Goal: Task Accomplishment & Management: Complete application form

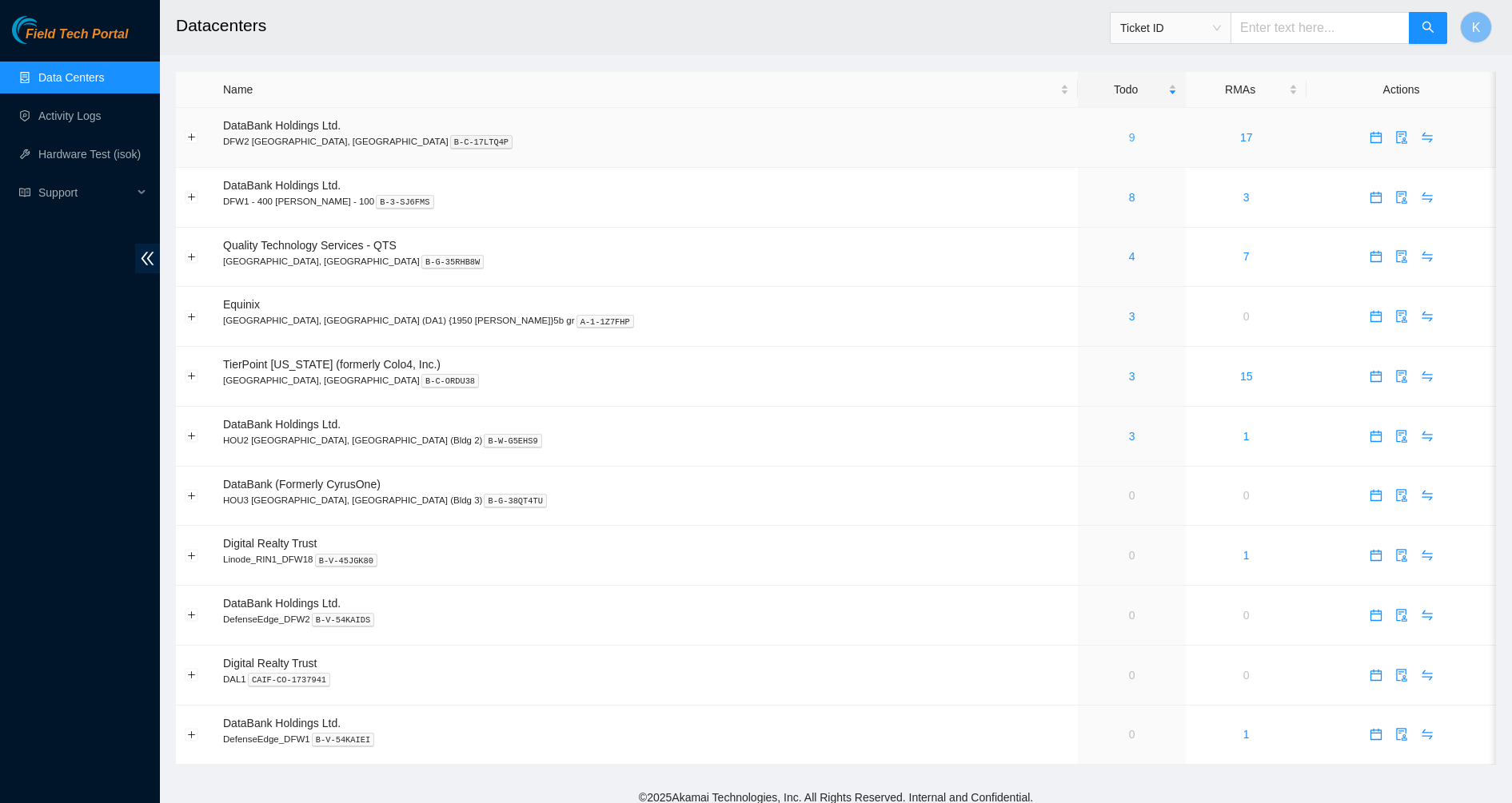
click at [1129, 140] on link "9" at bounding box center [1132, 137] width 7 height 13
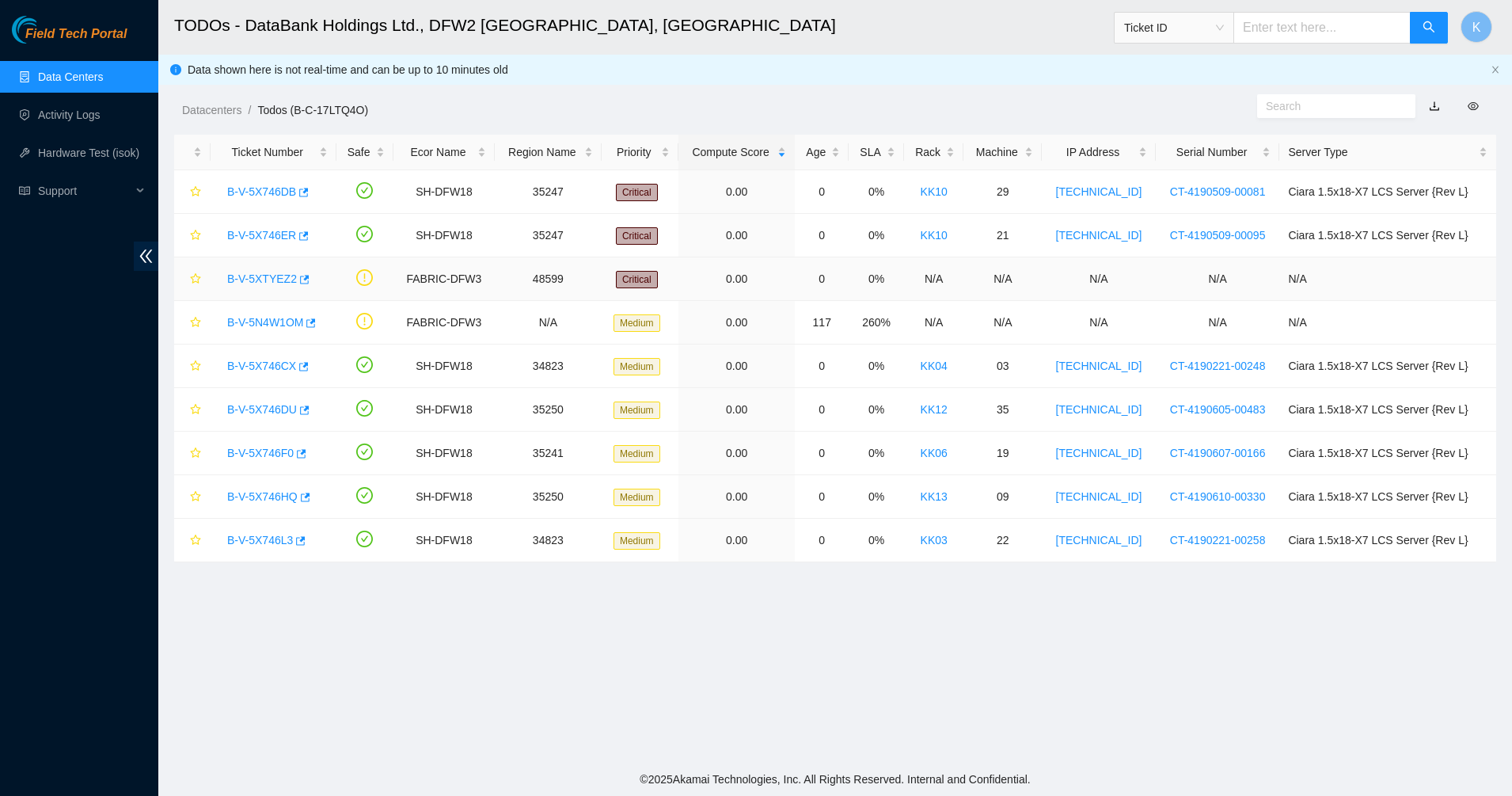
click at [260, 283] on link "B-V-5XTYEZ2" at bounding box center [262, 279] width 70 height 13
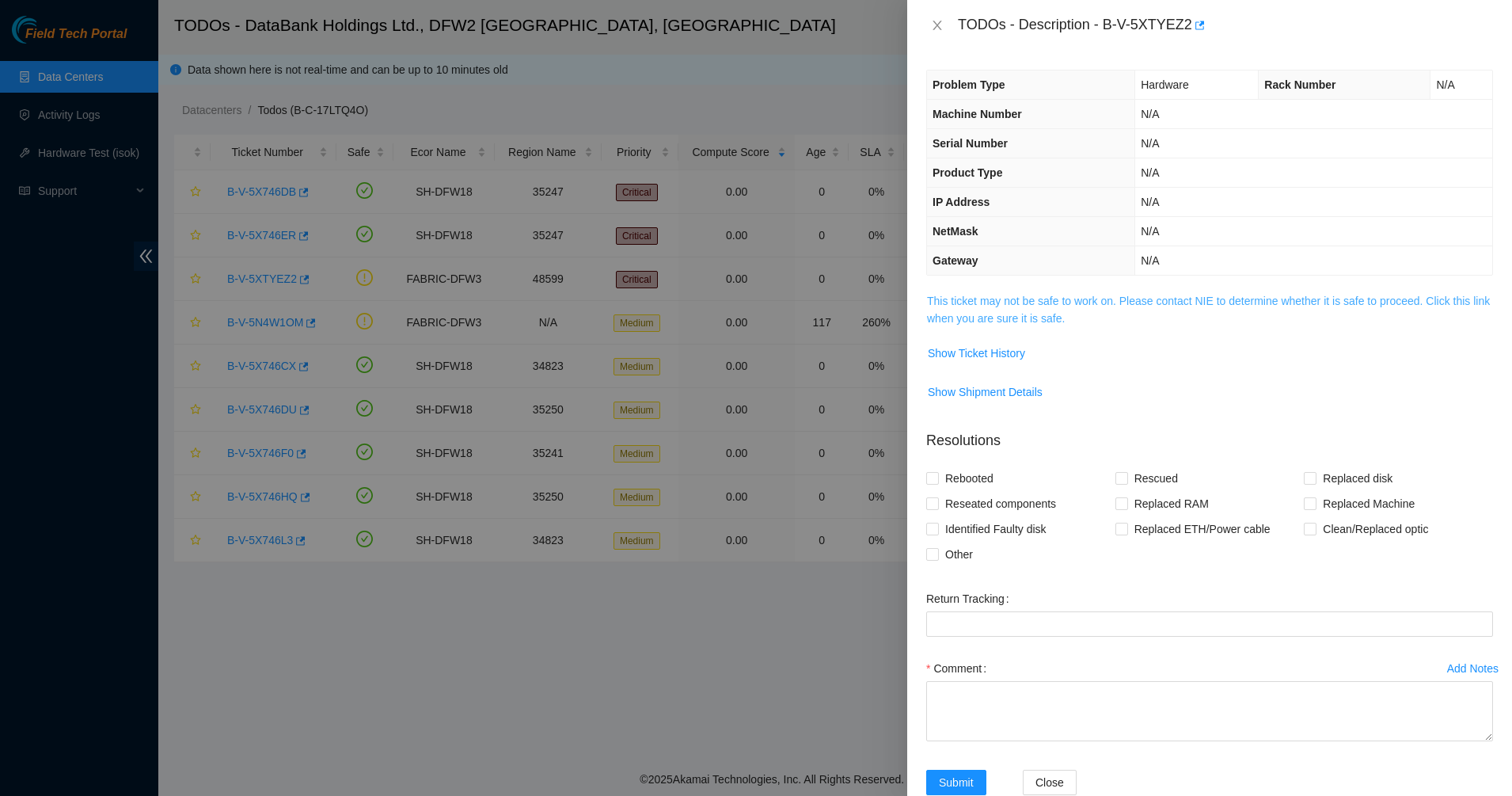
click at [1034, 317] on link "This ticket may not be safe to work on. Please contact NIE to determine whether…" at bounding box center [1208, 309] width 563 height 30
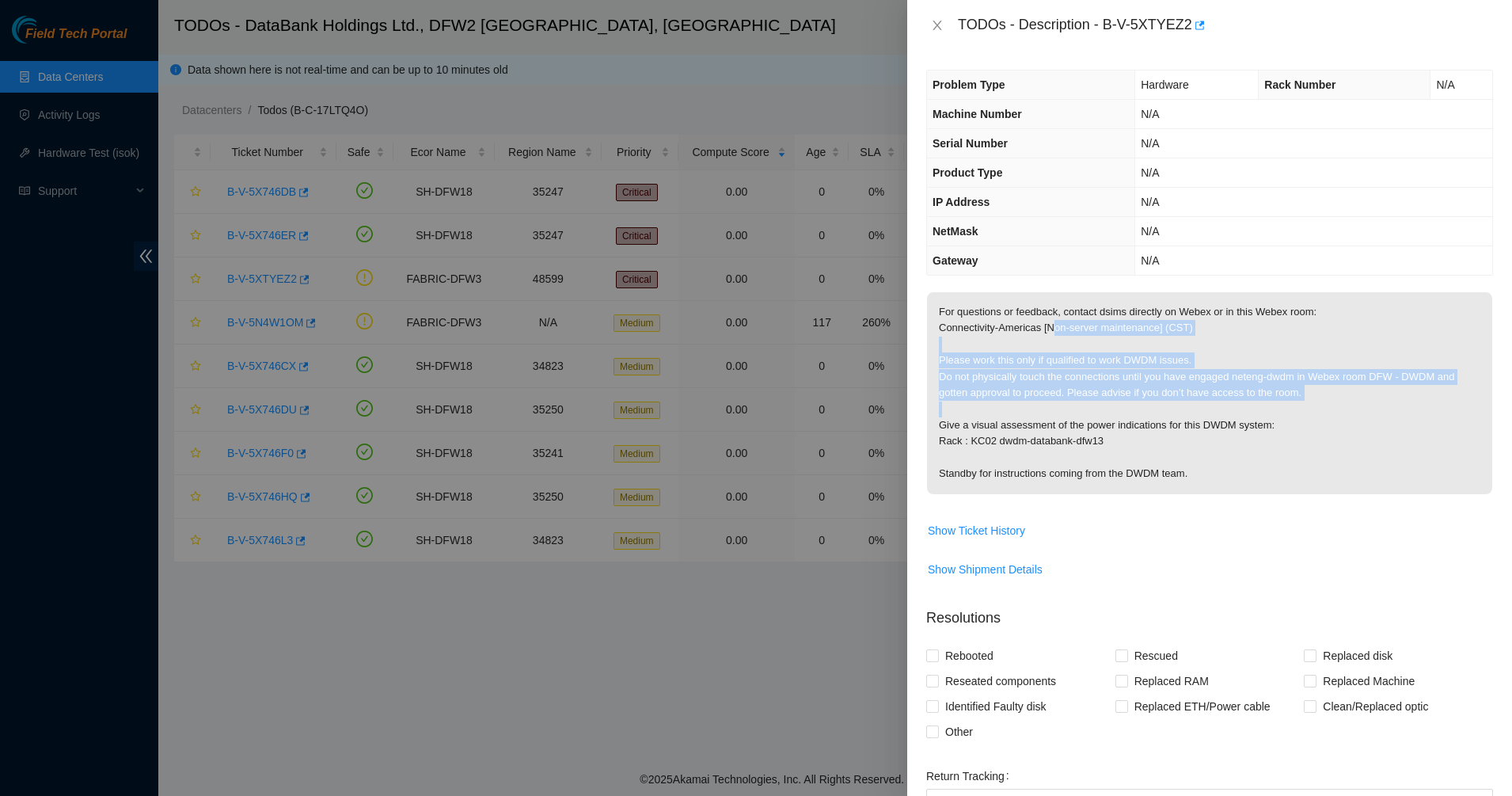
drag, startPoint x: 1056, startPoint y: 334, endPoint x: 1225, endPoint y: 403, distance: 182.5
click at [1225, 403] on p "For questions or feedback, contact dsims directly on Webex or in this Webex roo…" at bounding box center [1209, 394] width 566 height 202
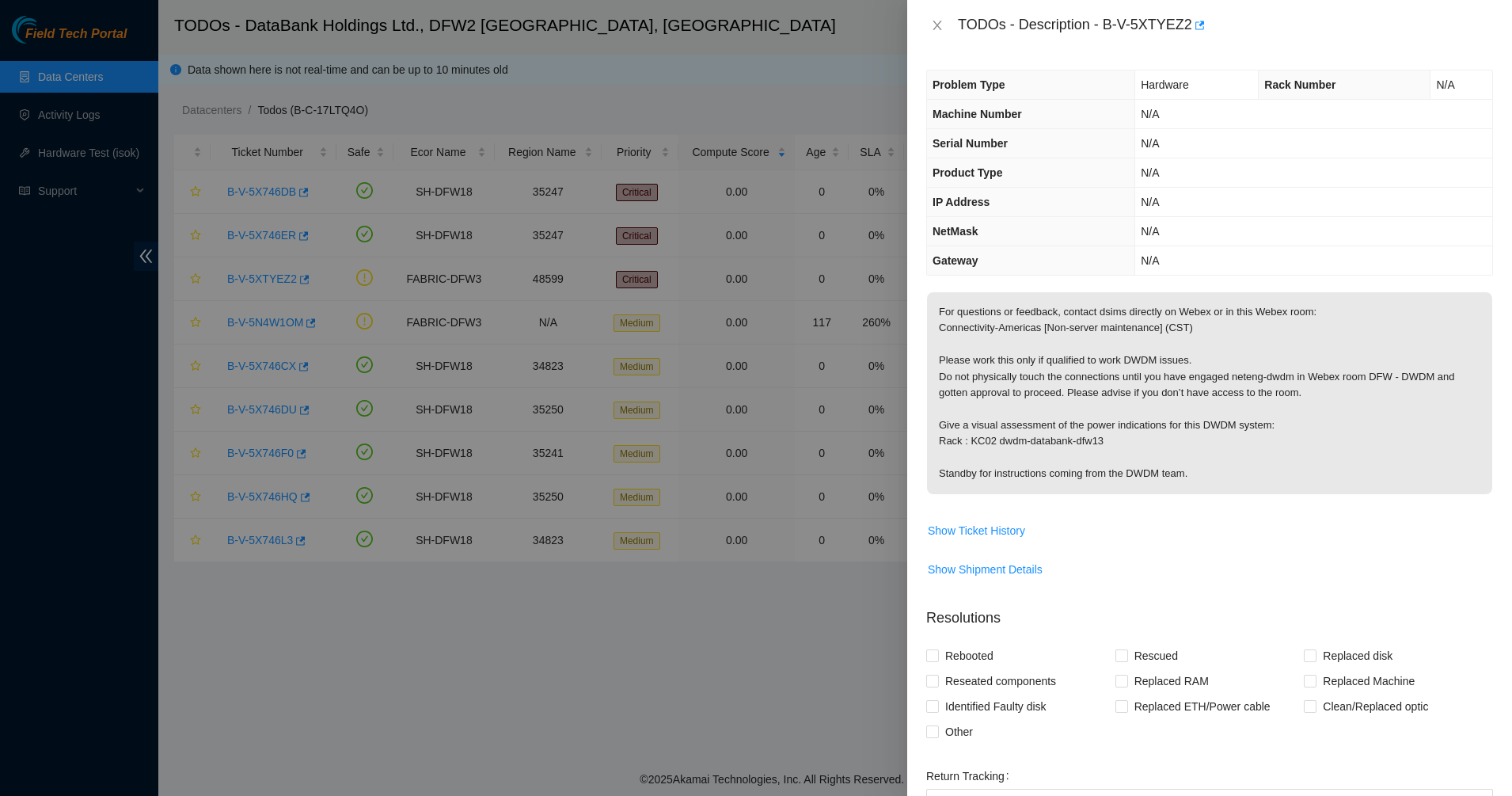
drag, startPoint x: 1240, startPoint y: 430, endPoint x: 1181, endPoint y: 422, distance: 59.5
click at [1201, 421] on p "For questions or feedback, contact dsims directly on Webex or in this Webex roo…" at bounding box center [1209, 394] width 566 height 202
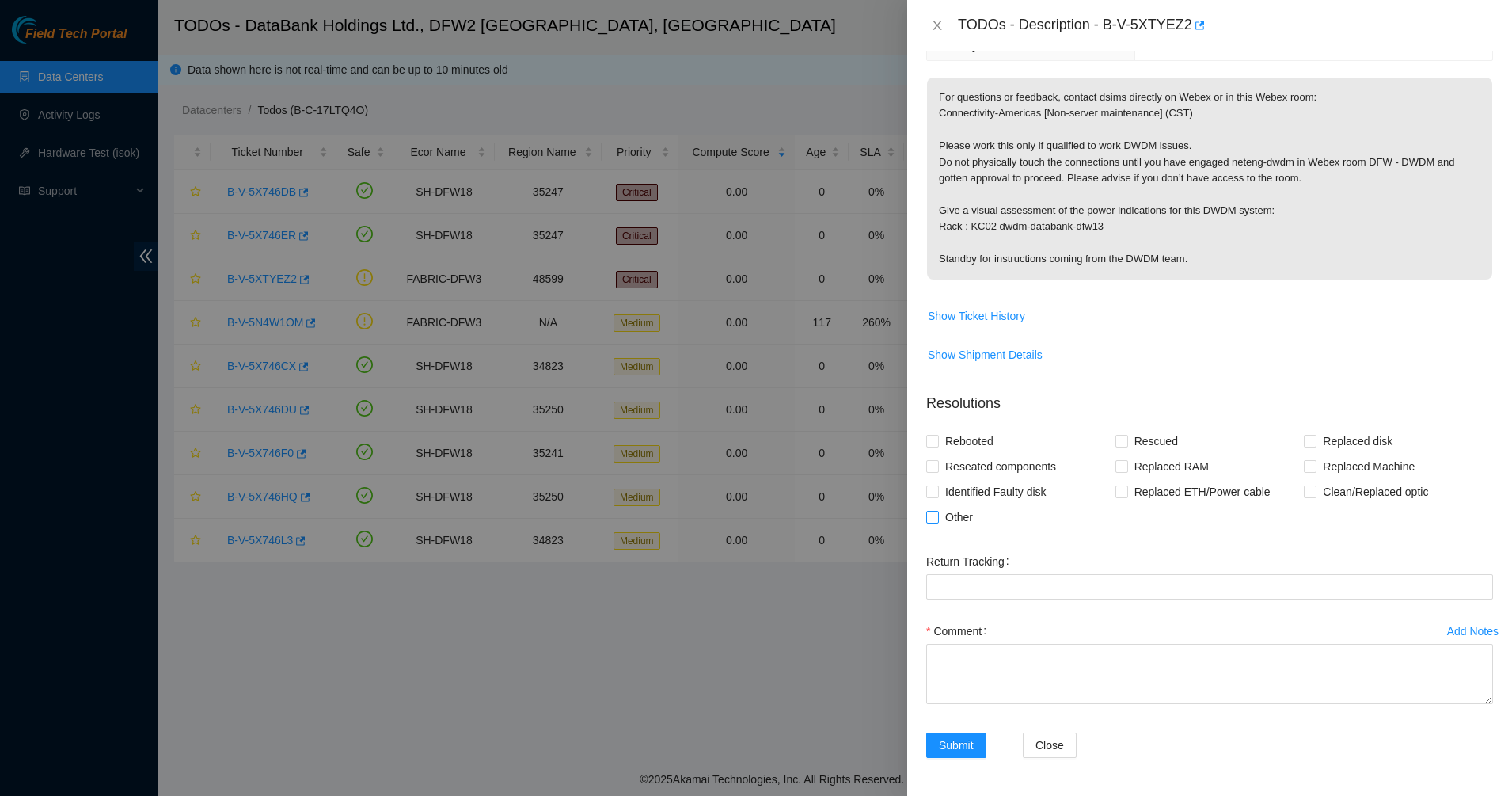
click at [956, 520] on span "Other" at bounding box center [959, 517] width 40 height 26
click at [937, 520] on input "Other" at bounding box center [932, 516] width 11 height 11
checkbox input "true"
click at [1043, 663] on textarea "Comment" at bounding box center [1209, 674] width 567 height 60
click at [1074, 692] on textarea "Confirmed with Johan Marin that the alert is gone. No further action is needed." at bounding box center [1209, 674] width 567 height 60
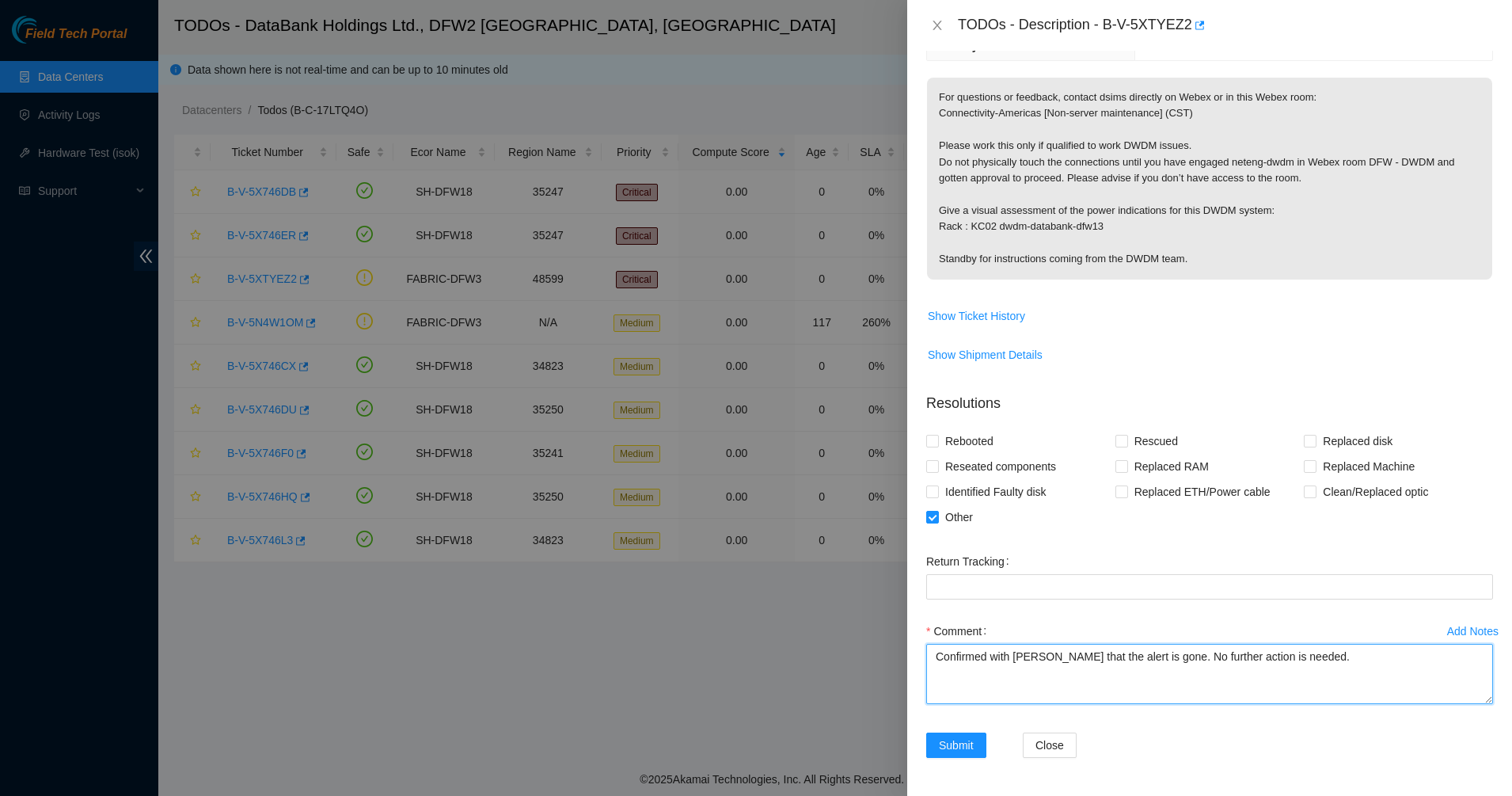
click at [1337, 665] on textarea "Confirmed with Johan Marin that the alert is gone. No further action is needed." at bounding box center [1209, 674] width 567 height 60
type textarea "Confirmed with Johan Marin that the alert is gone. No further action is needed."
click at [945, 754] on span "Submit" at bounding box center [956, 745] width 35 height 17
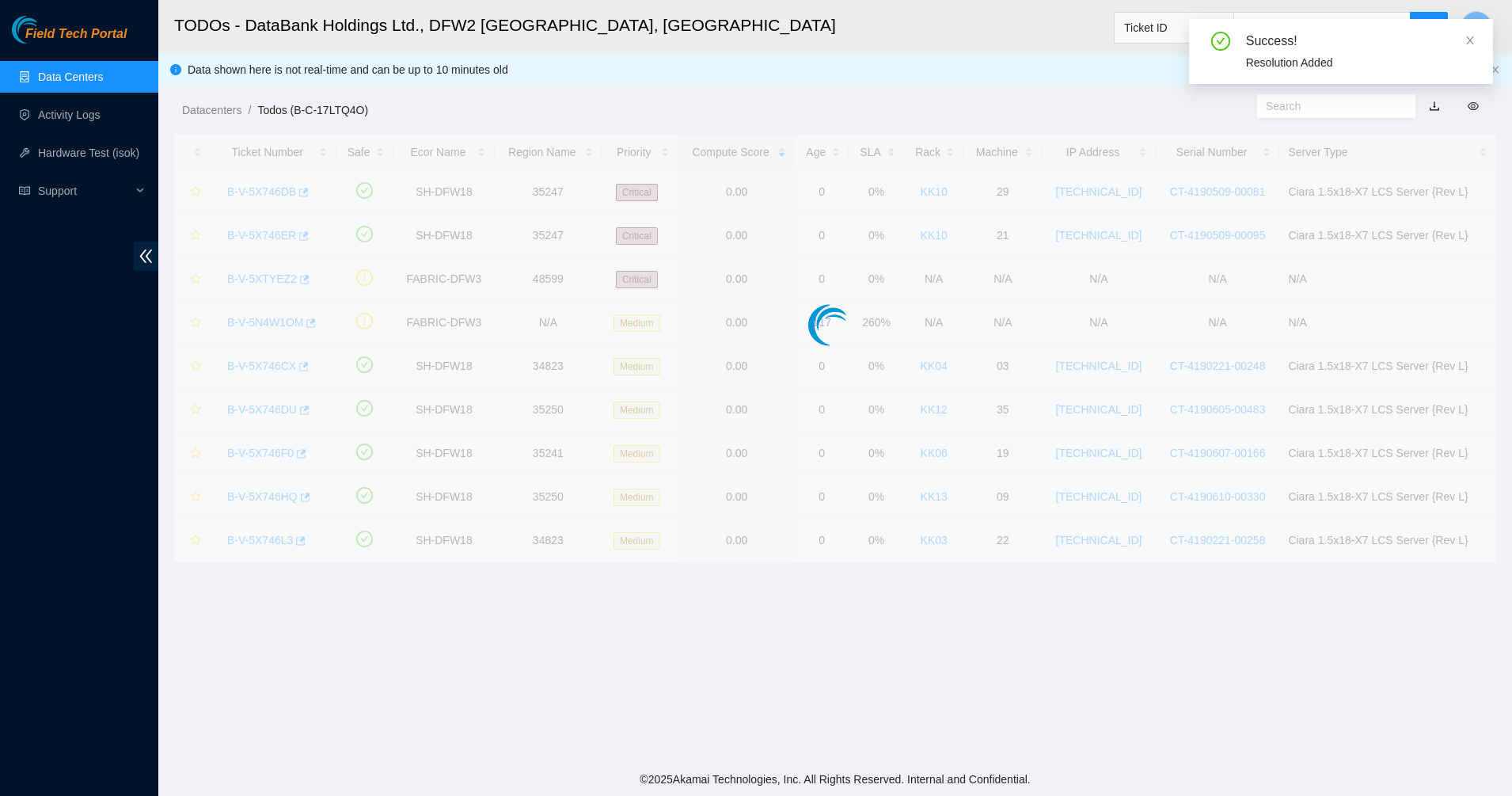
scroll to position [273, 0]
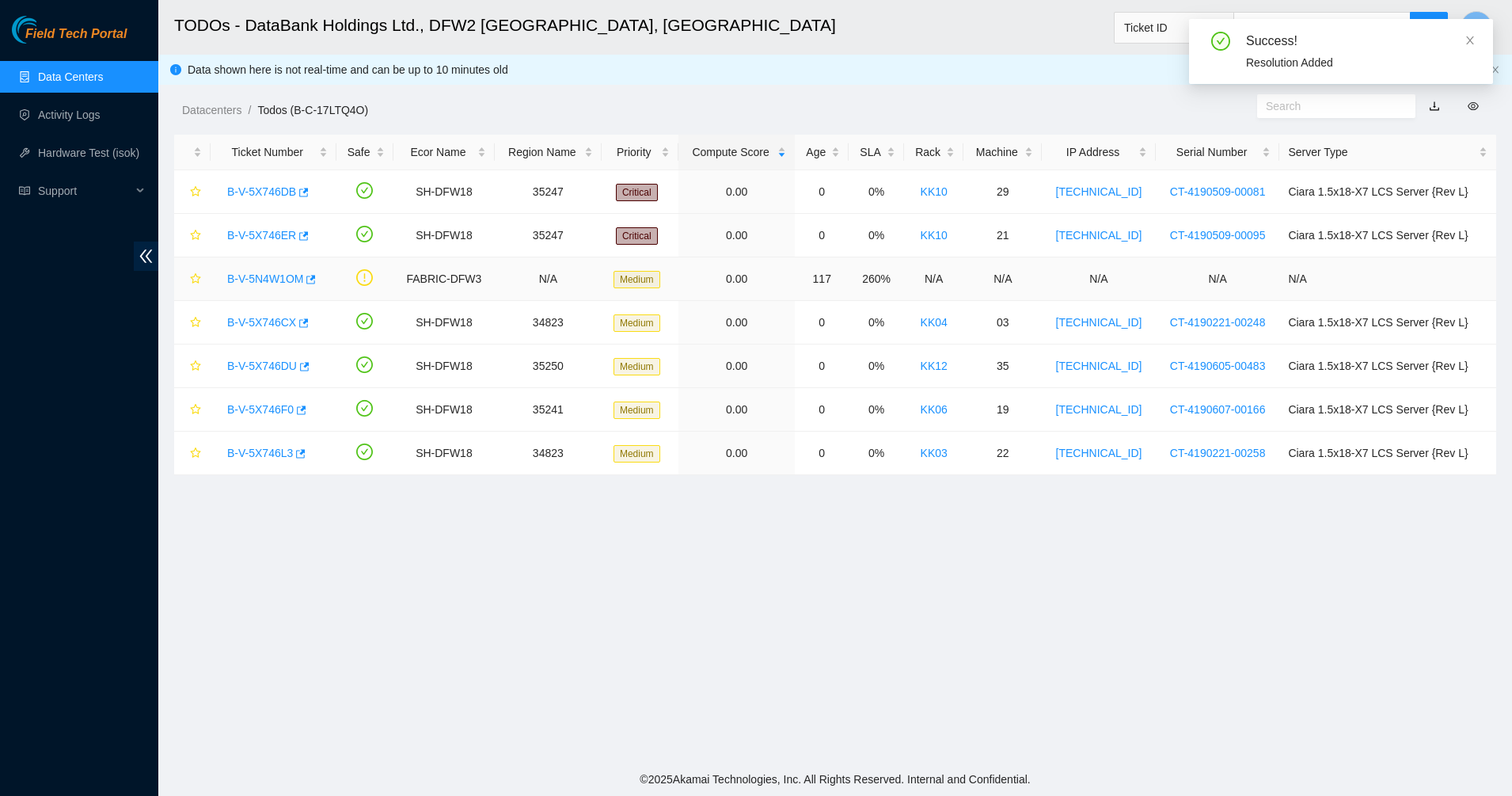
click at [254, 281] on link "B-V-5N4W1OM" at bounding box center [265, 279] width 76 height 13
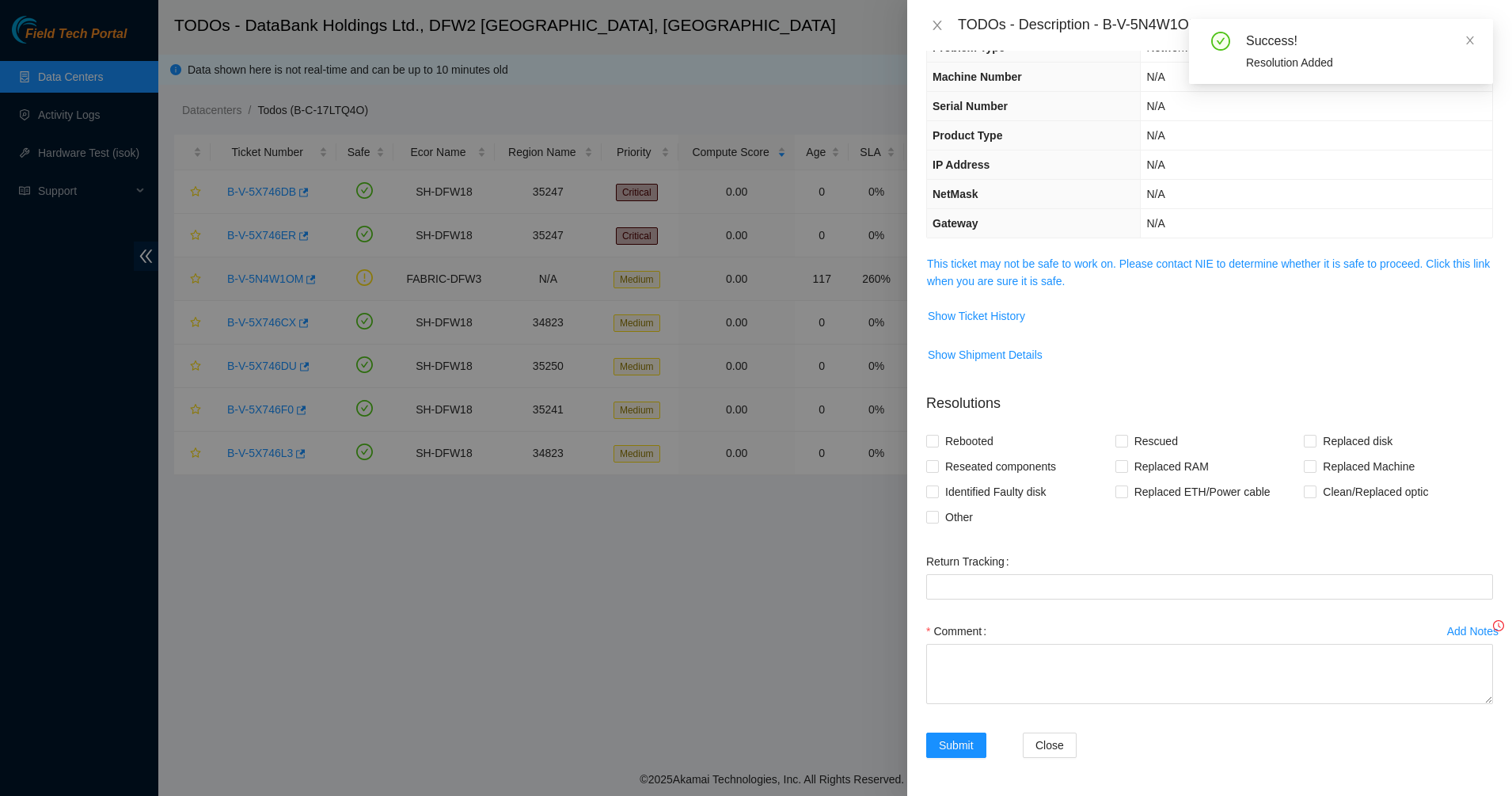
scroll to position [37, 0]
click at [995, 274] on link "This ticket may not be safe to work on. Please contact NIE to determine whether…" at bounding box center [1208, 272] width 563 height 30
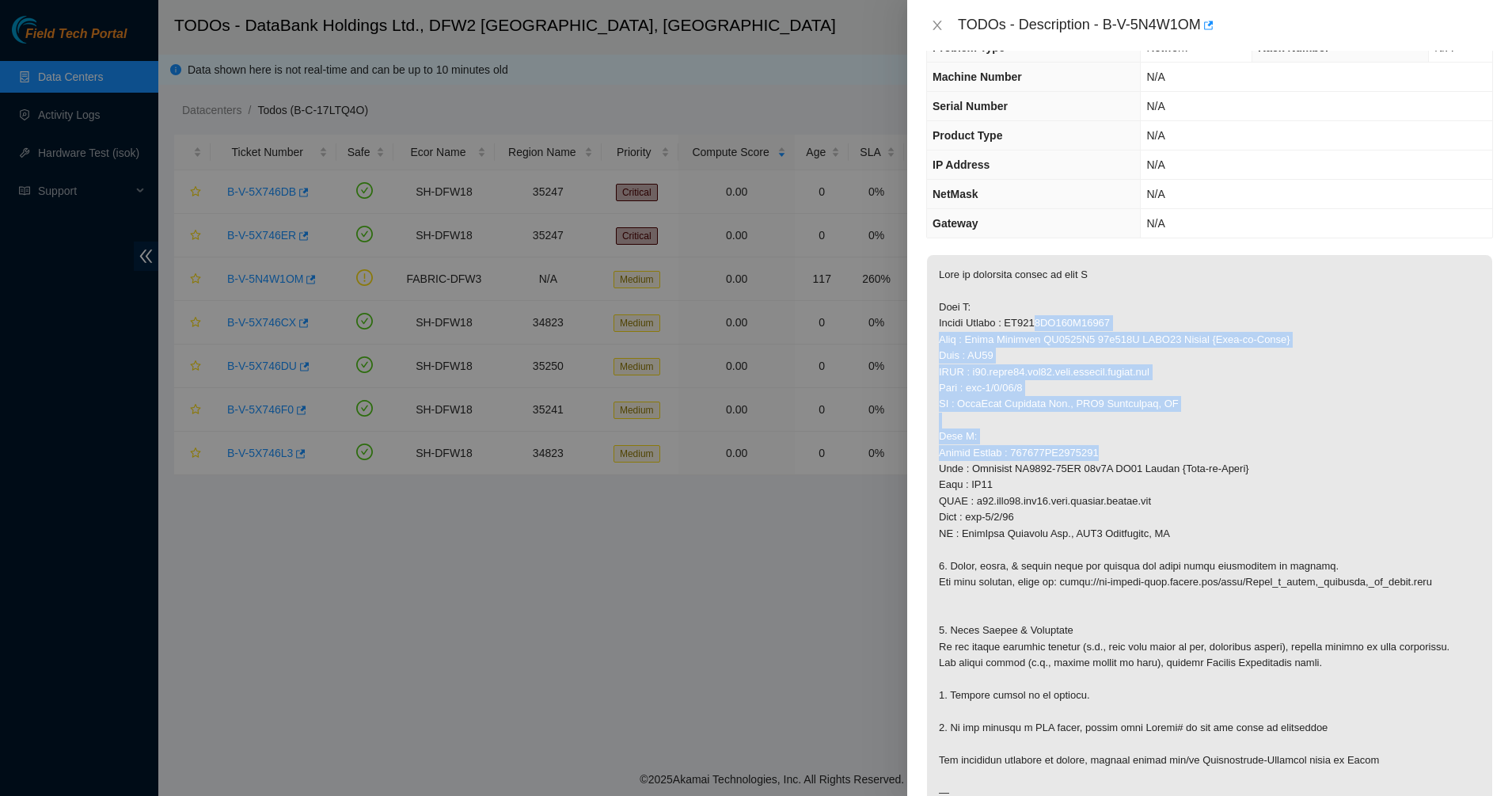
click at [1111, 451] on p at bounding box center [1209, 534] width 566 height 558
click at [1111, 452] on p at bounding box center [1209, 534] width 566 height 558
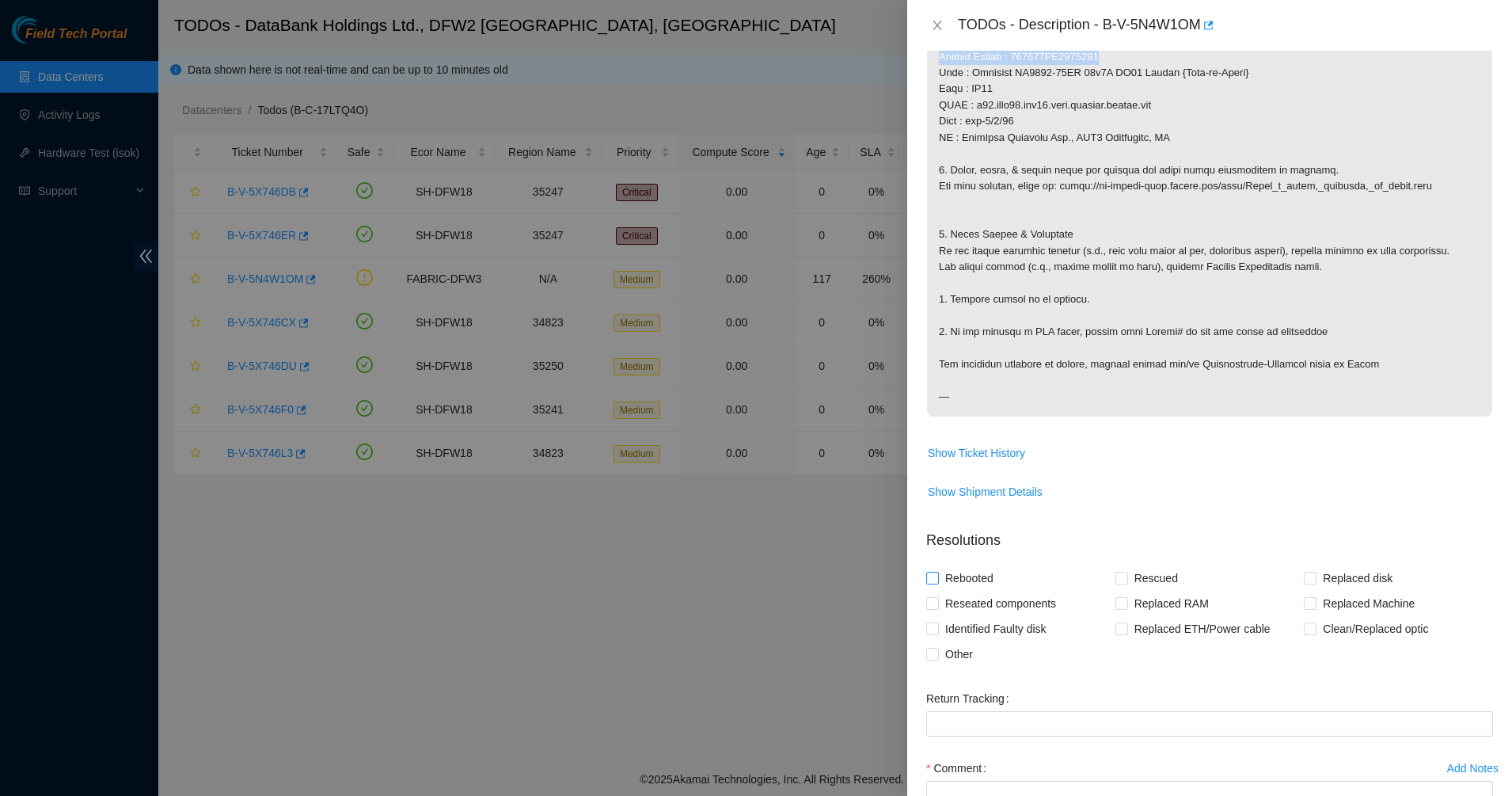
scroll to position [533, 0]
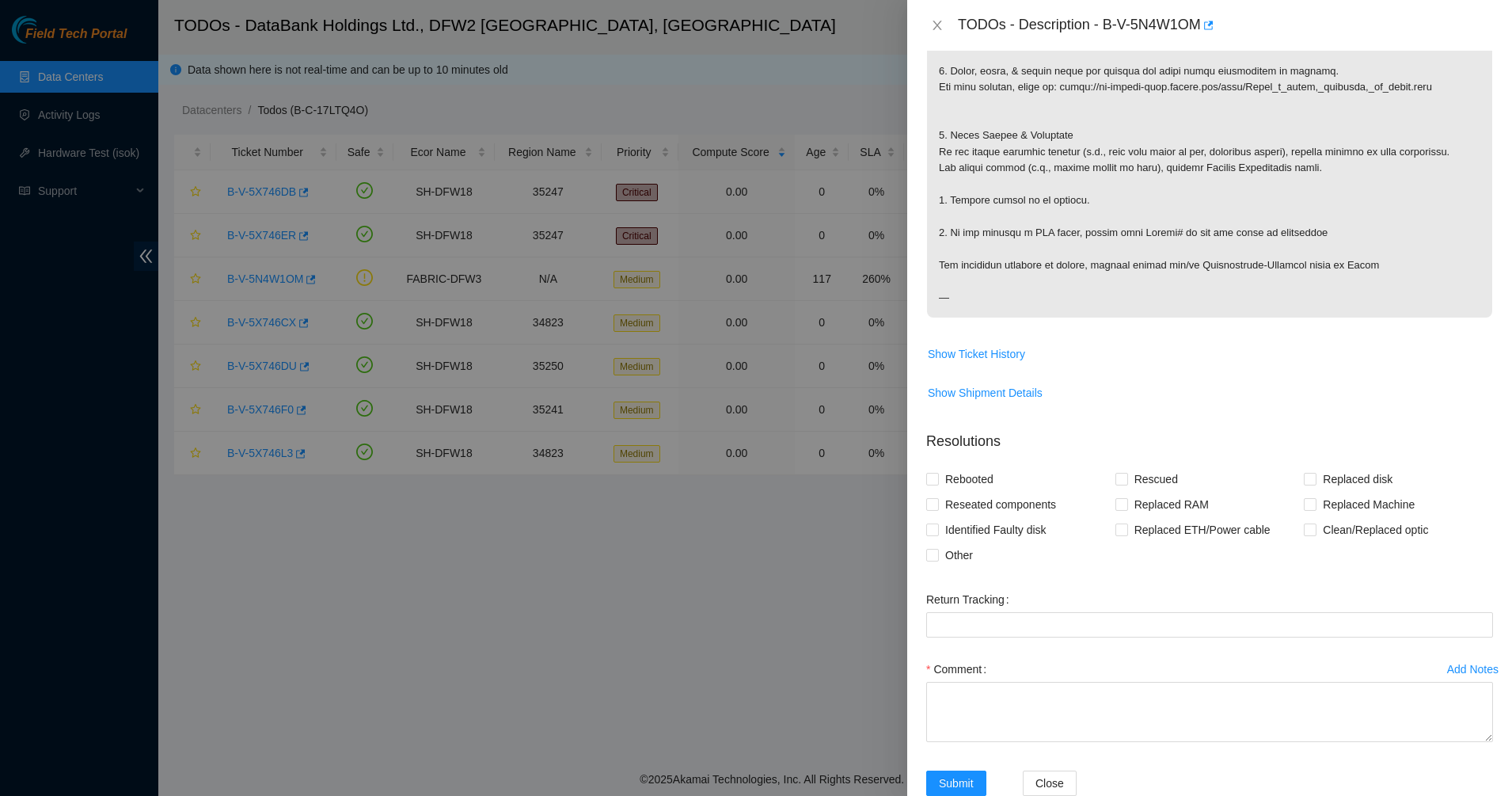
click at [1289, 530] on div "Replaced ETH/Power cable" at bounding box center [1210, 530] width 189 height 26
click at [1304, 530] on input "Clean/Replaced optic" at bounding box center [1310, 529] width 11 height 11
checkbox input "true"
click at [1230, 564] on div "Rebooted Rescued Replaced disk Reseated components Replaced RAM Replaced Machin…" at bounding box center [1209, 517] width 567 height 101
click at [971, 559] on span "Other" at bounding box center [959, 556] width 40 height 26
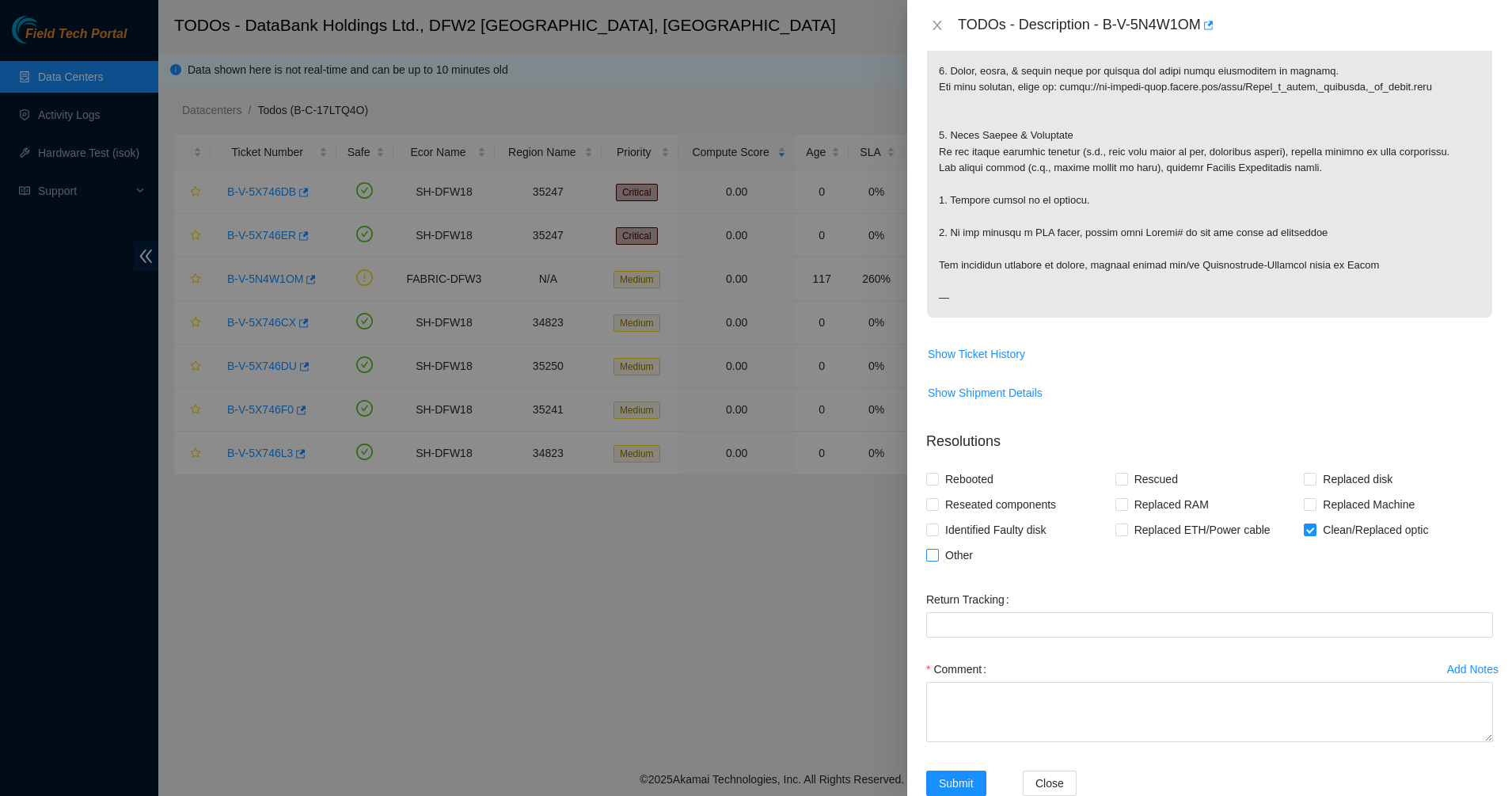
click at [937, 559] on input "Other" at bounding box center [932, 555] width 11 height 11
checkbox input "true"
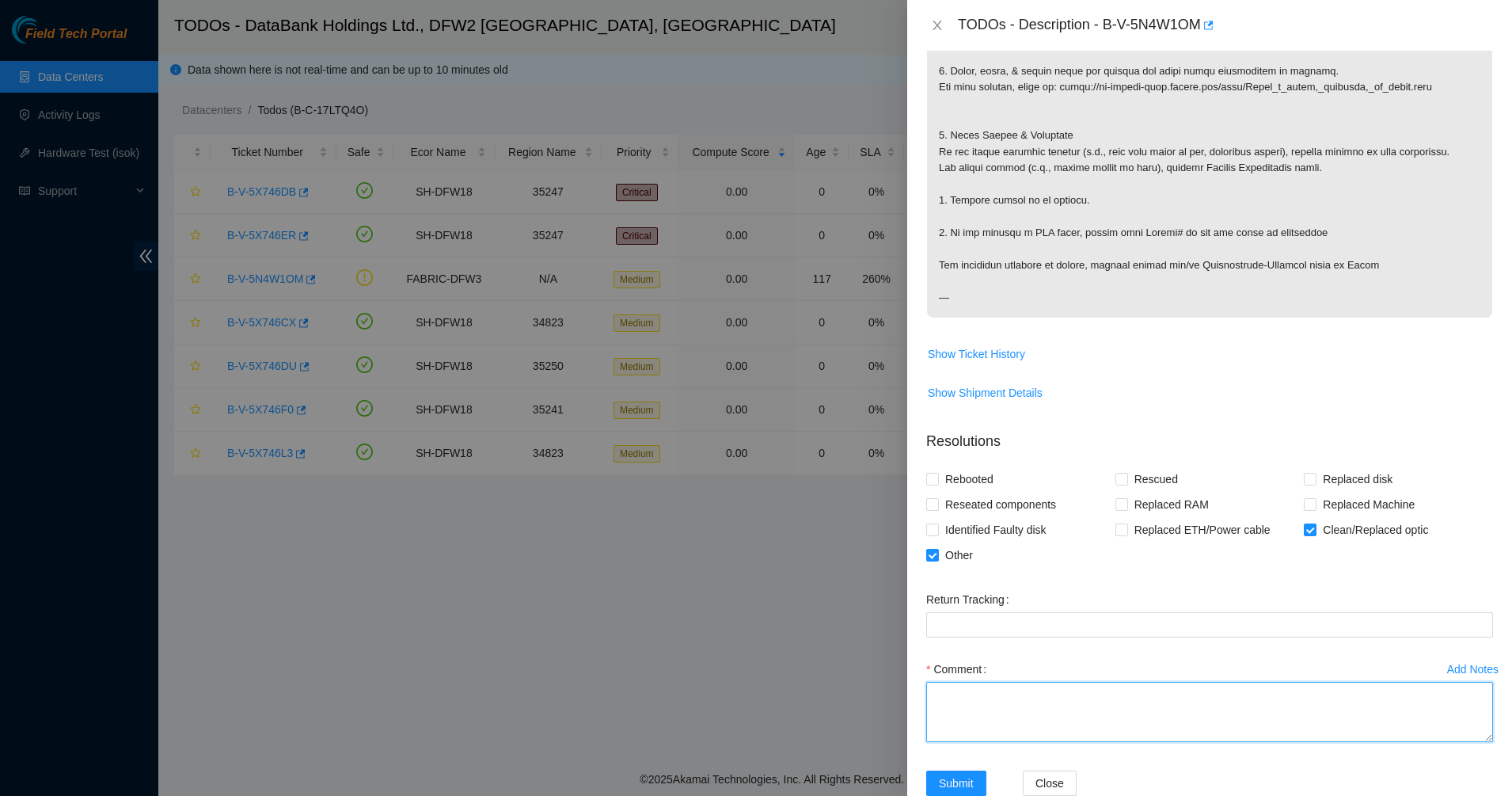
click at [963, 704] on textarea "Comment" at bounding box center [1209, 711] width 567 height 60
click at [1064, 723] on textarea "clean and" at bounding box center [1209, 711] width 567 height 60
click at [942, 698] on textarea "clean and scope both side A and Z" at bounding box center [1209, 711] width 567 height 60
click at [1137, 708] on textarea "Clean and scope both side A and Z" at bounding box center [1209, 711] width 567 height 60
type textarea "Clean and scope both side A and Z. Connectivity team to check."
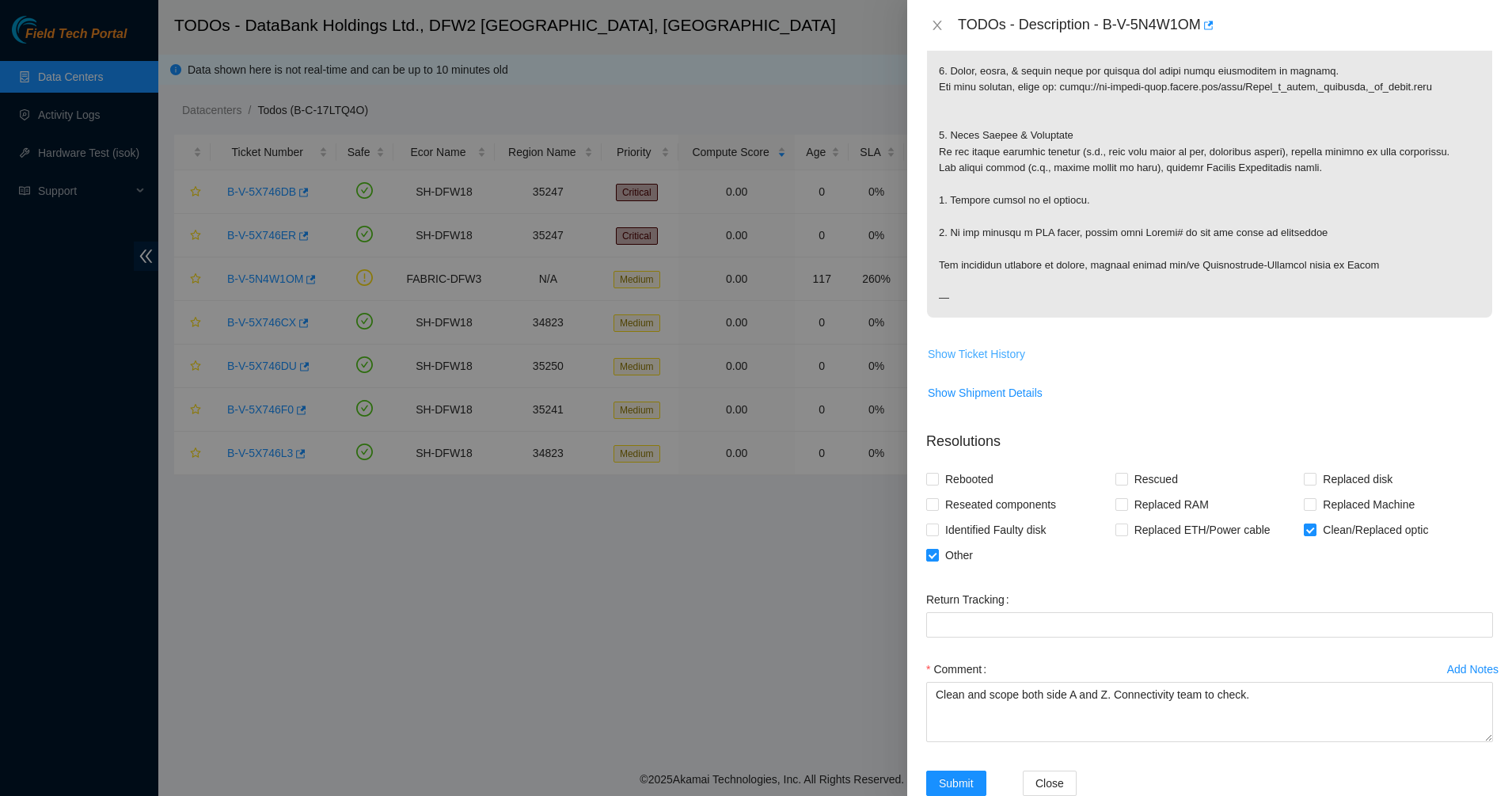
click at [982, 360] on span "Show Ticket History" at bounding box center [977, 353] width 97 height 17
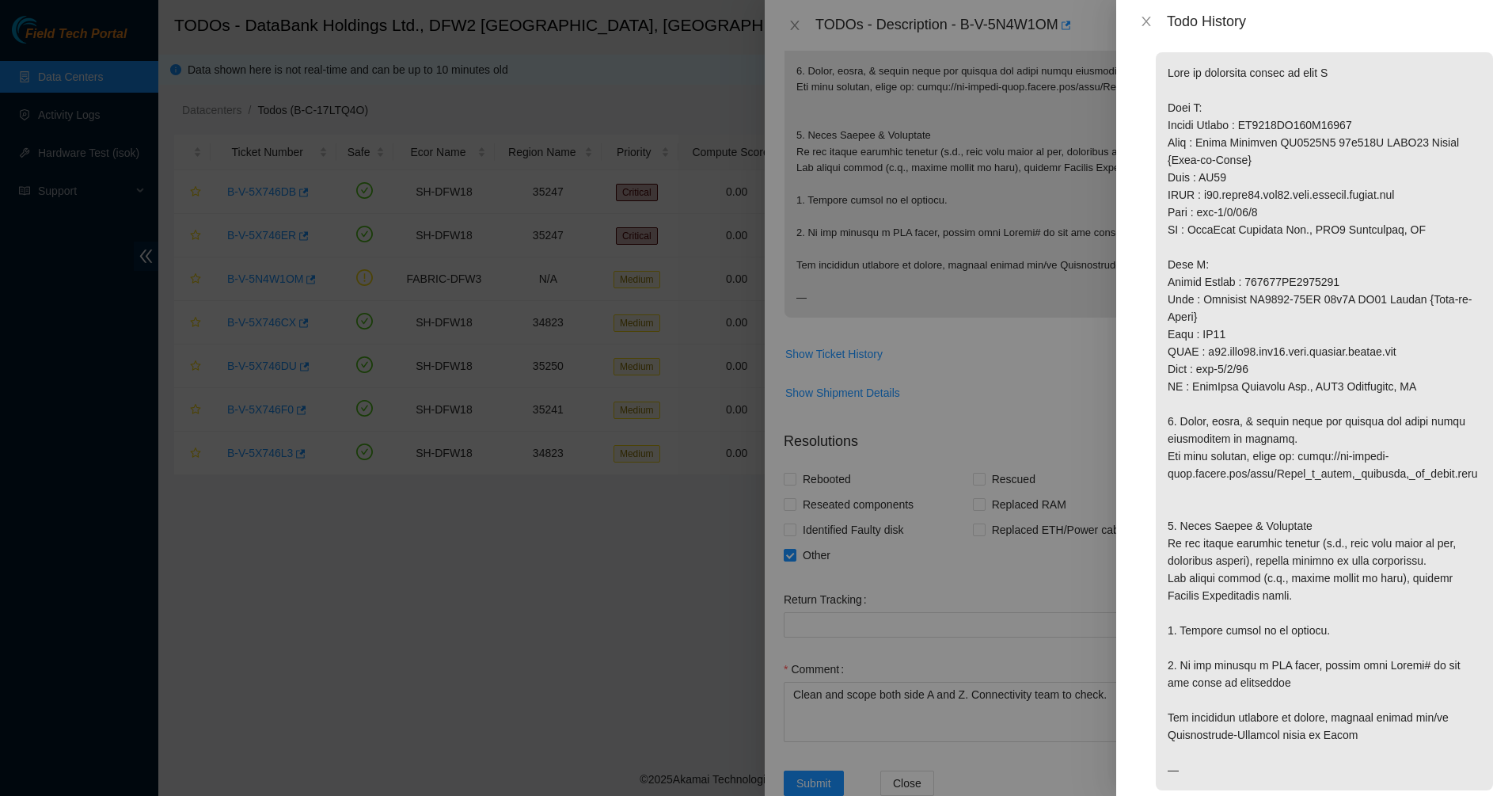
scroll to position [0, 0]
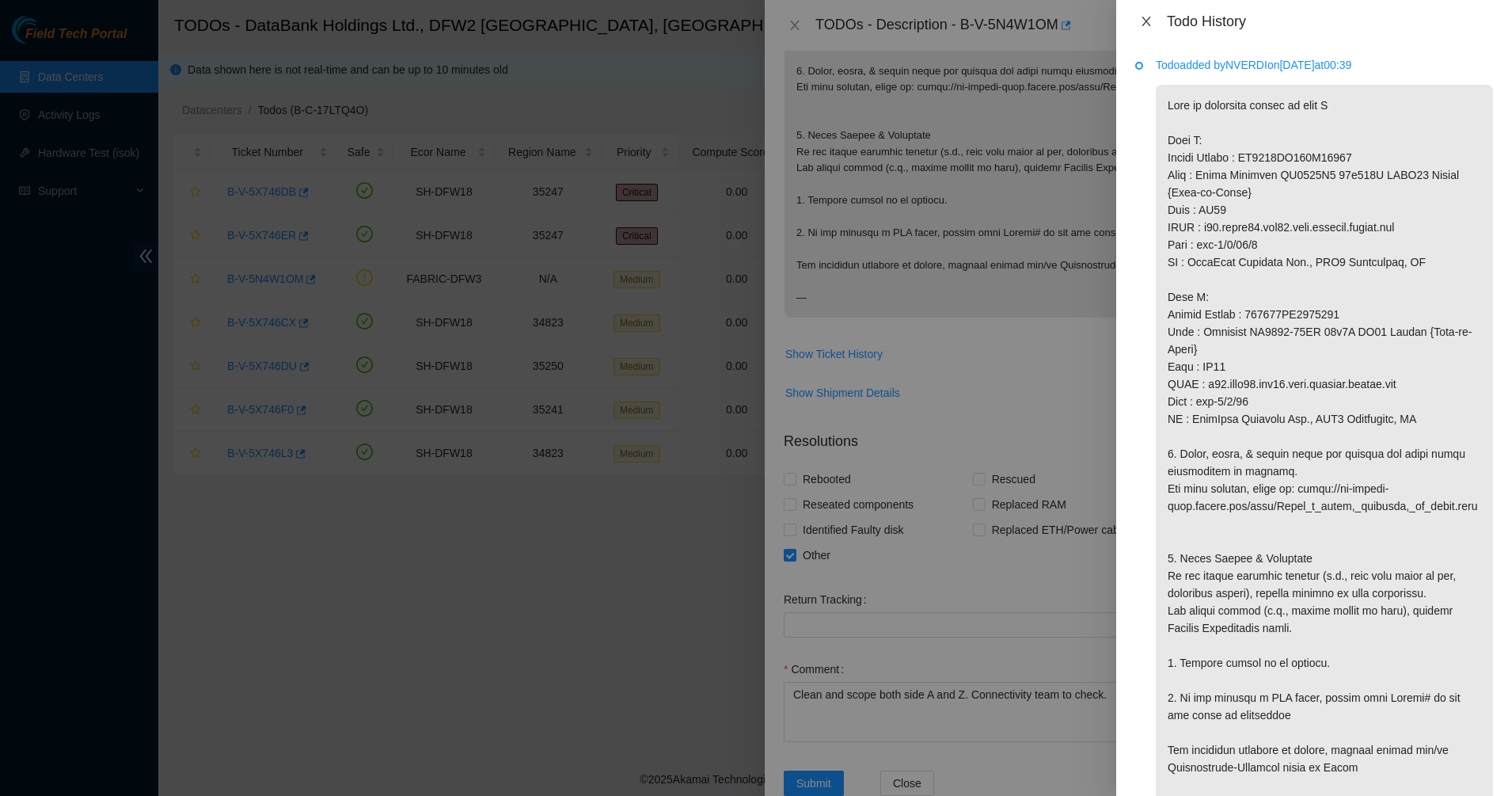
click at [1142, 17] on icon "close" at bounding box center [1145, 21] width 8 height 9
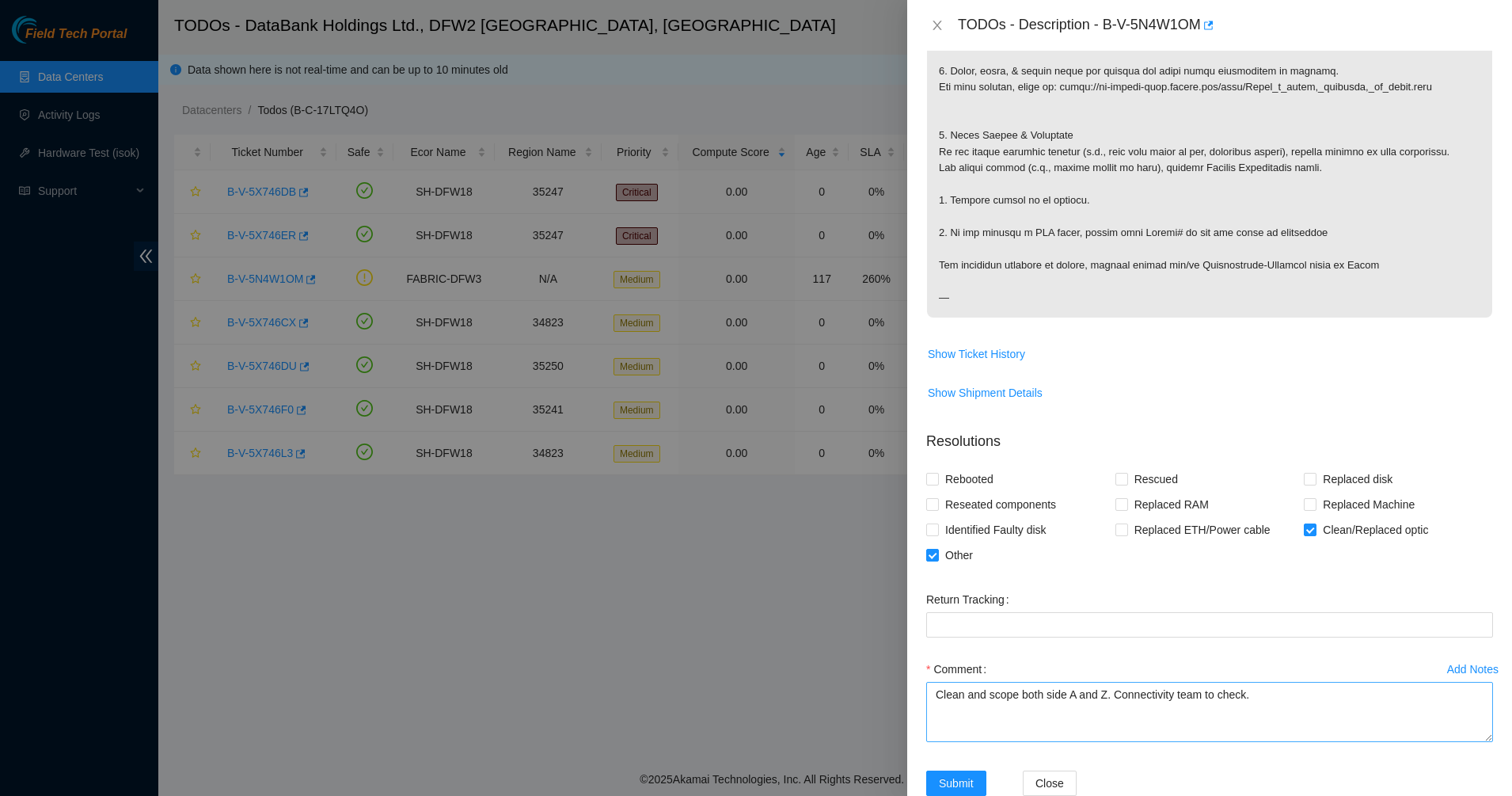
scroll to position [571, 0]
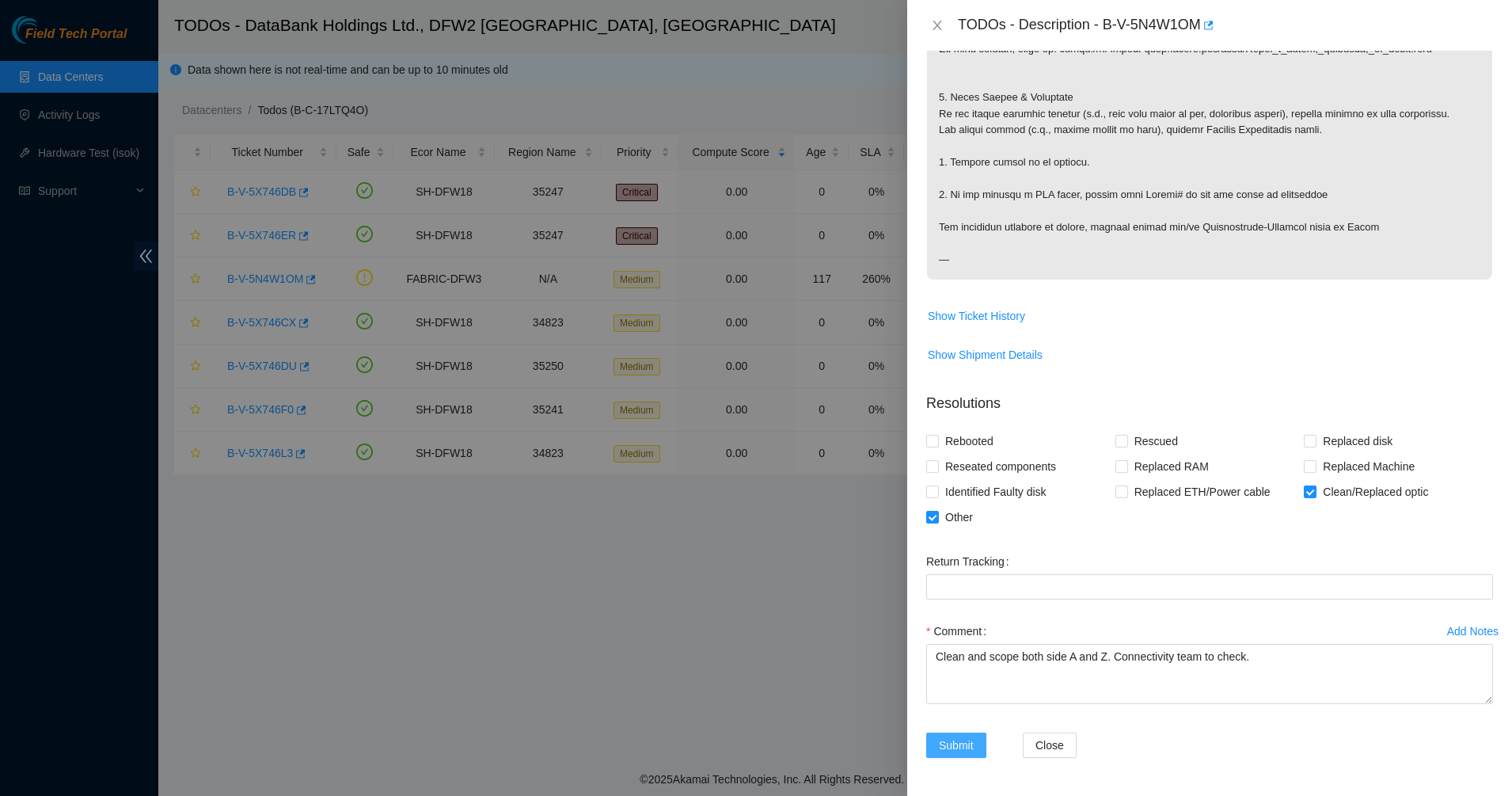
click at [945, 736] on button "Submit" at bounding box center [956, 745] width 60 height 26
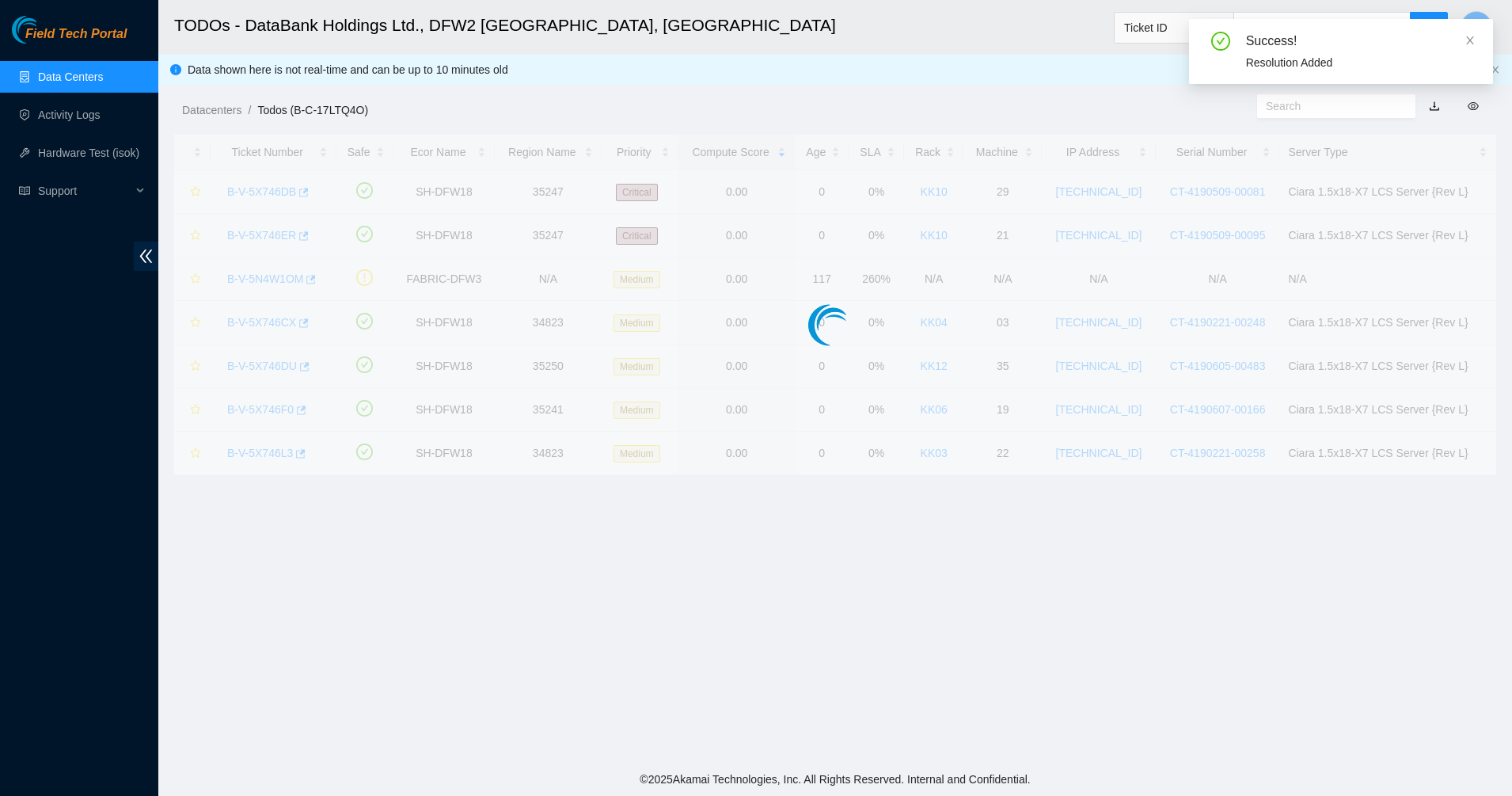
scroll to position [37, 0]
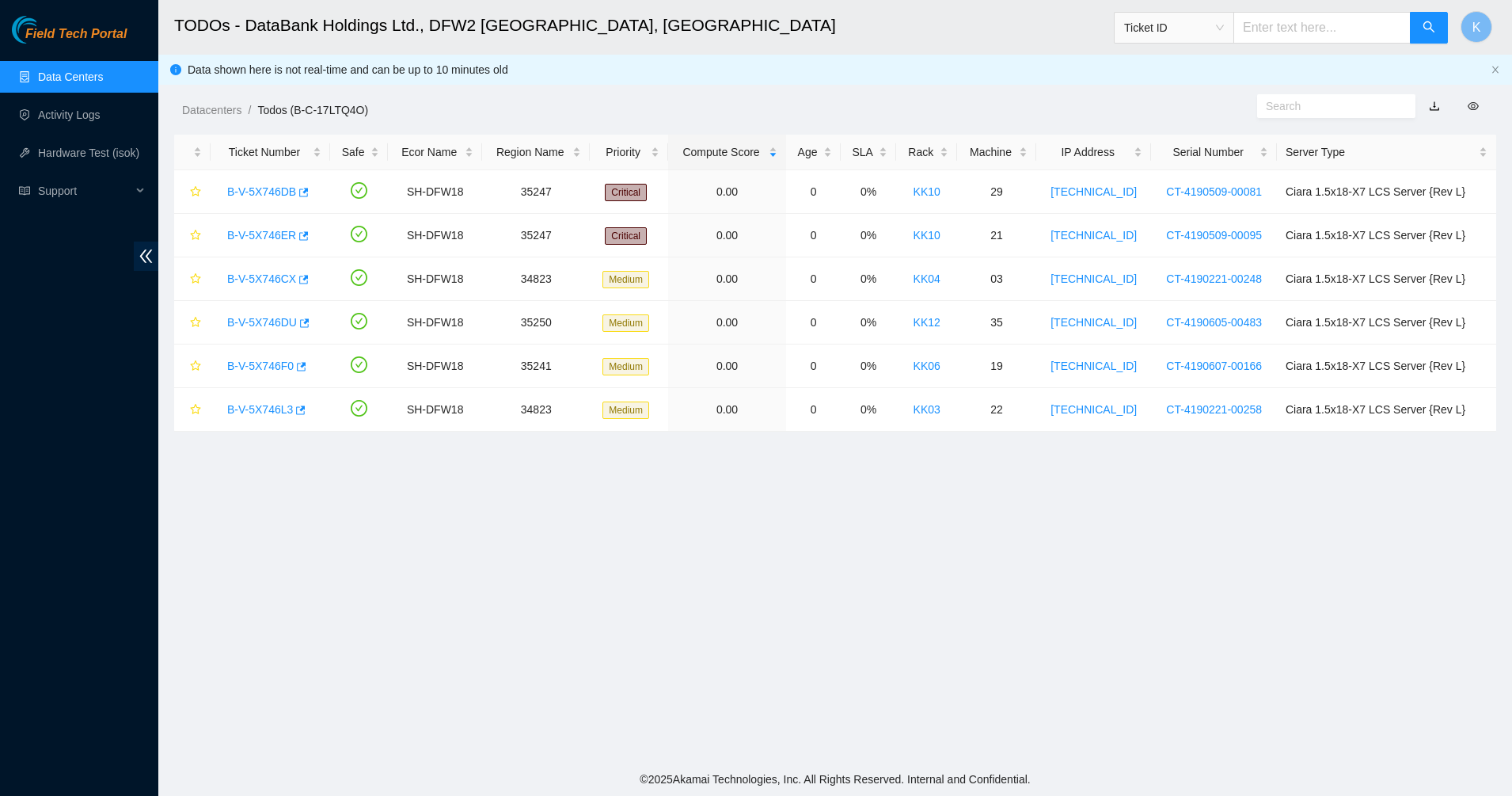
click at [80, 71] on link "Data Centers" at bounding box center [70, 77] width 65 height 13
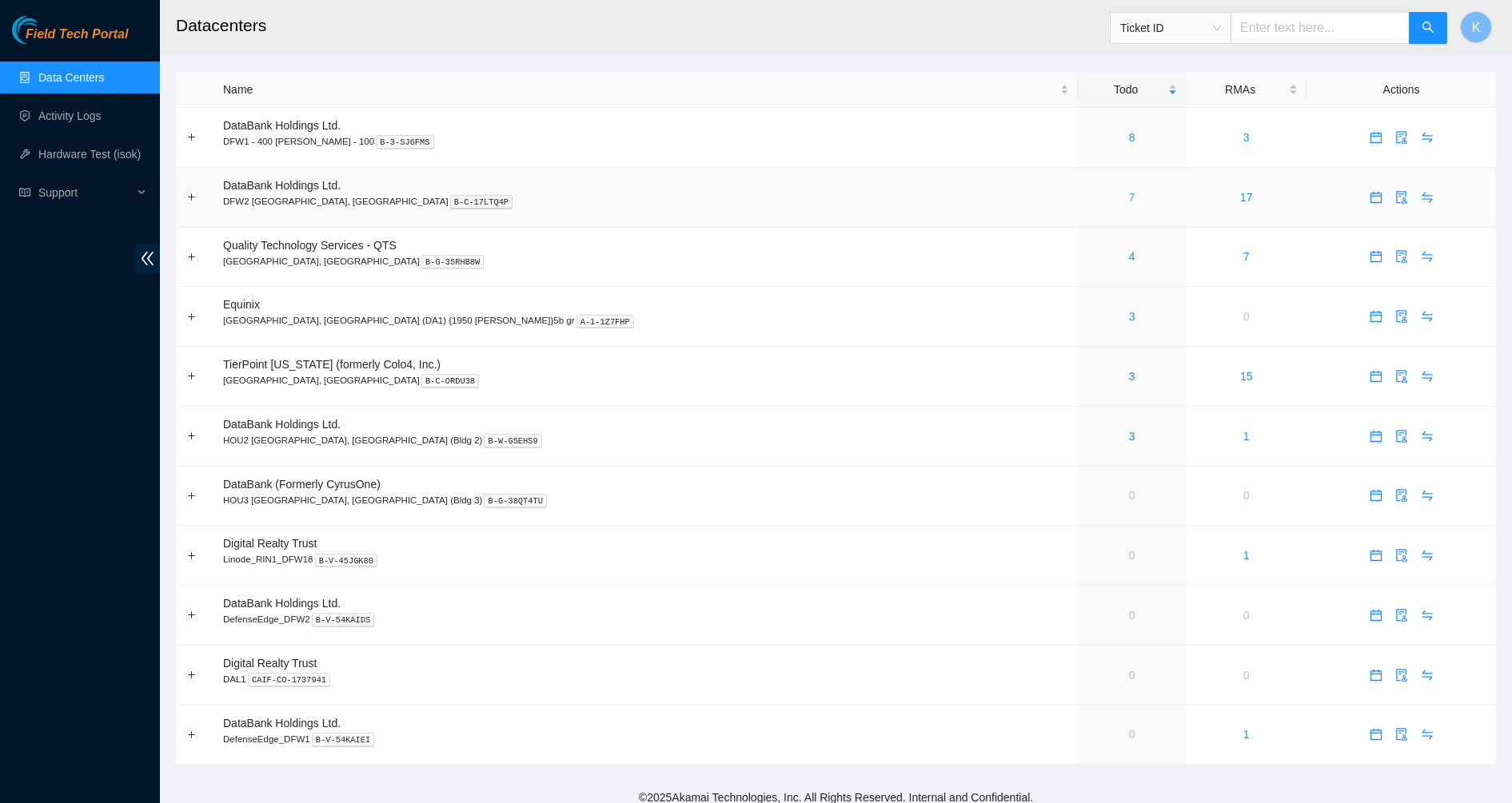
click at [1129, 195] on link "7" at bounding box center [1132, 198] width 7 height 13
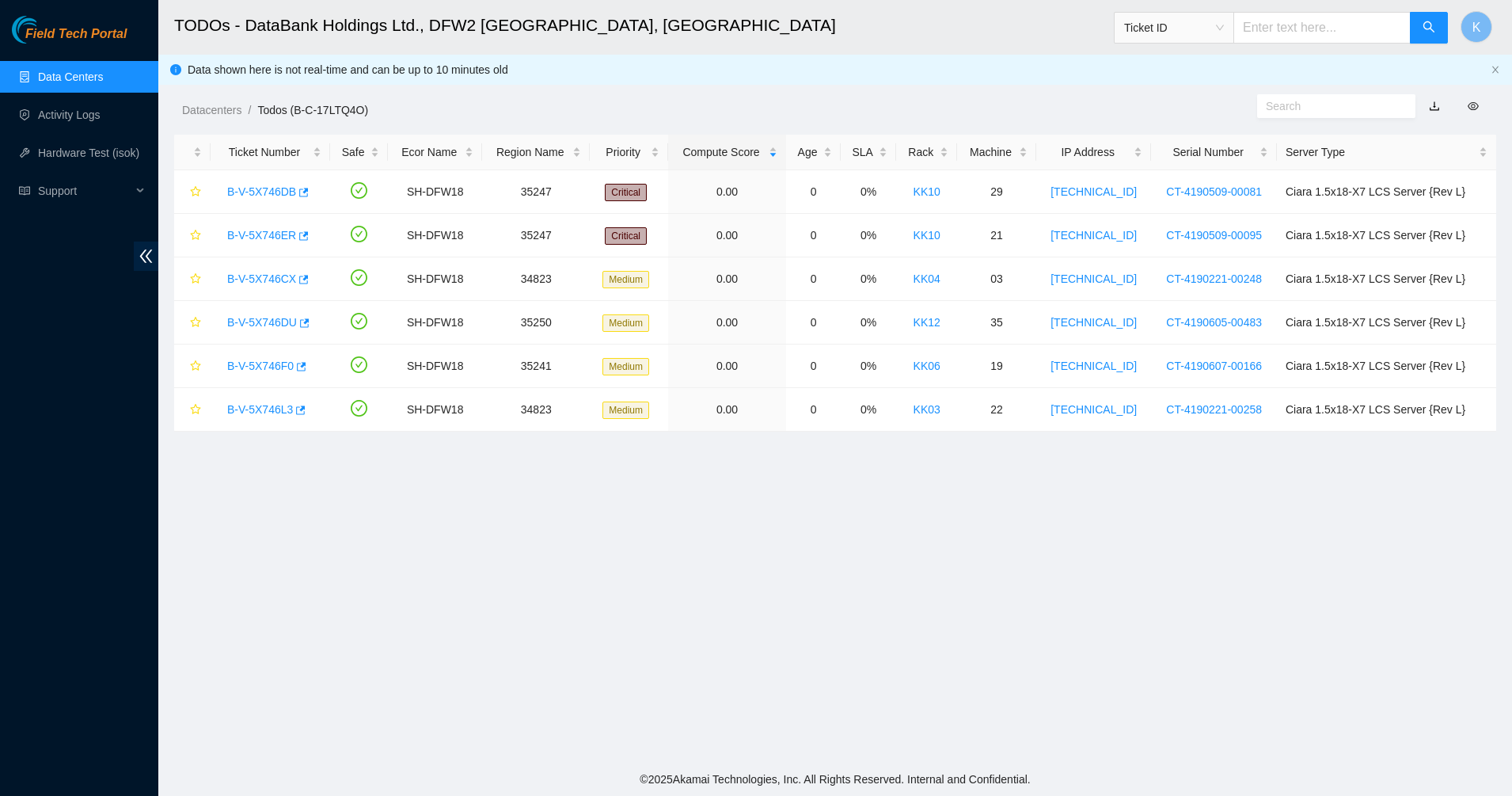
click at [79, 74] on link "Data Centers" at bounding box center [70, 77] width 65 height 13
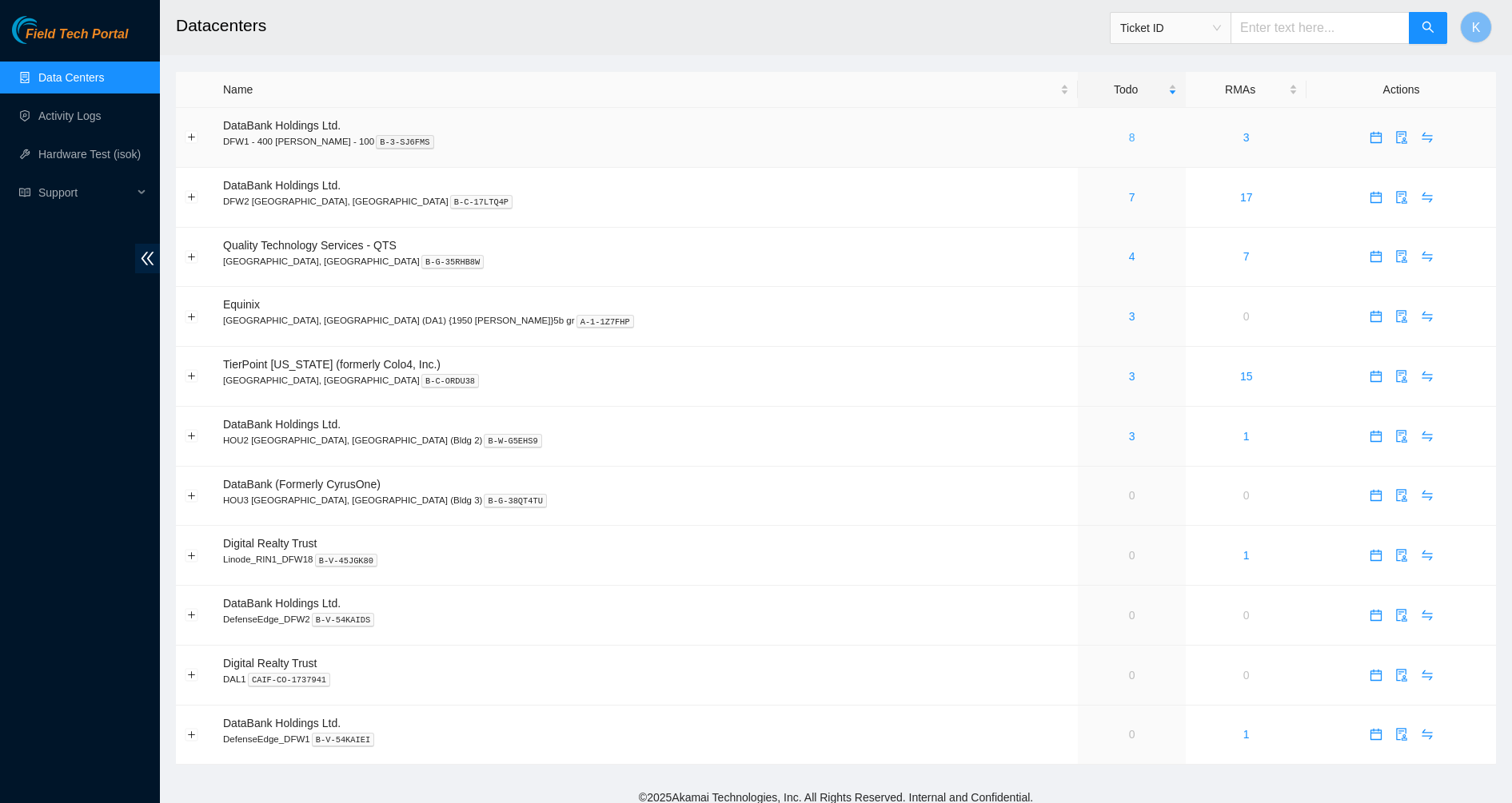
click at [1129, 134] on link "8" at bounding box center [1132, 137] width 7 height 13
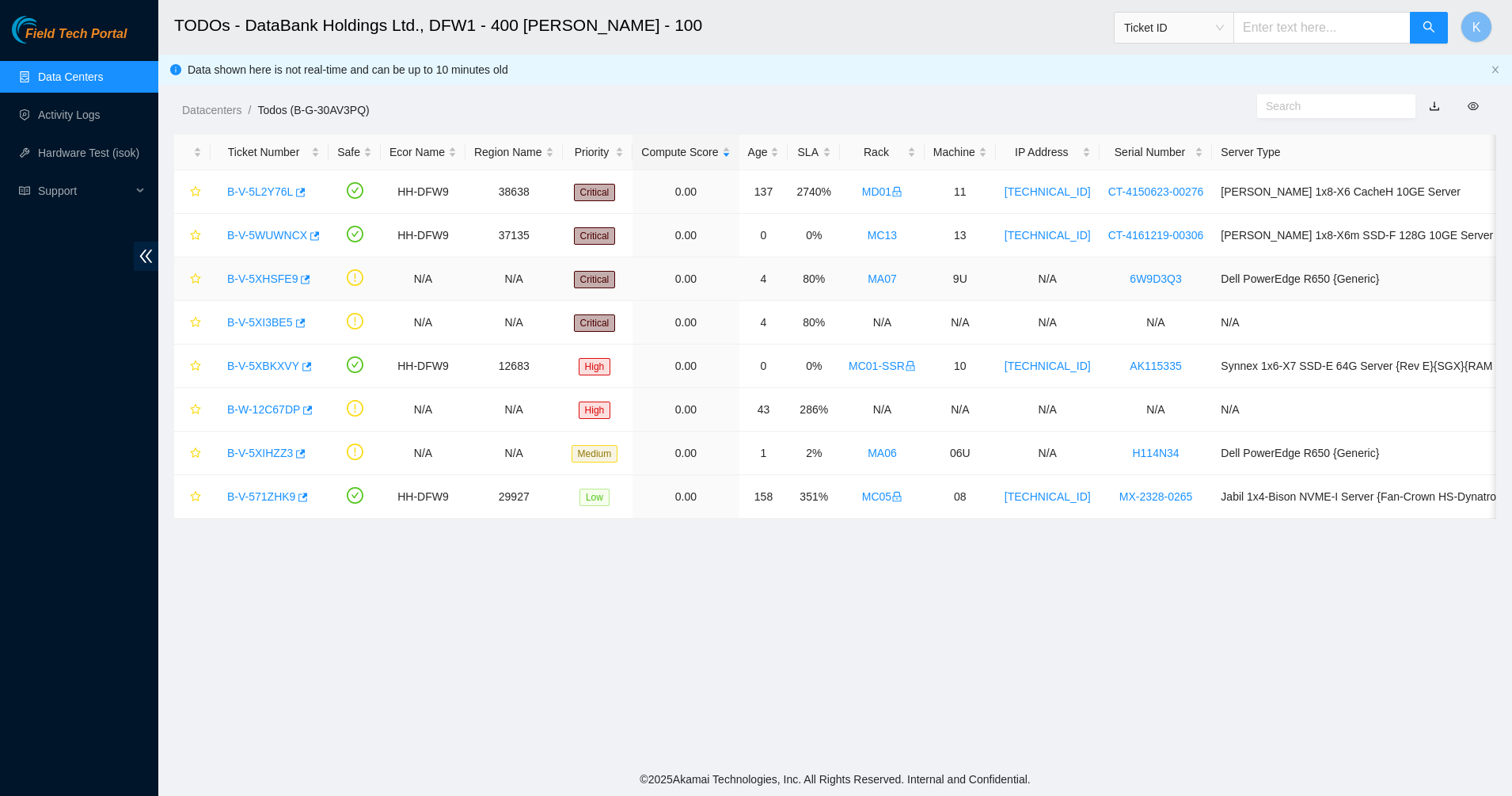
click at [251, 272] on link "B-V-5XHSFE9" at bounding box center [262, 279] width 71 height 13
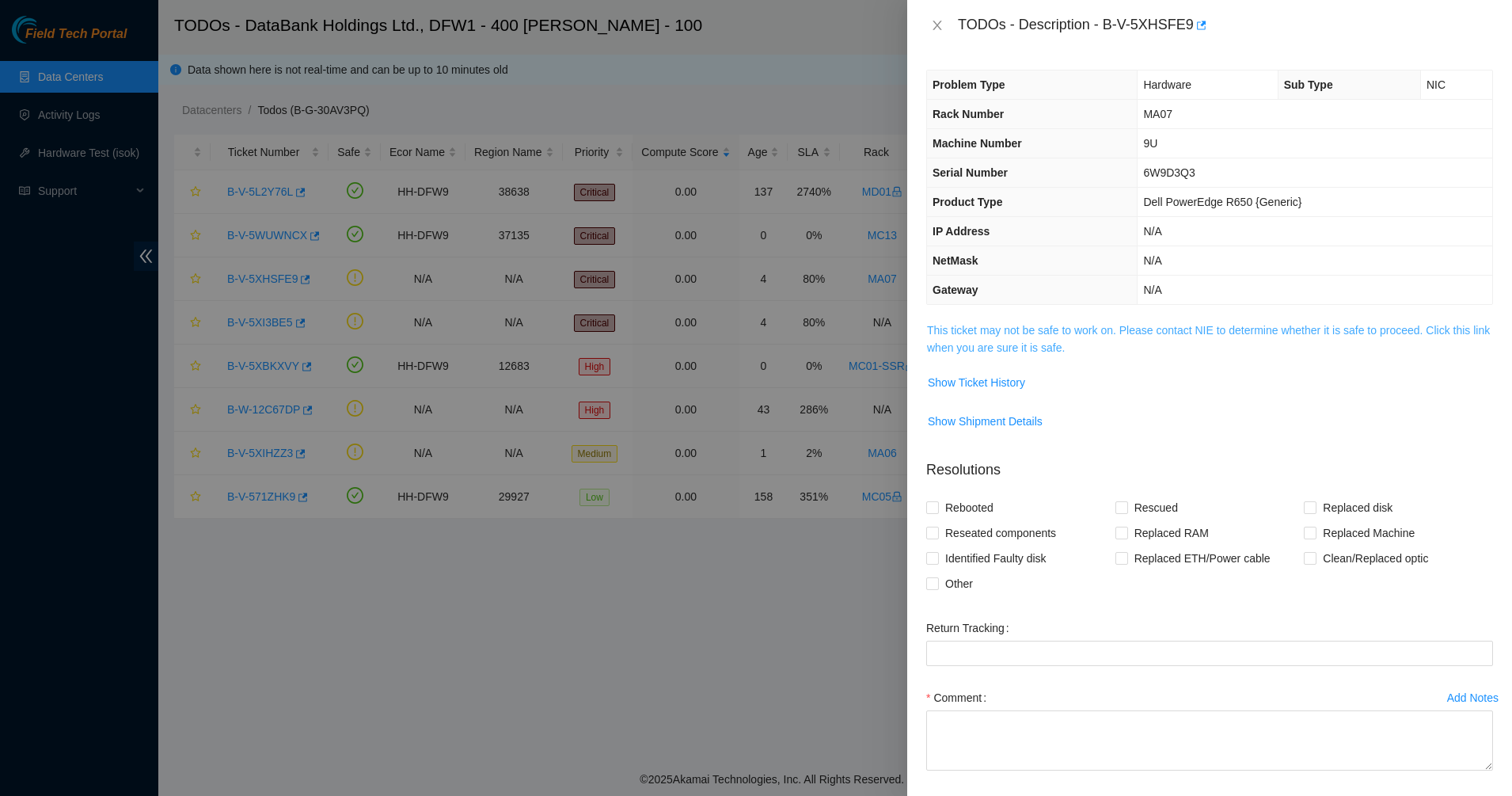
click at [933, 340] on link "This ticket may not be safe to work on. Please contact NIE to determine whether…" at bounding box center [1208, 339] width 563 height 30
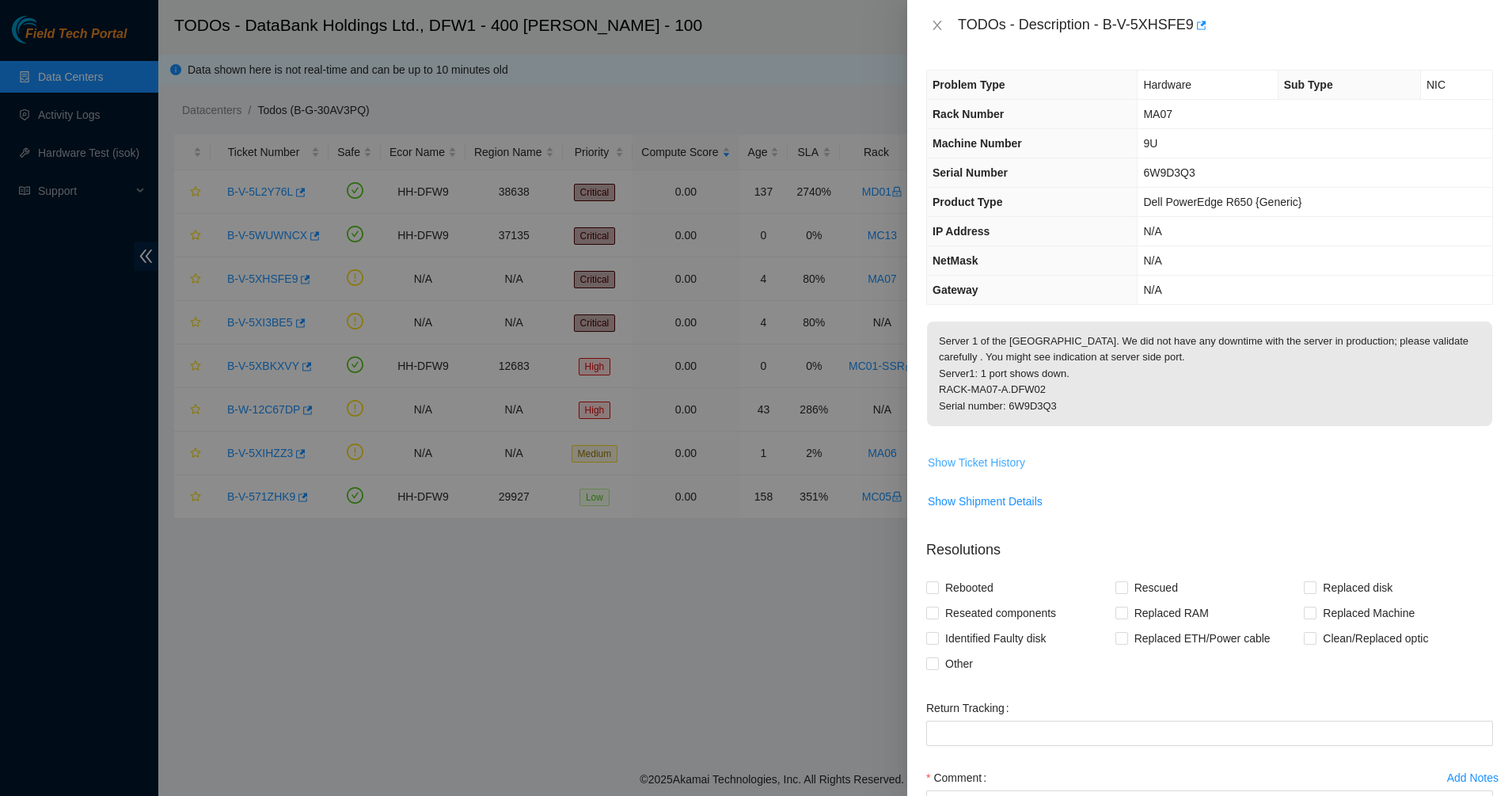
click at [971, 467] on span "Show Ticket History" at bounding box center [977, 462] width 97 height 17
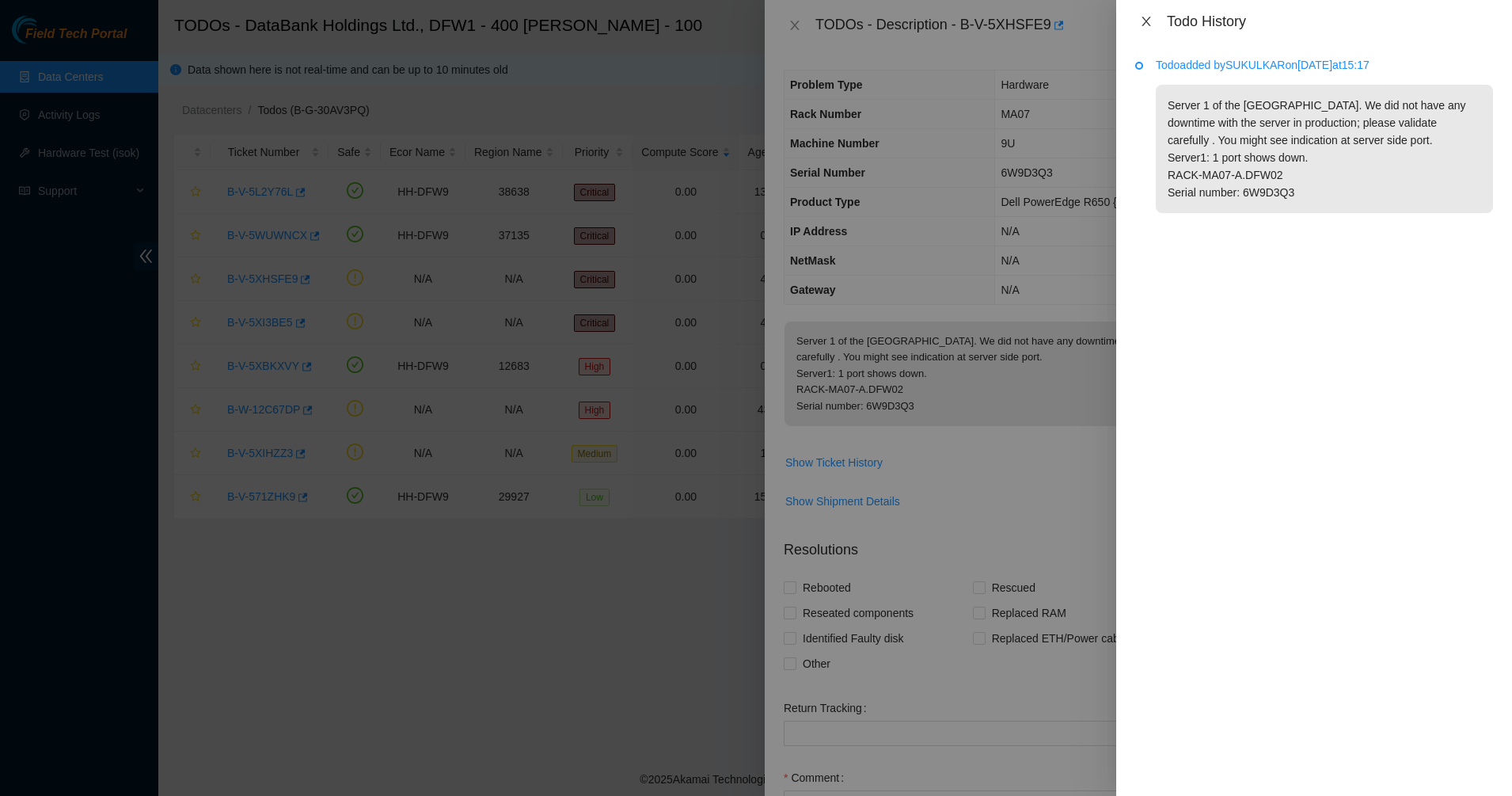
click at [1147, 19] on icon "close" at bounding box center [1147, 21] width 13 height 13
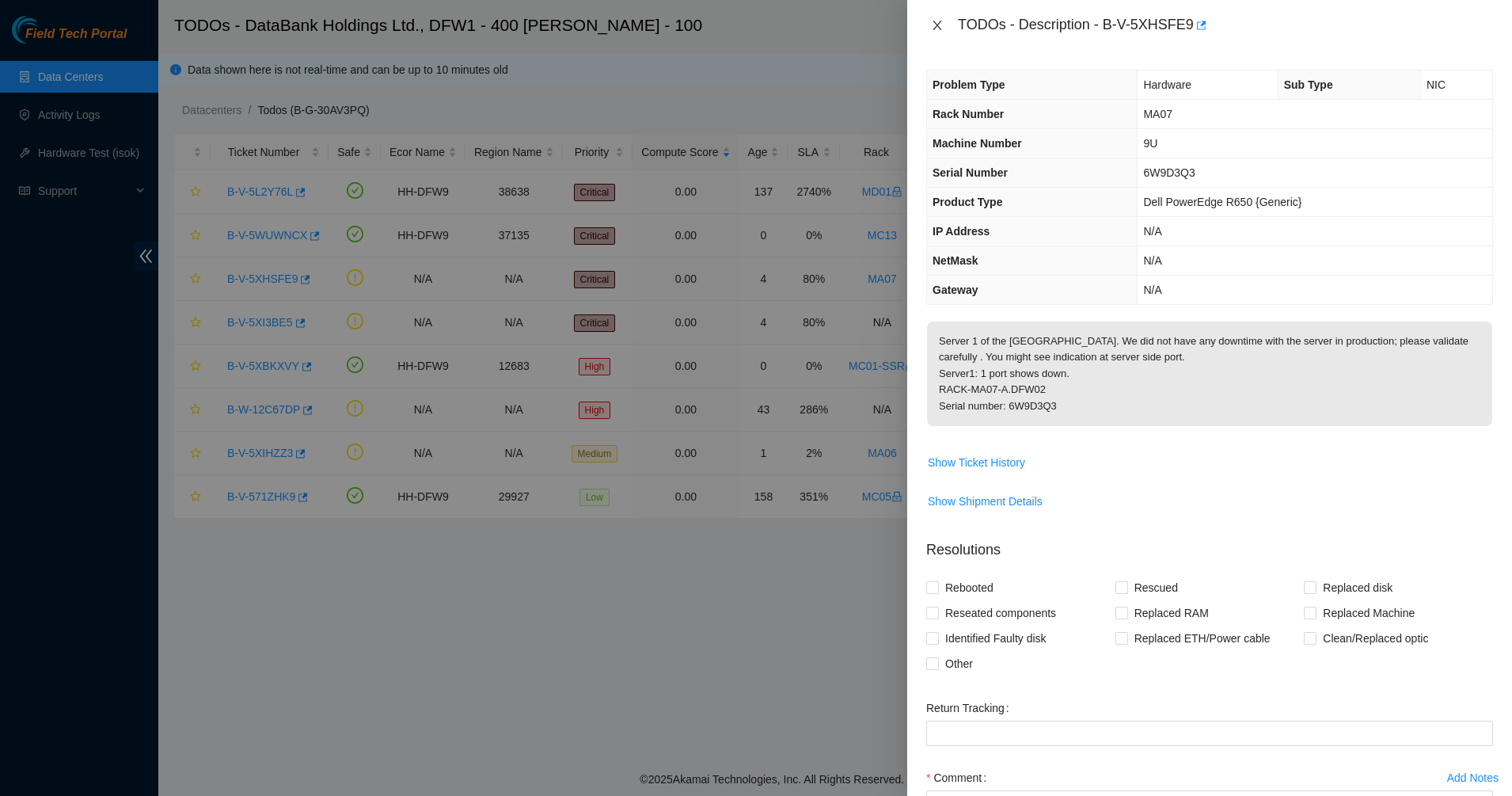
click at [937, 30] on icon "close" at bounding box center [937, 26] width 13 height 13
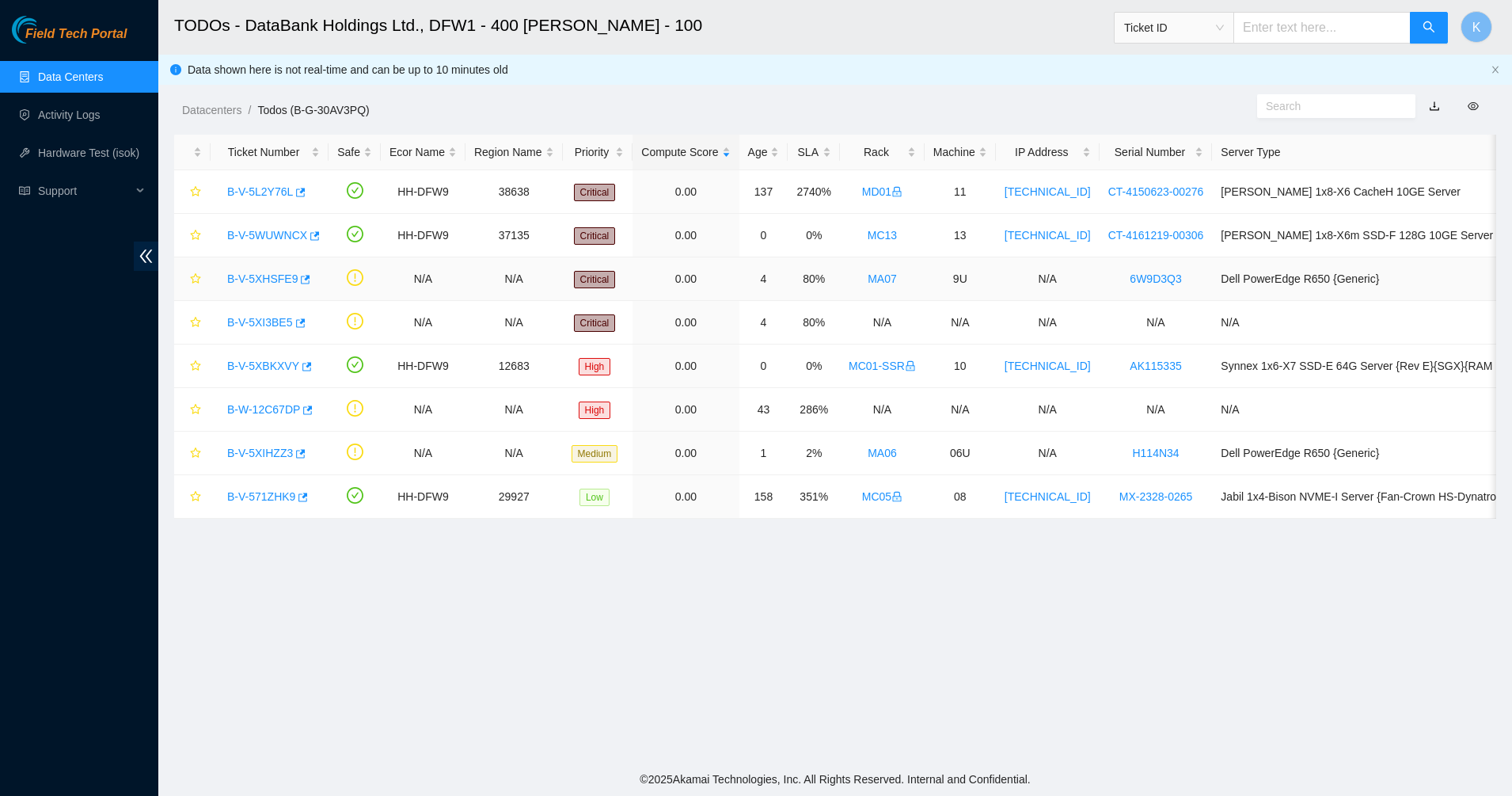
click at [254, 280] on link "B-V-5XHSFE9" at bounding box center [262, 279] width 71 height 13
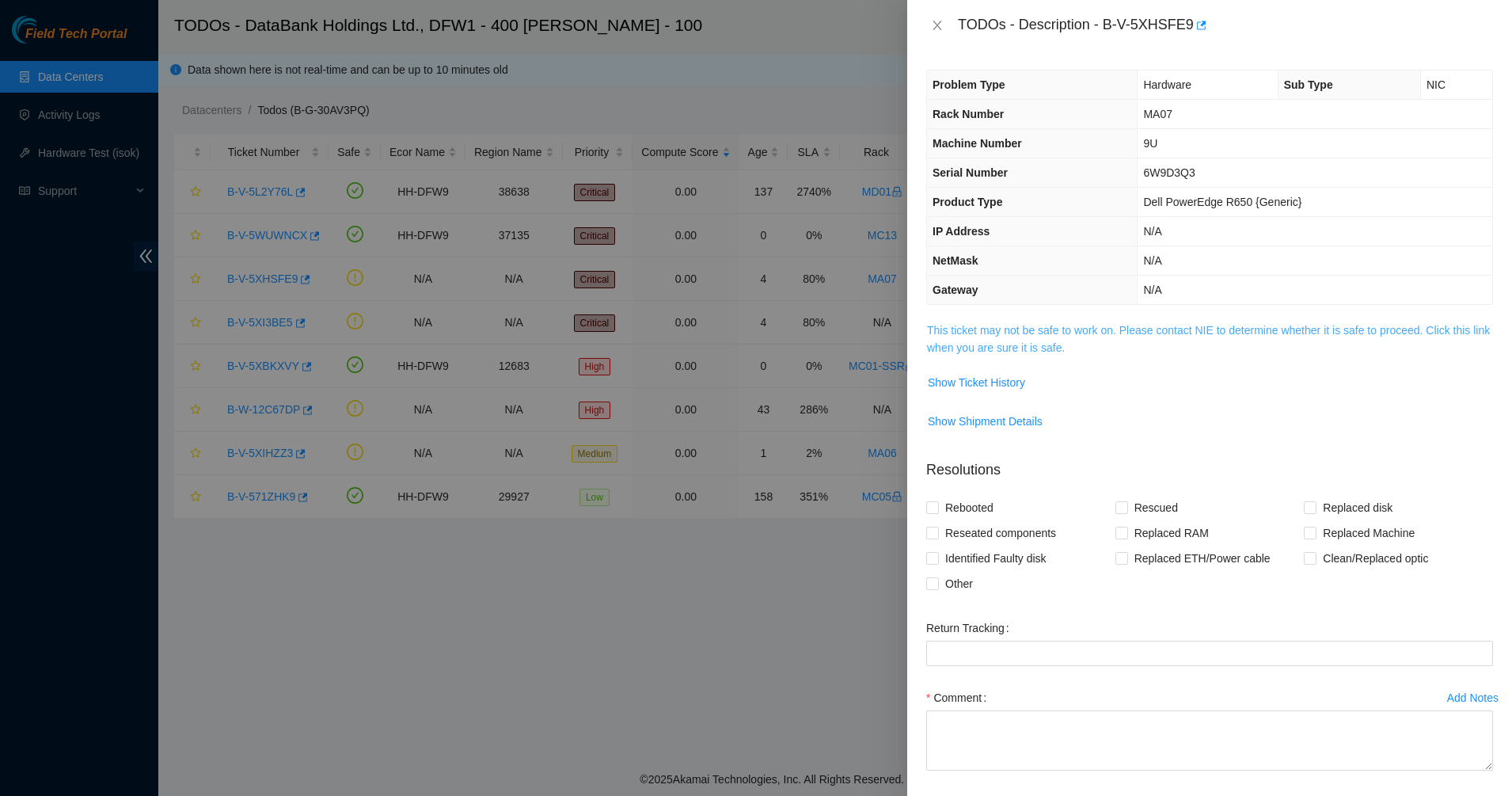
click at [984, 333] on link "This ticket may not be safe to work on. Please contact NIE to determine whether…" at bounding box center [1208, 339] width 563 height 30
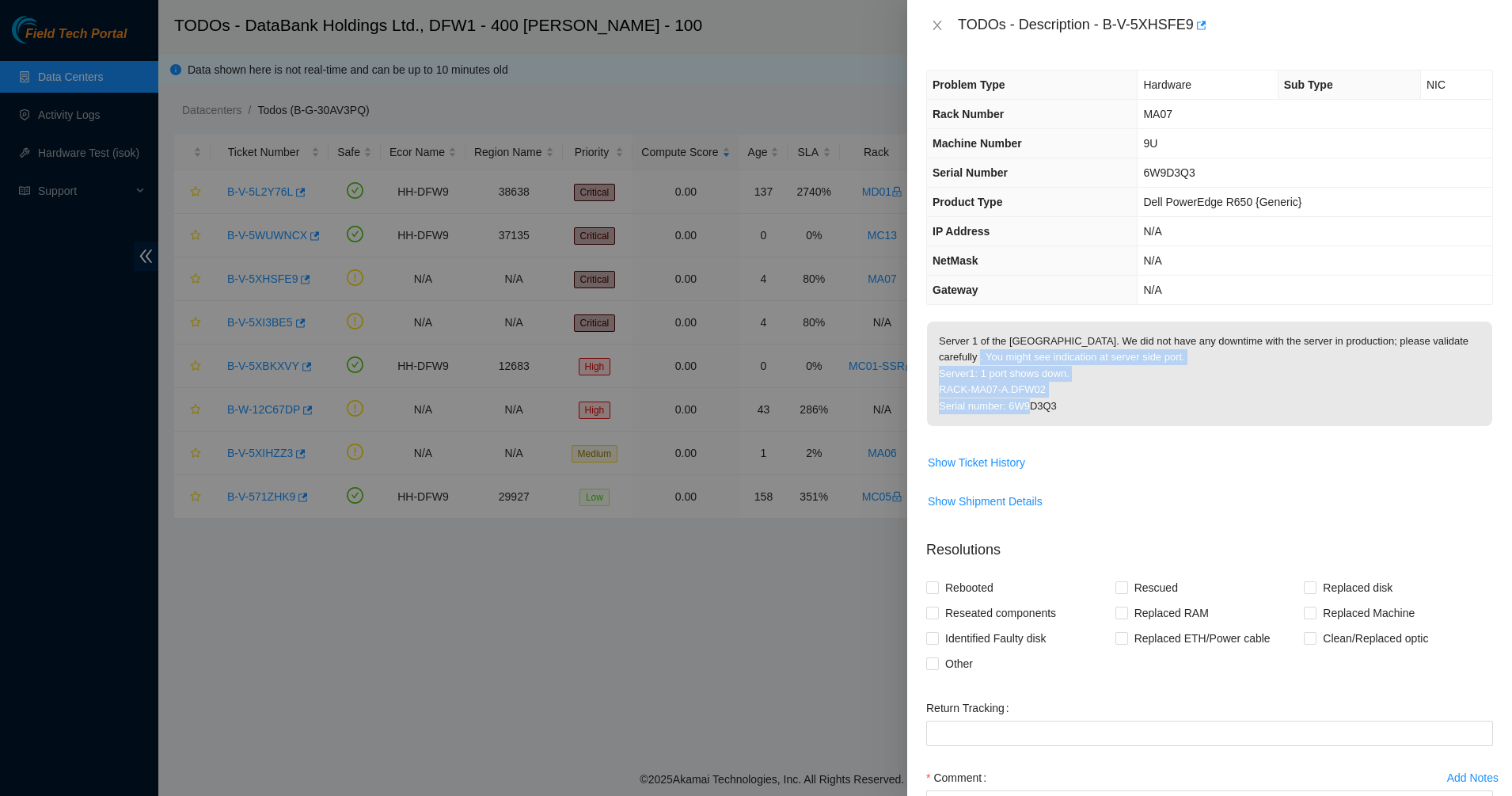
drag, startPoint x: 993, startPoint y: 359, endPoint x: 1064, endPoint y: 412, distance: 88.6
click at [1064, 412] on p "Server 1 of the SAN port down. We did not have any downtime with the server in …" at bounding box center [1209, 375] width 566 height 105
drag, startPoint x: 1064, startPoint y: 412, endPoint x: 1016, endPoint y: 366, distance: 66.5
click at [1021, 369] on p "Server 1 of the SAN port down. We did not have any downtime with the server in …" at bounding box center [1209, 375] width 566 height 105
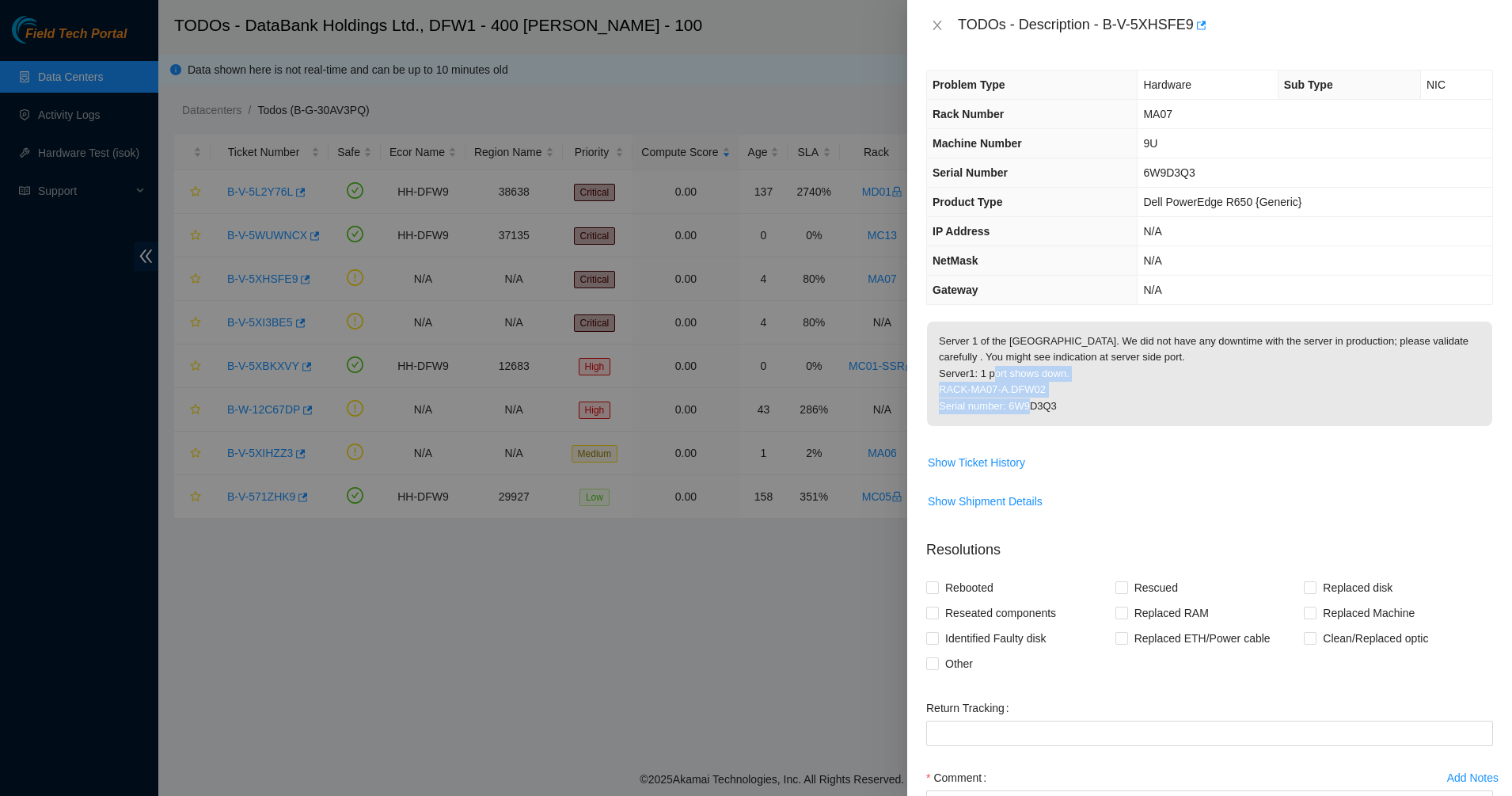
click at [1016, 366] on p "Server 1 of the SAN port down. We did not have any downtime with the server in …" at bounding box center [1209, 375] width 566 height 105
click at [991, 458] on span "Show Ticket History" at bounding box center [977, 462] width 97 height 17
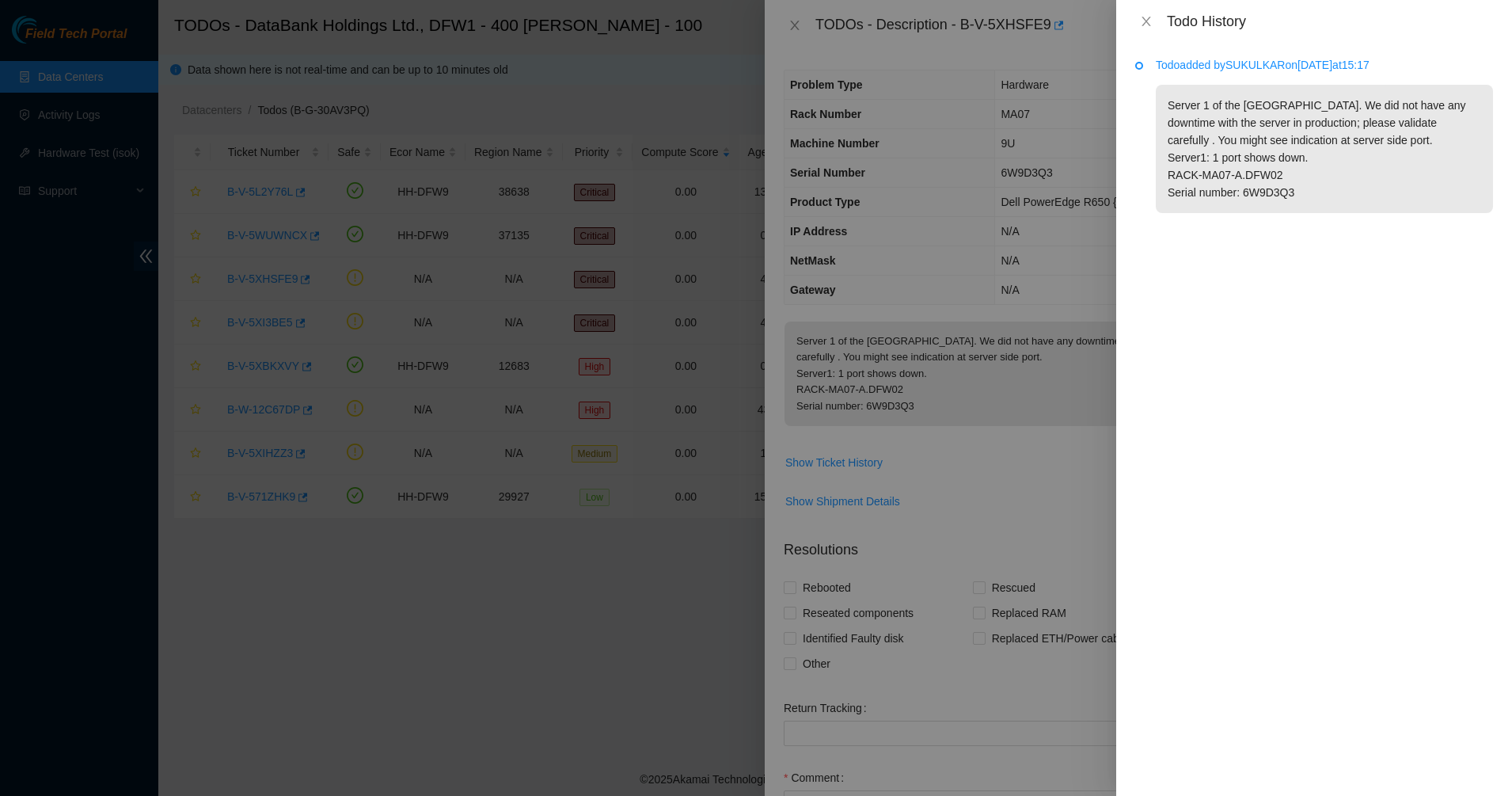
click at [1253, 63] on p "Todo added by SUKULKAR on 2025-10-03 at 15:17" at bounding box center [1324, 64] width 338 height 17
copy p "SUKULKAR"
click at [1224, 52] on div "Todo added by SUKULKAR on 2025-10-03 at 15:17 Server 1 of the SAN port down. We…" at bounding box center [1314, 419] width 395 height 754
drag, startPoint x: 1160, startPoint y: 13, endPoint x: 1146, endPoint y: 20, distance: 15.7
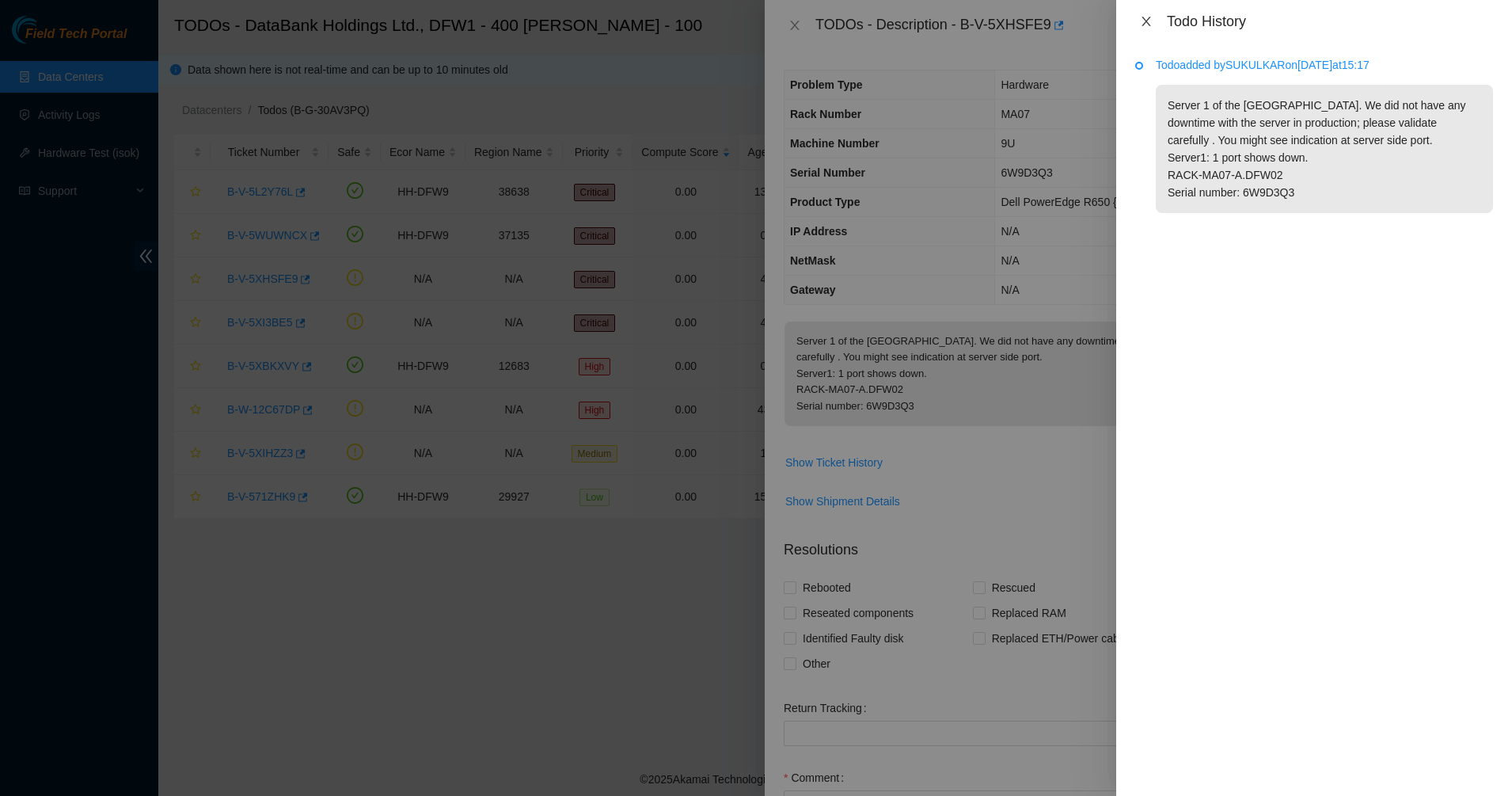
click at [1161, 12] on div "Todo History" at bounding box center [1314, 21] width 395 height 42
click at [1146, 20] on icon "close" at bounding box center [1145, 21] width 8 height 9
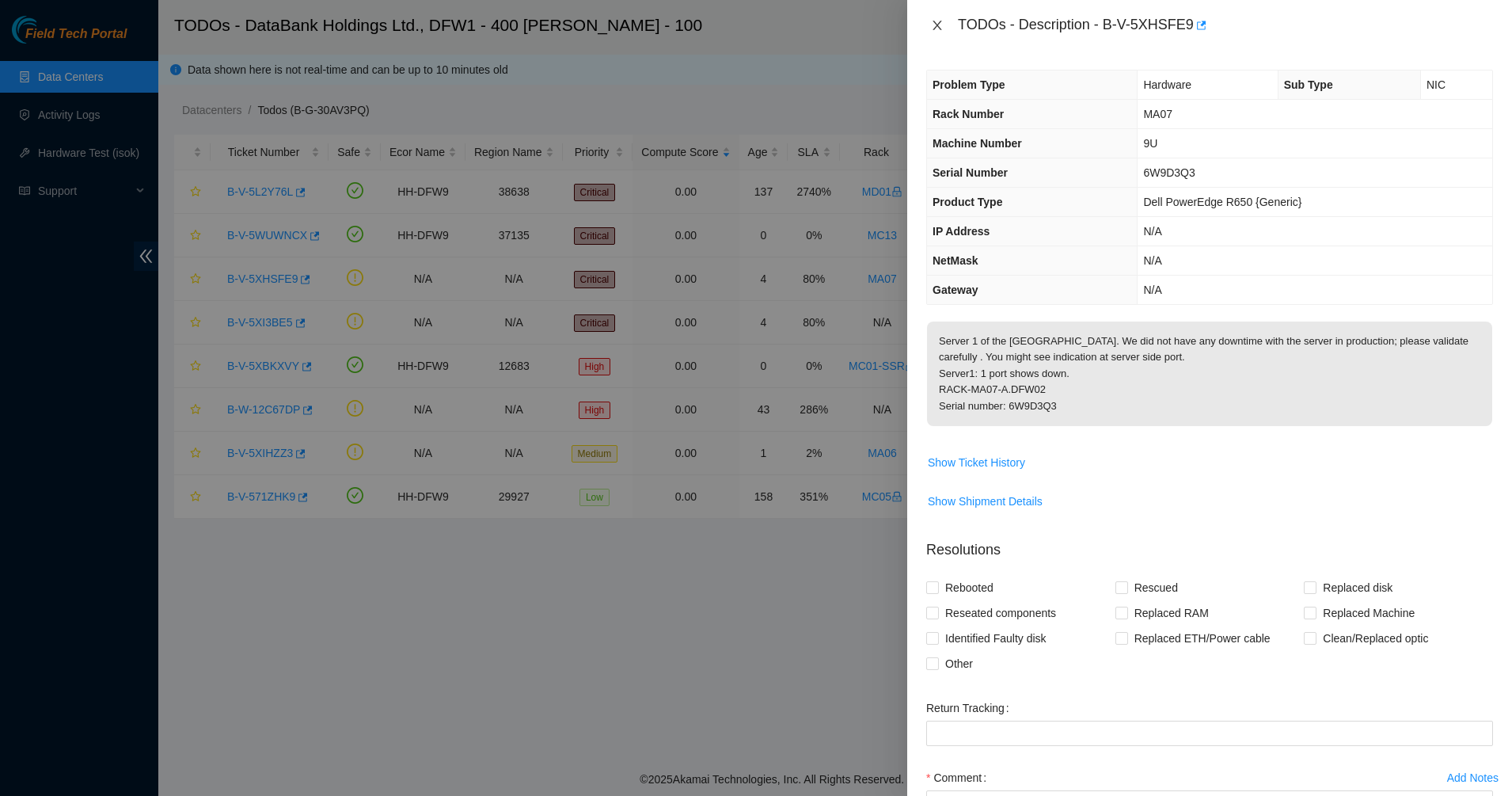
click at [946, 20] on button "Close" at bounding box center [937, 26] width 22 height 15
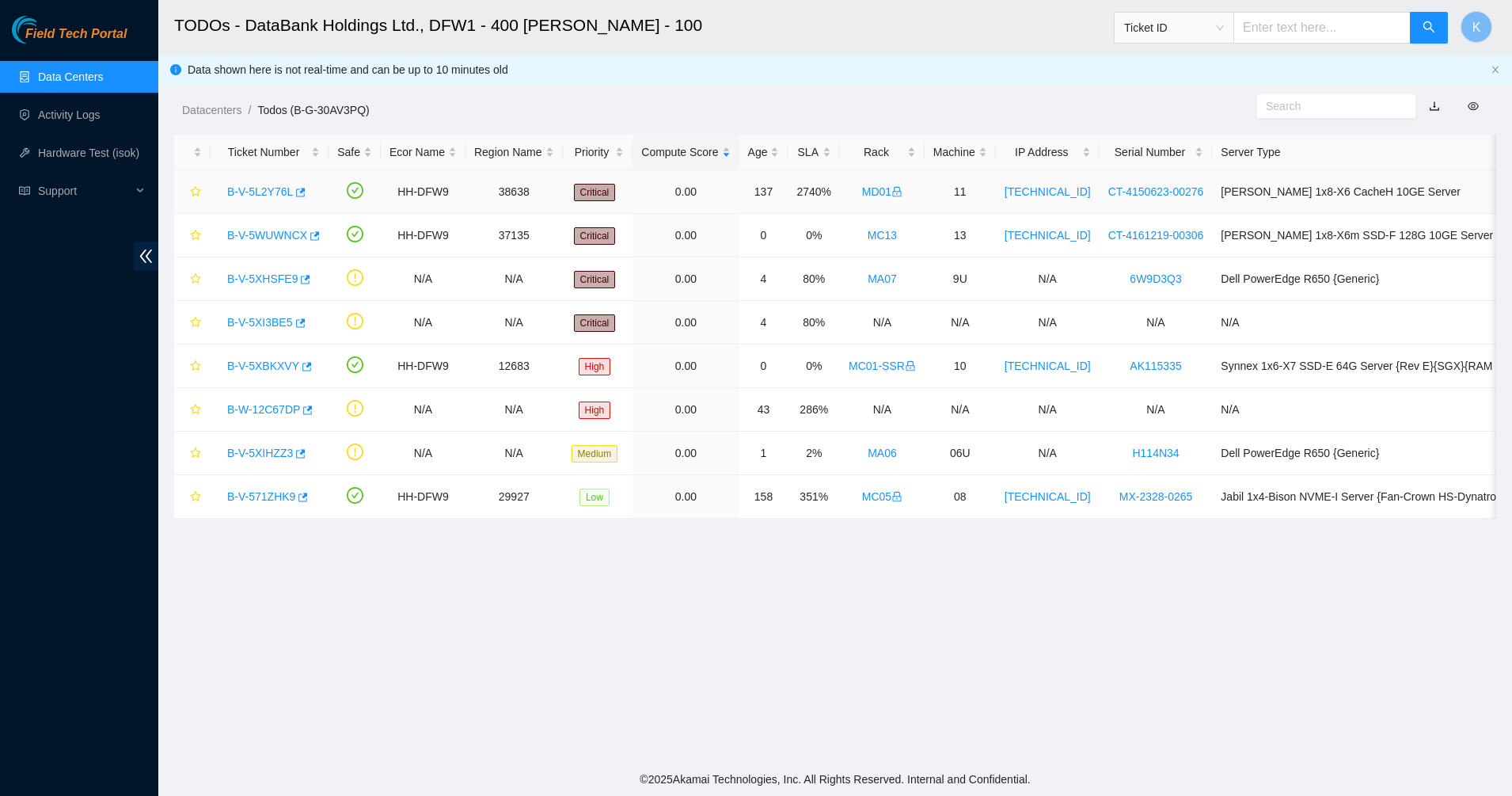
click at [262, 193] on link "B-V-5L2Y76L" at bounding box center [259, 191] width 65 height 13
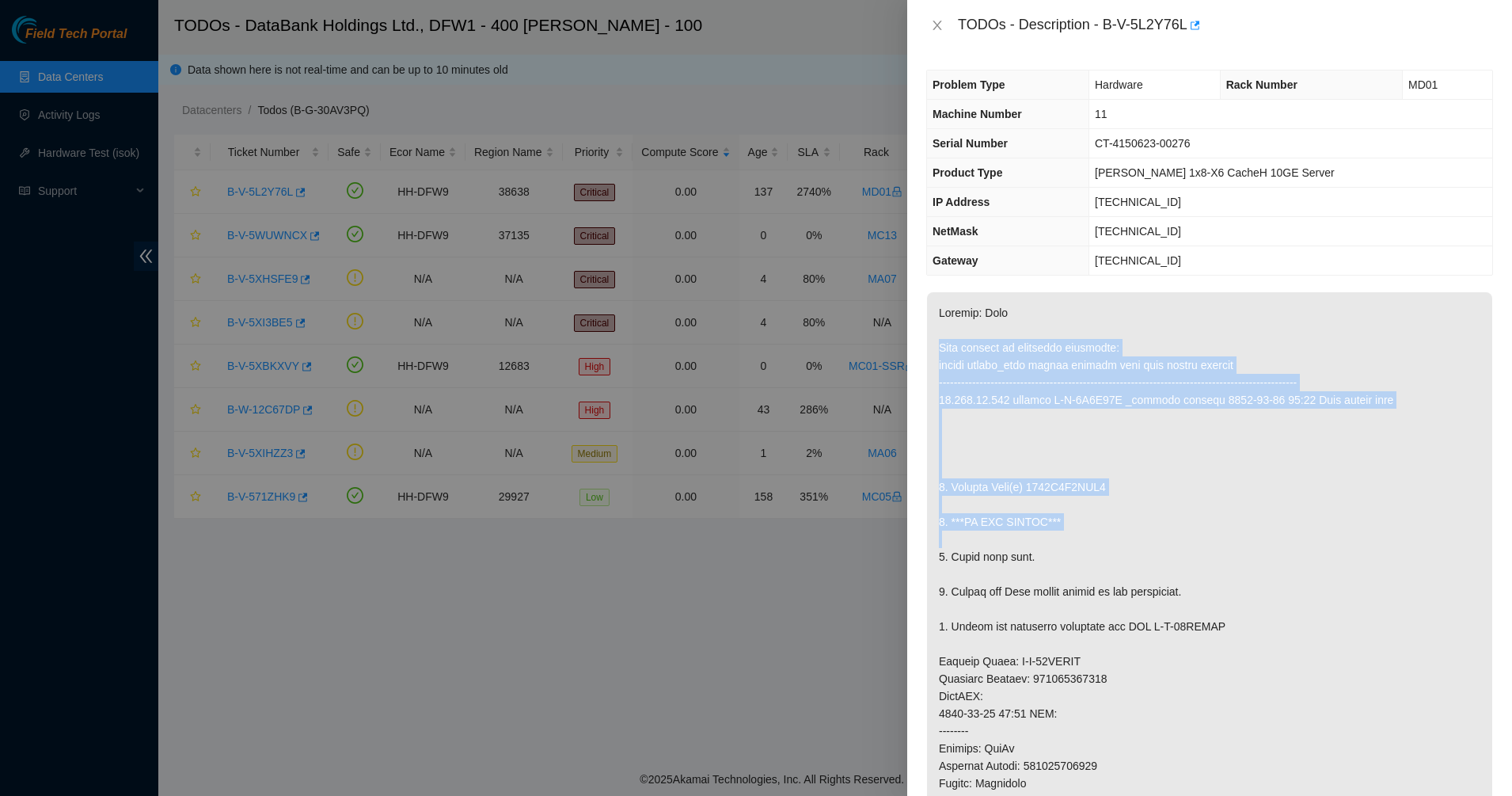
drag, startPoint x: 1002, startPoint y: 333, endPoint x: 1159, endPoint y: 538, distance: 258.2
click at [1159, 538] on p at bounding box center [1209, 697] width 566 height 808
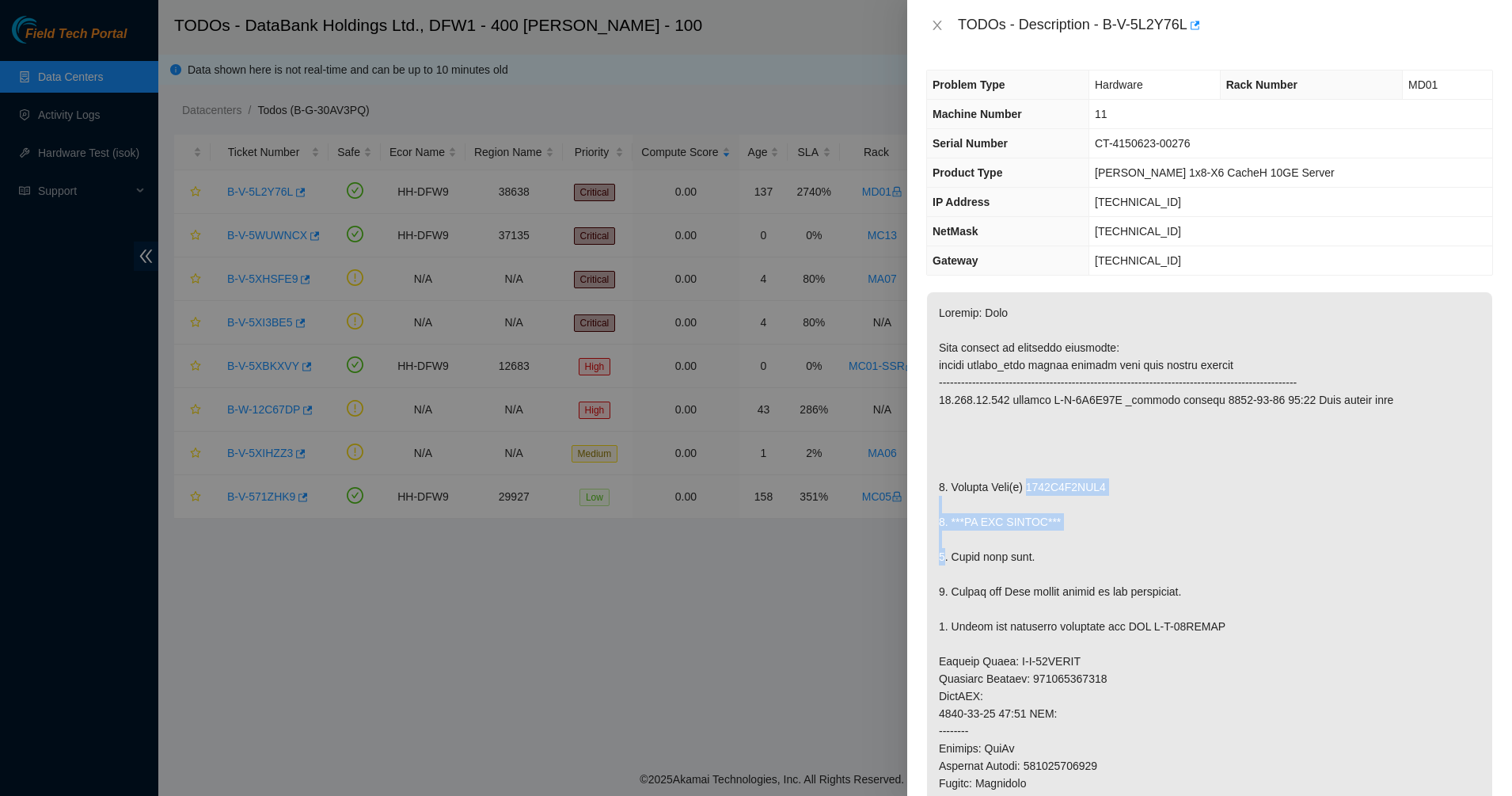
drag, startPoint x: 1159, startPoint y: 538, endPoint x: 1035, endPoint y: 491, distance: 132.6
click at [1035, 491] on p at bounding box center [1209, 697] width 566 height 808
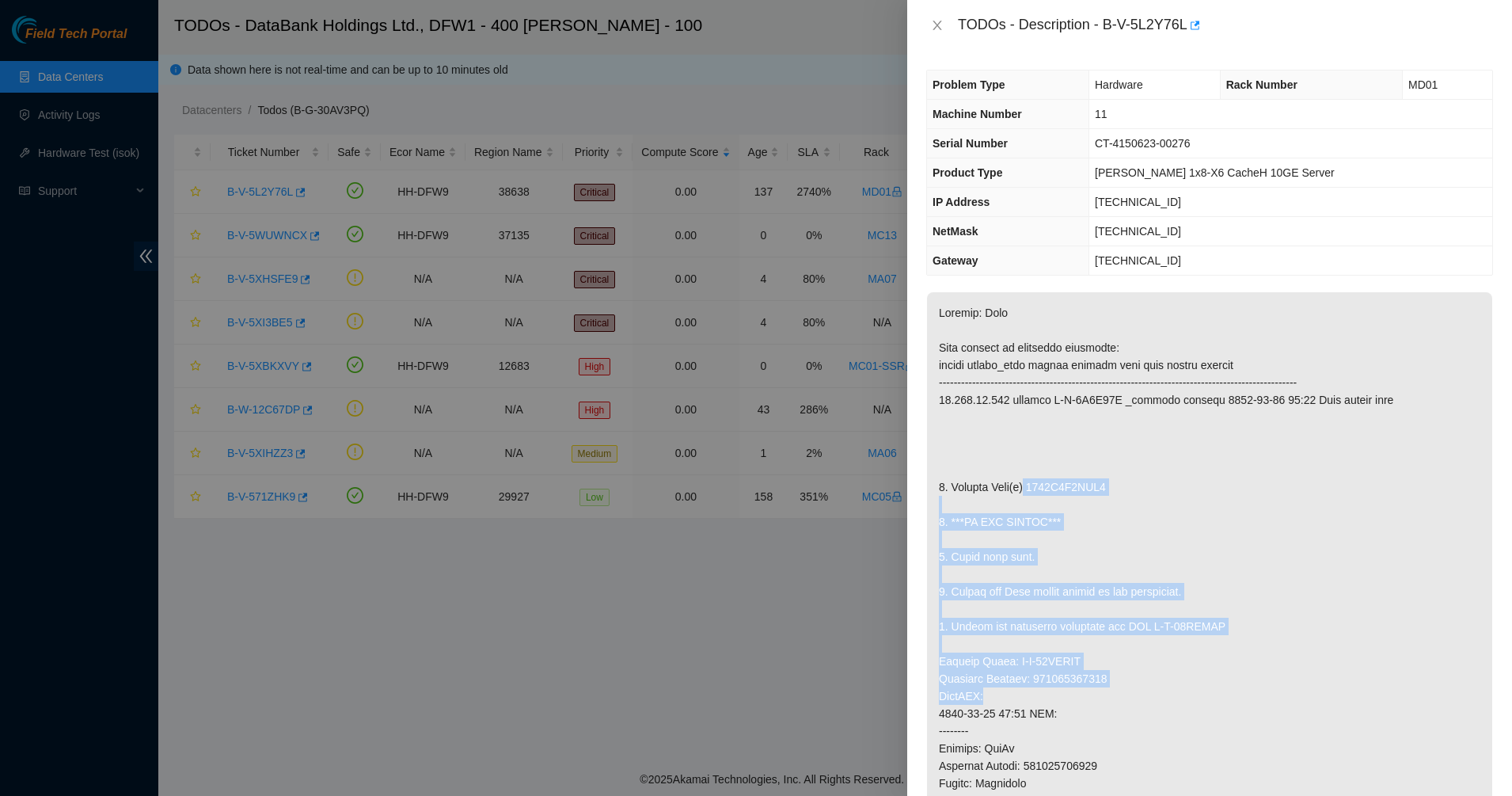
drag, startPoint x: 1022, startPoint y: 485, endPoint x: 1220, endPoint y: 691, distance: 285.7
click at [1220, 691] on p at bounding box center [1209, 697] width 566 height 808
drag, startPoint x: 1220, startPoint y: 691, endPoint x: 1021, endPoint y: 555, distance: 241.0
click at [1021, 555] on p at bounding box center [1209, 697] width 566 height 808
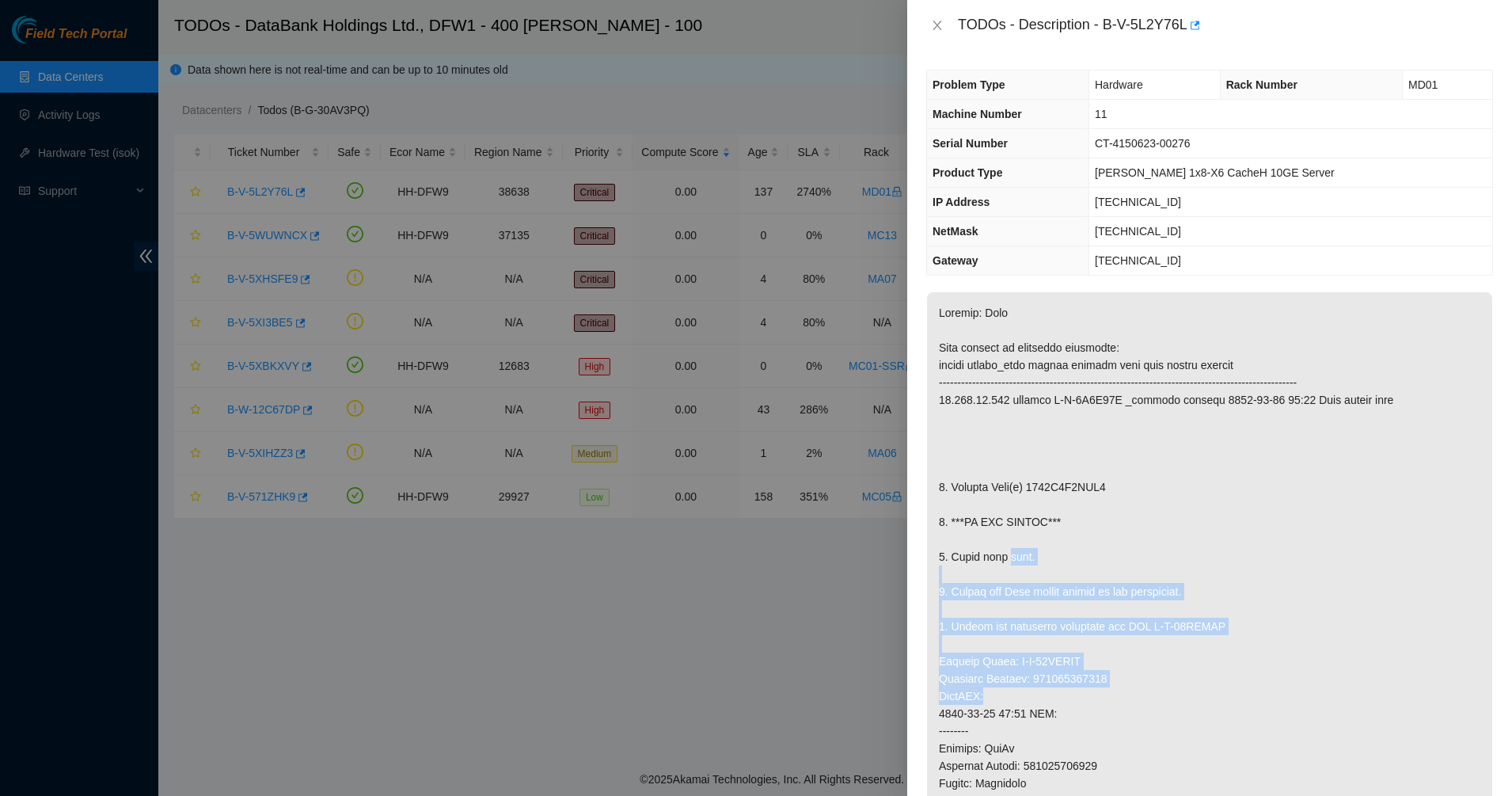
click at [1021, 555] on p at bounding box center [1209, 697] width 566 height 808
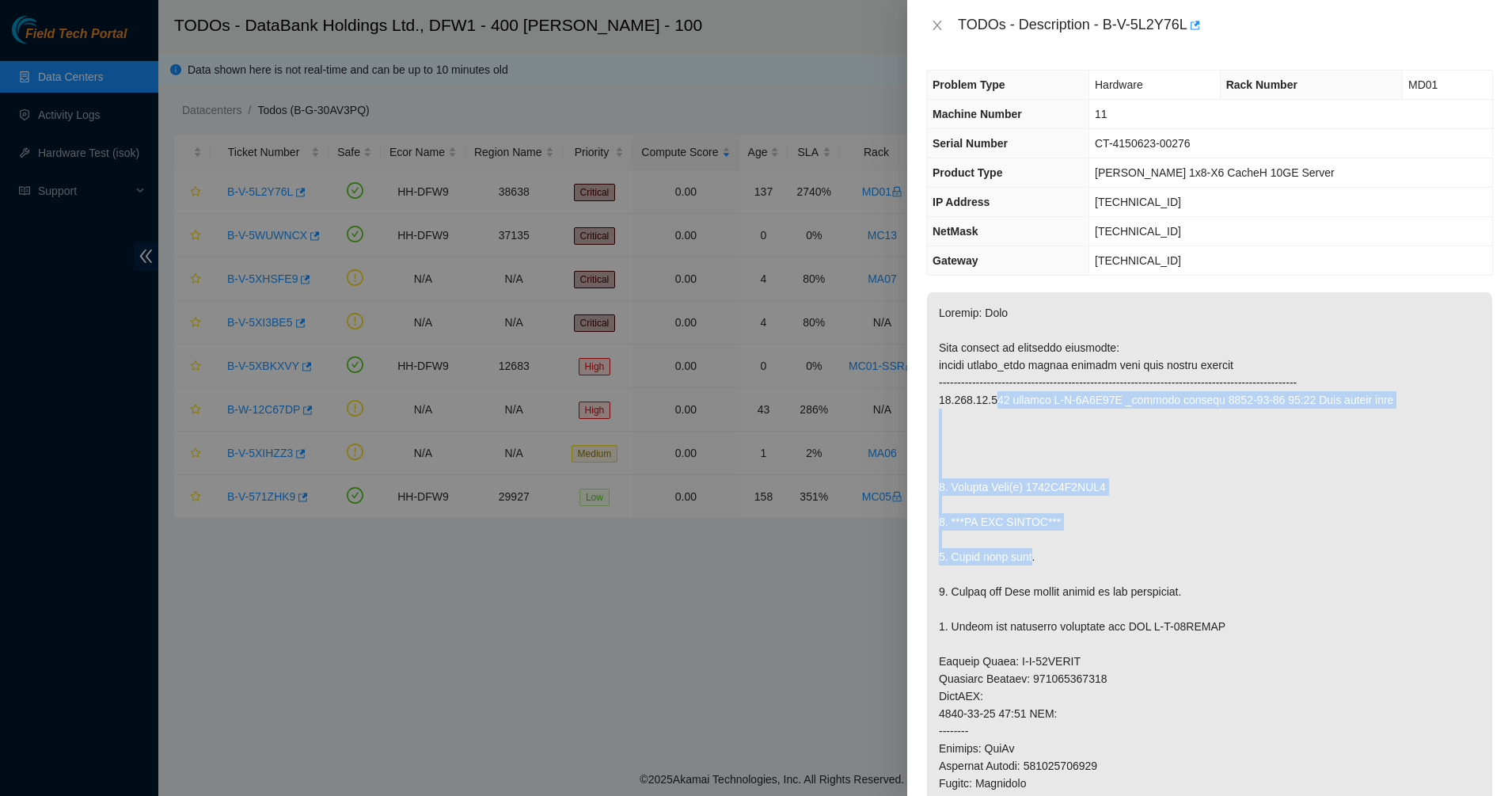
drag, startPoint x: 1025, startPoint y: 555, endPoint x: 992, endPoint y: 390, distance: 168.3
click at [993, 392] on p at bounding box center [1209, 697] width 566 height 808
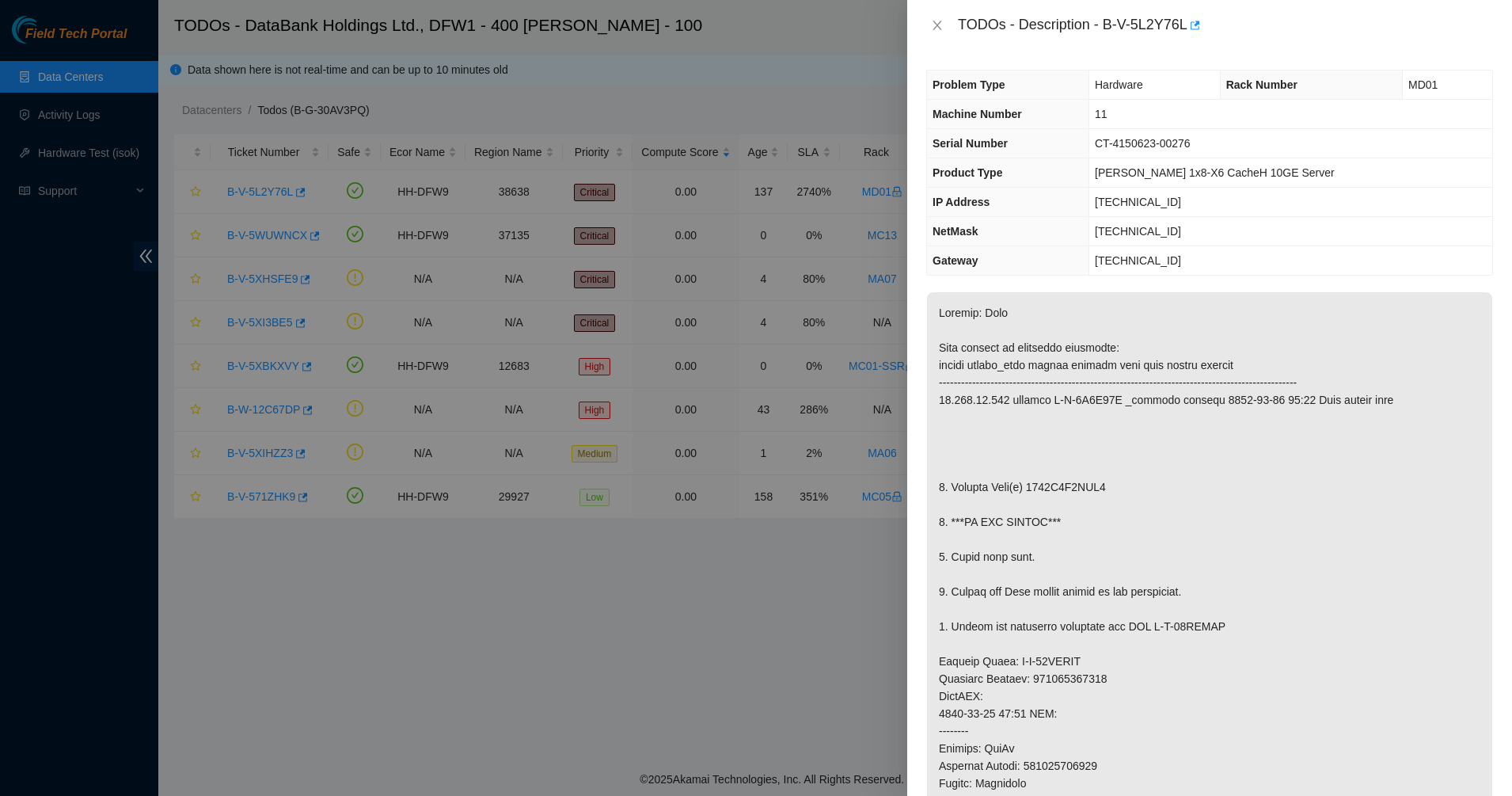
click at [992, 390] on p at bounding box center [1209, 697] width 566 height 808
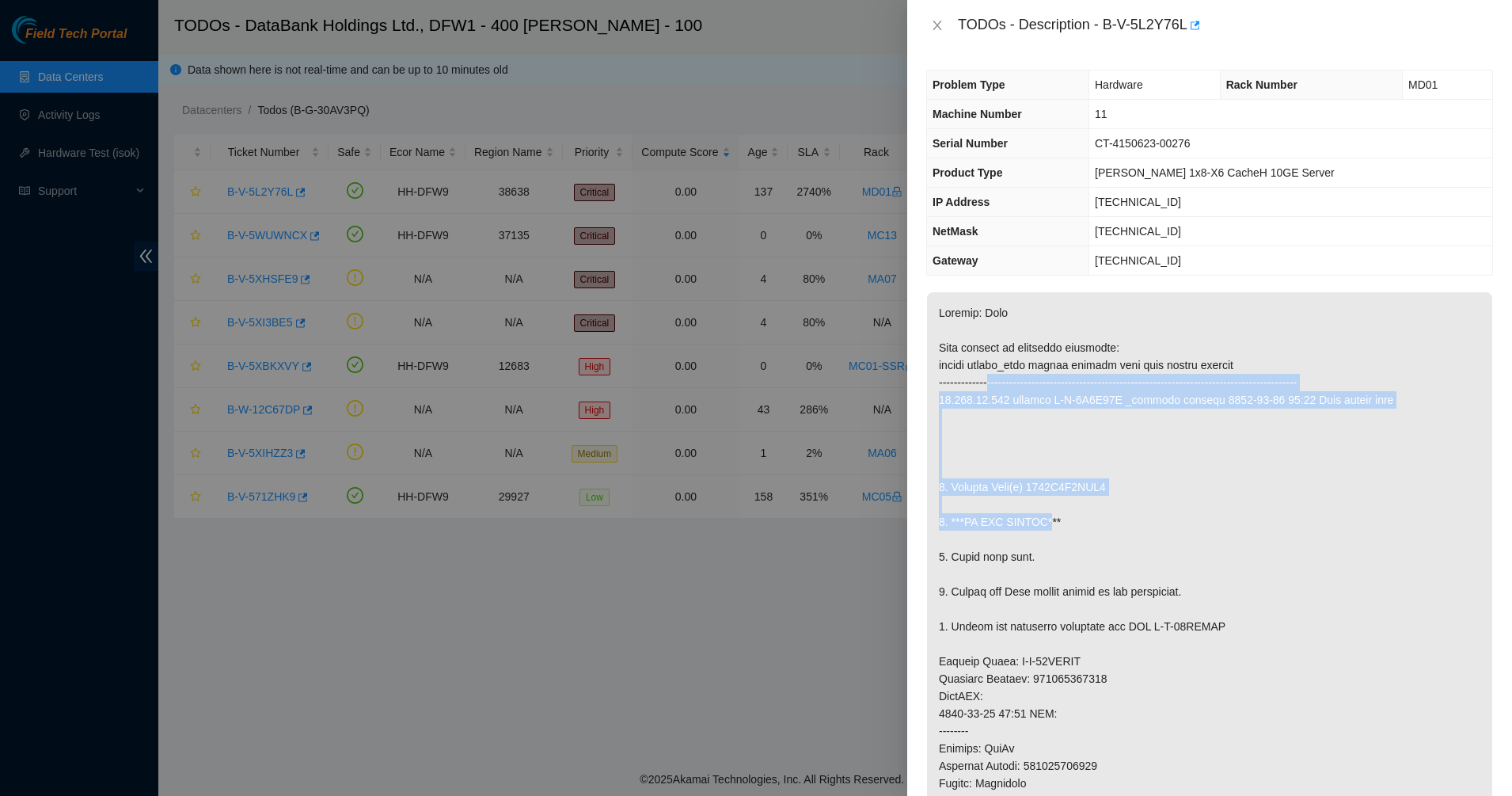
drag, startPoint x: 995, startPoint y: 377, endPoint x: 1050, endPoint y: 530, distance: 162.6
click at [1050, 530] on p at bounding box center [1209, 697] width 566 height 808
click at [1050, 531] on p at bounding box center [1209, 697] width 566 height 808
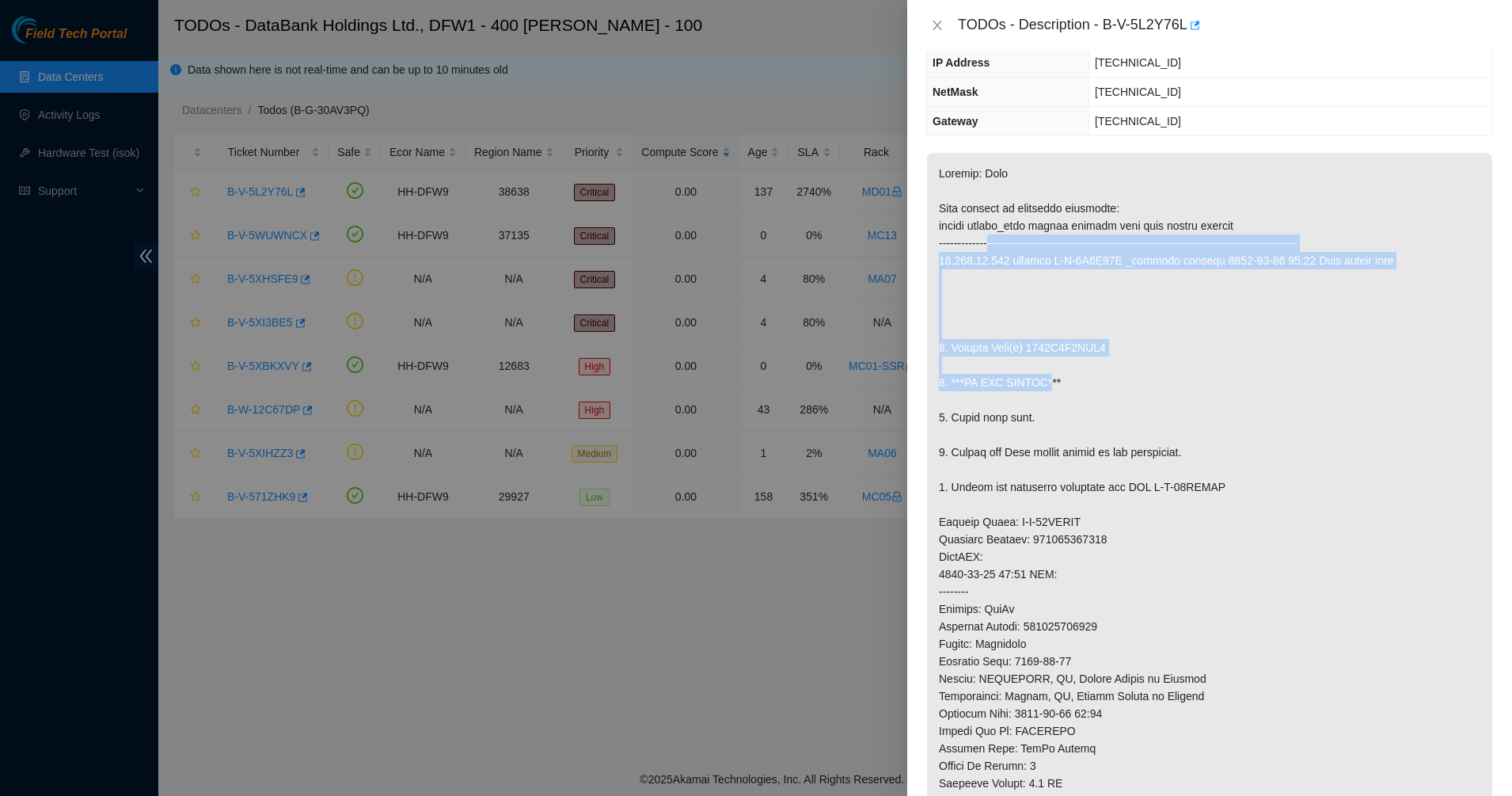
scroll to position [297, 0]
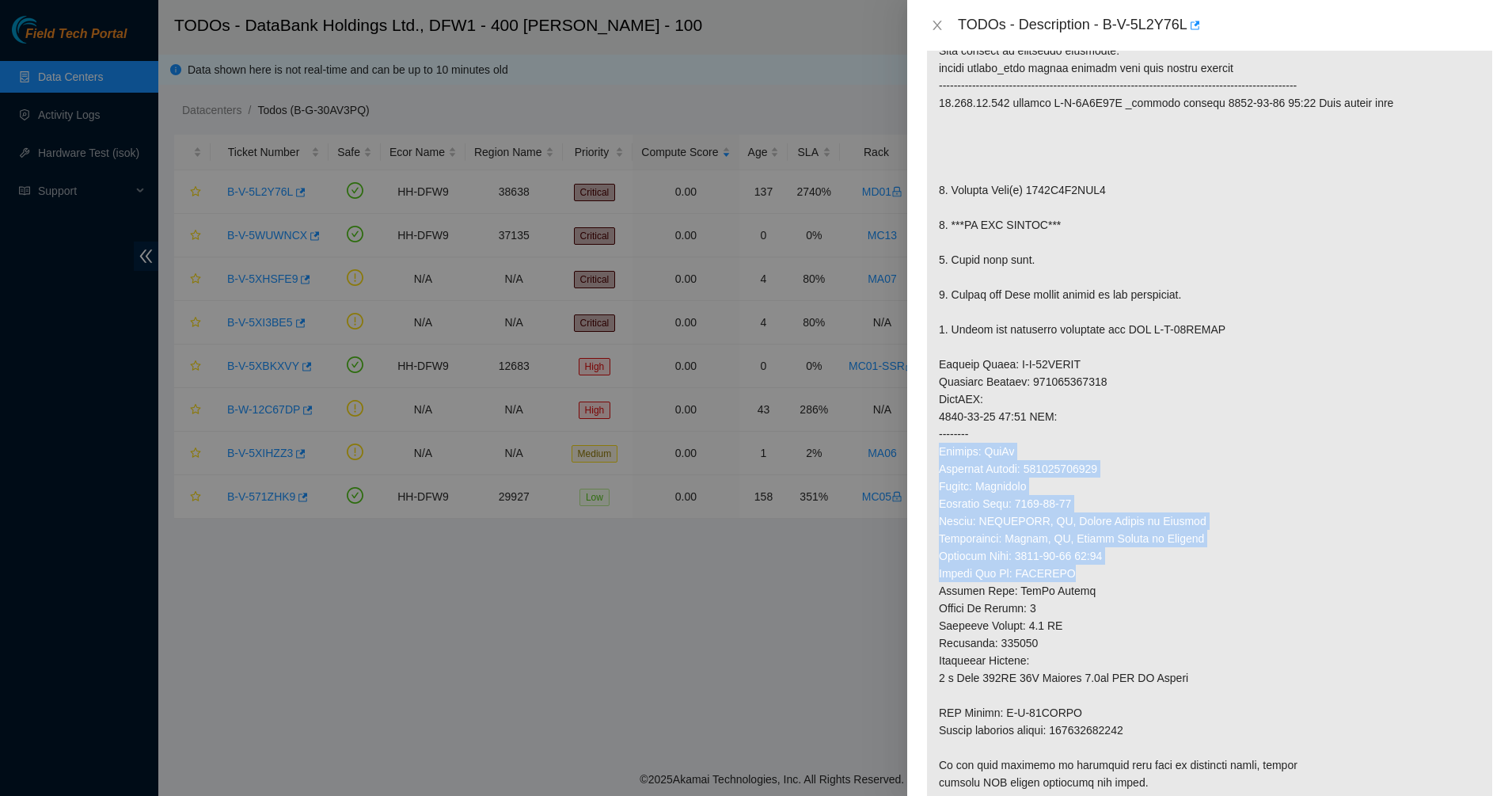
drag, startPoint x: 1087, startPoint y: 548, endPoint x: 1131, endPoint y: 658, distance: 118.5
click at [1131, 658] on p at bounding box center [1209, 399] width 566 height 808
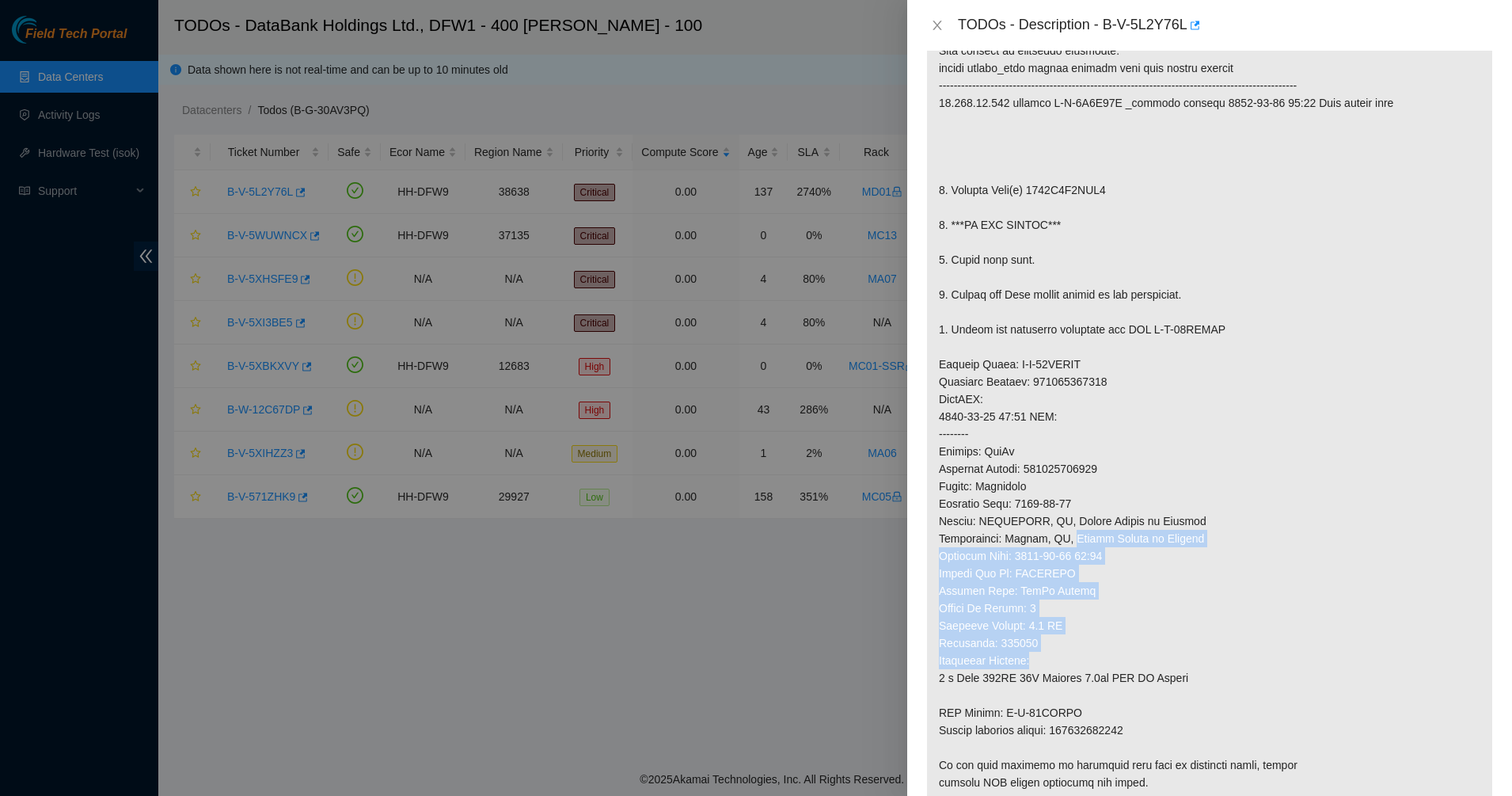
drag, startPoint x: 1131, startPoint y: 658, endPoint x: 1007, endPoint y: 471, distance: 224.4
click at [1009, 476] on p at bounding box center [1209, 399] width 566 height 808
click at [1007, 471] on p at bounding box center [1209, 399] width 566 height 808
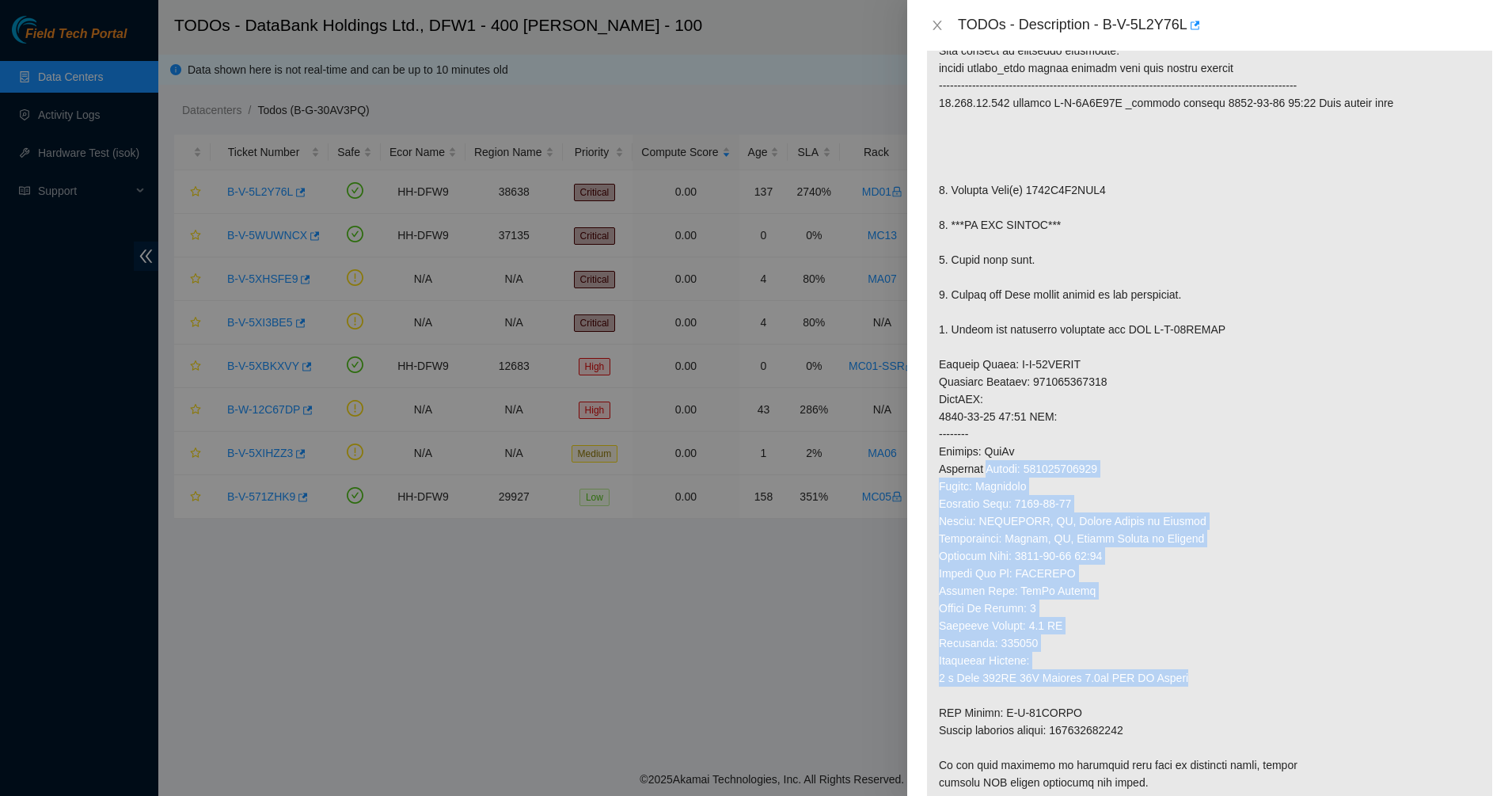
drag, startPoint x: 1196, startPoint y: 638, endPoint x: 1238, endPoint y: 673, distance: 54.7
click at [1238, 673] on p at bounding box center [1209, 399] width 566 height 808
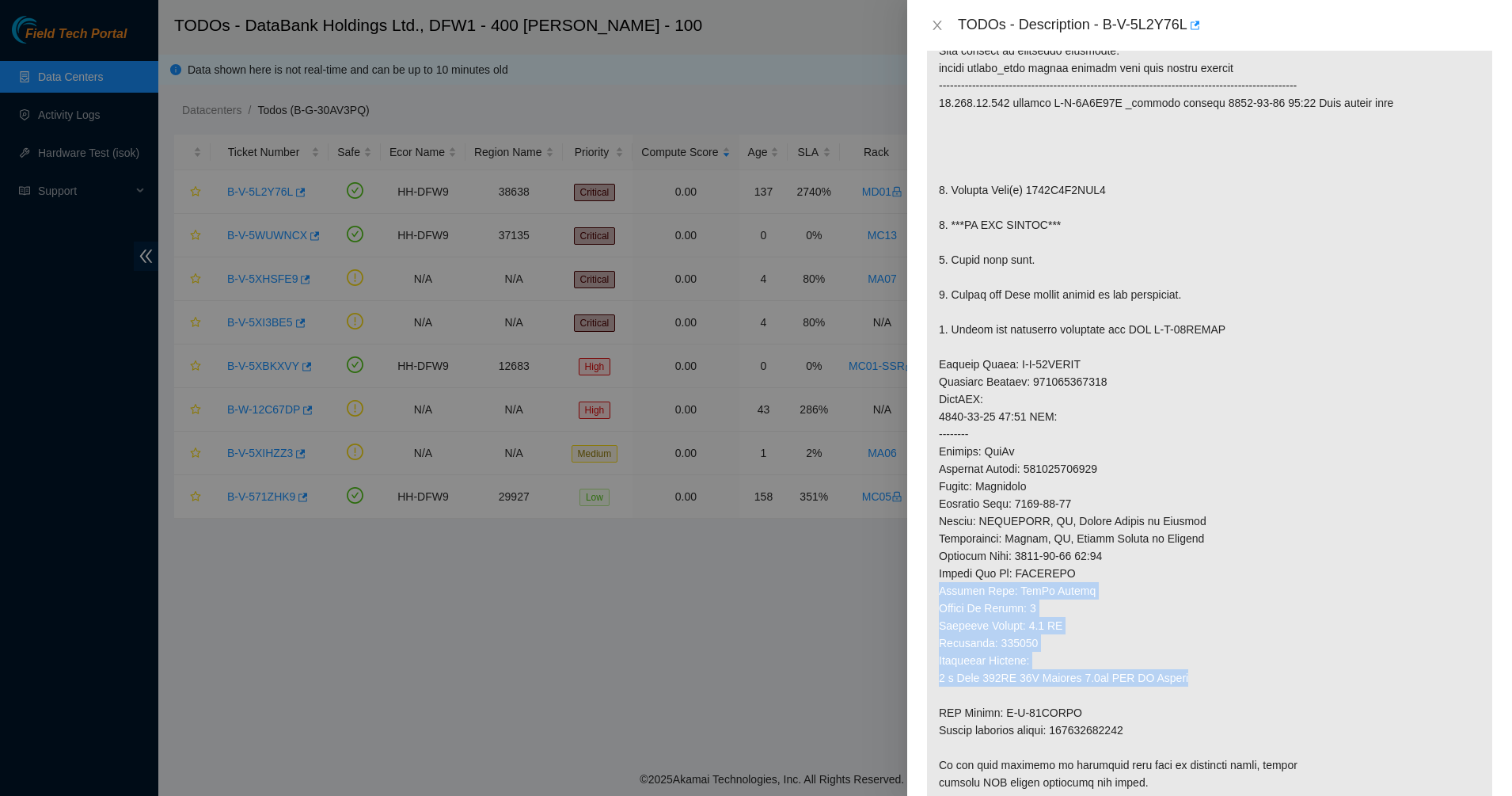
drag, startPoint x: 1238, startPoint y: 673, endPoint x: 1099, endPoint y: 562, distance: 177.9
click at [1099, 562] on p at bounding box center [1209, 399] width 566 height 808
drag, startPoint x: 1099, startPoint y: 562, endPoint x: 1197, endPoint y: 713, distance: 180.0
click at [1197, 713] on p at bounding box center [1209, 399] width 566 height 808
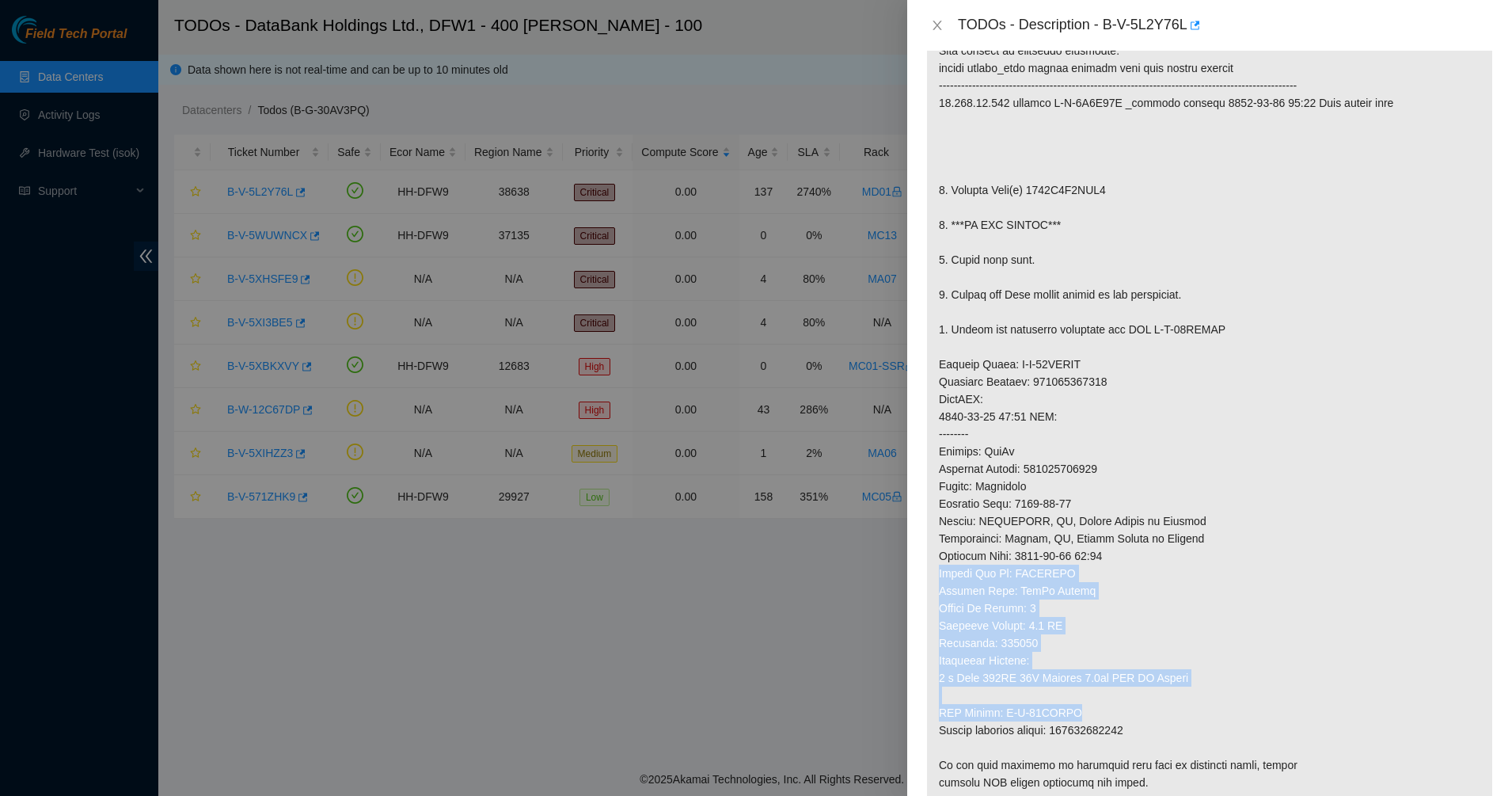
click at [1197, 713] on p at bounding box center [1209, 399] width 566 height 808
drag, startPoint x: 1197, startPoint y: 713, endPoint x: 1065, endPoint y: 535, distance: 221.6
click at [1069, 538] on p at bounding box center [1209, 399] width 566 height 808
click at [1065, 535] on p at bounding box center [1209, 399] width 566 height 808
drag, startPoint x: 1065, startPoint y: 535, endPoint x: 1219, endPoint y: 747, distance: 262.0
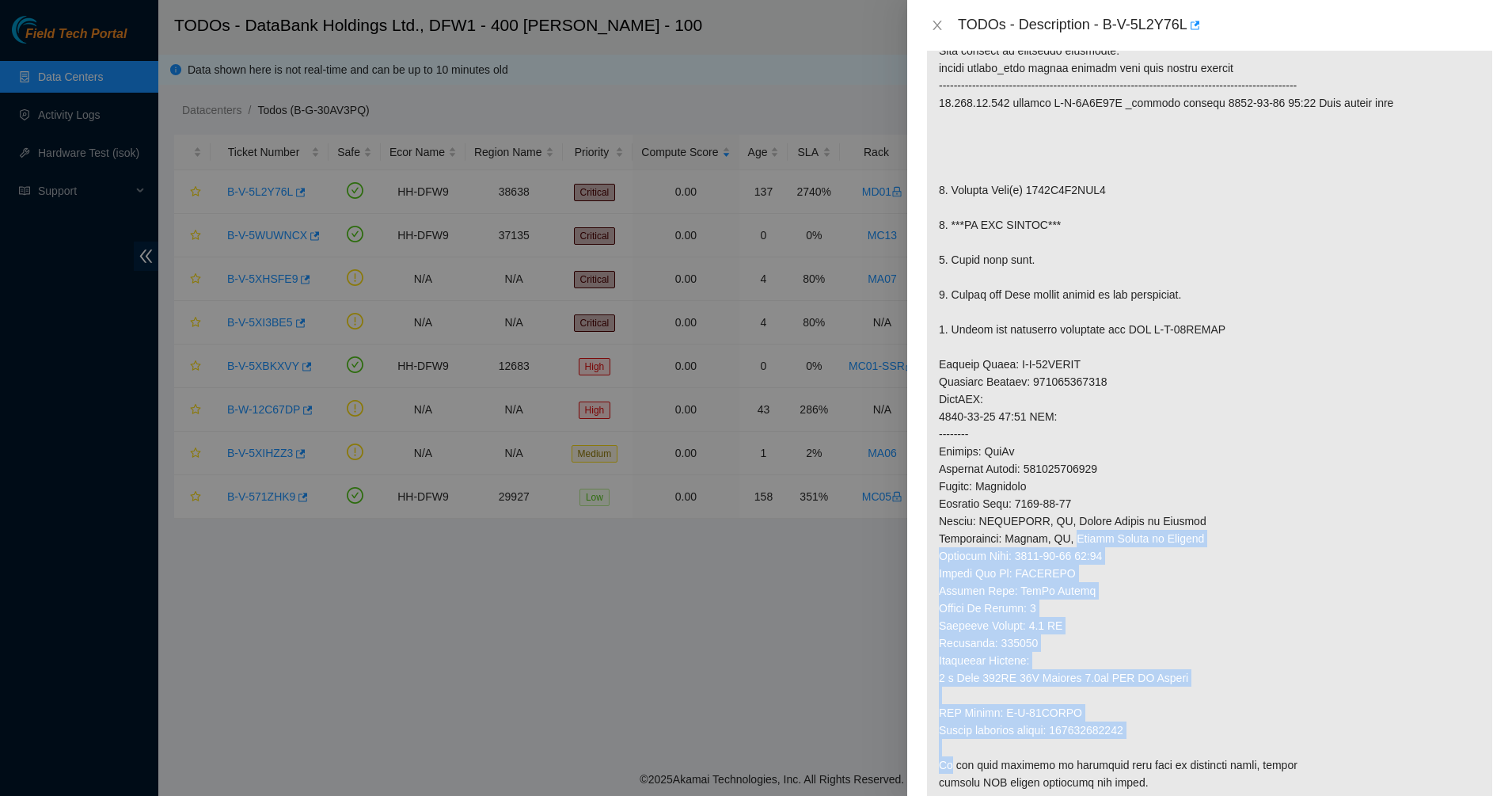
click at [1219, 747] on p at bounding box center [1209, 399] width 566 height 808
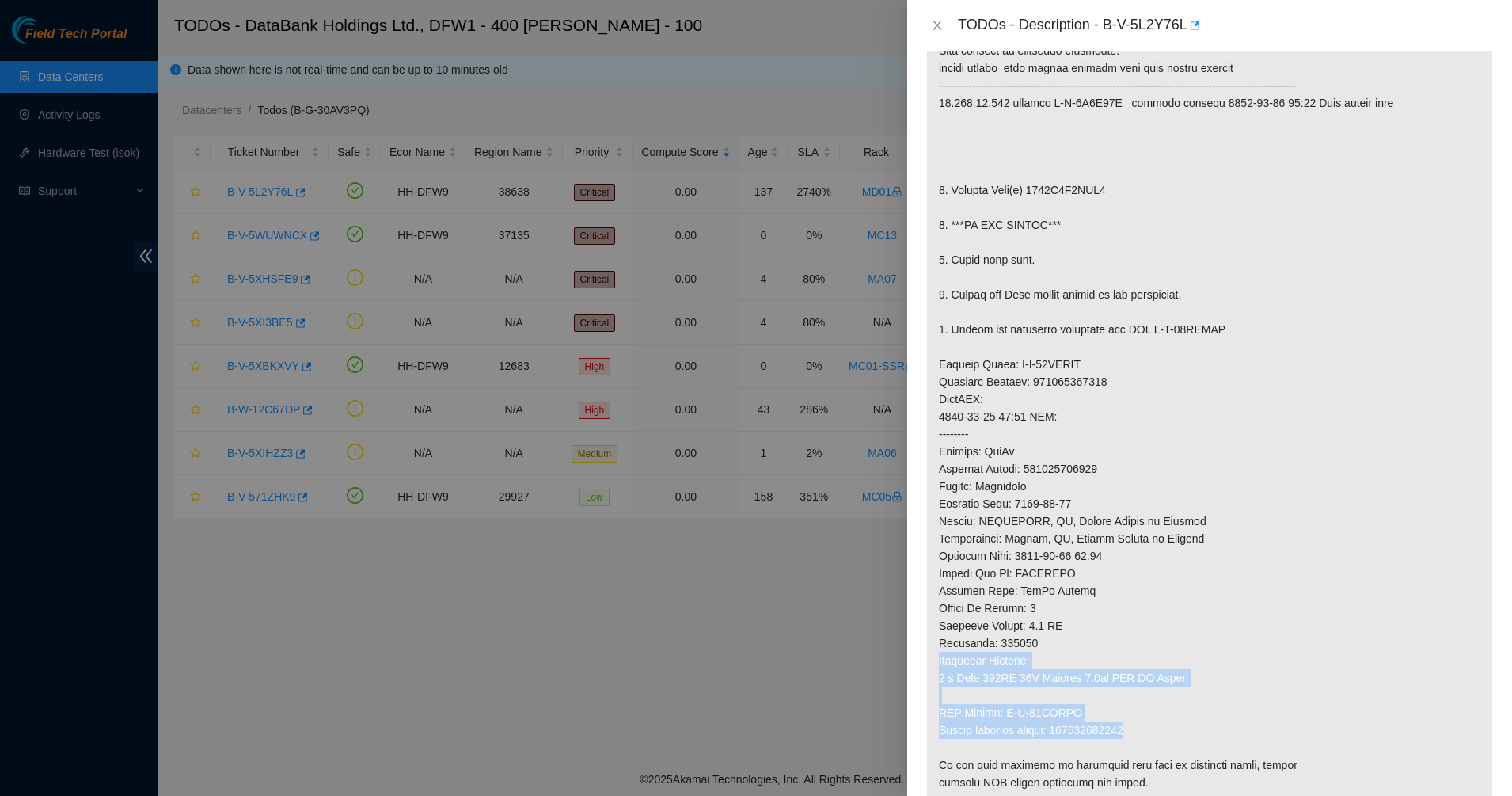
drag, startPoint x: 1212, startPoint y: 735, endPoint x: 1140, endPoint y: 604, distance: 149.5
click at [1144, 611] on p at bounding box center [1209, 399] width 566 height 808
click at [1140, 604] on p at bounding box center [1209, 399] width 566 height 808
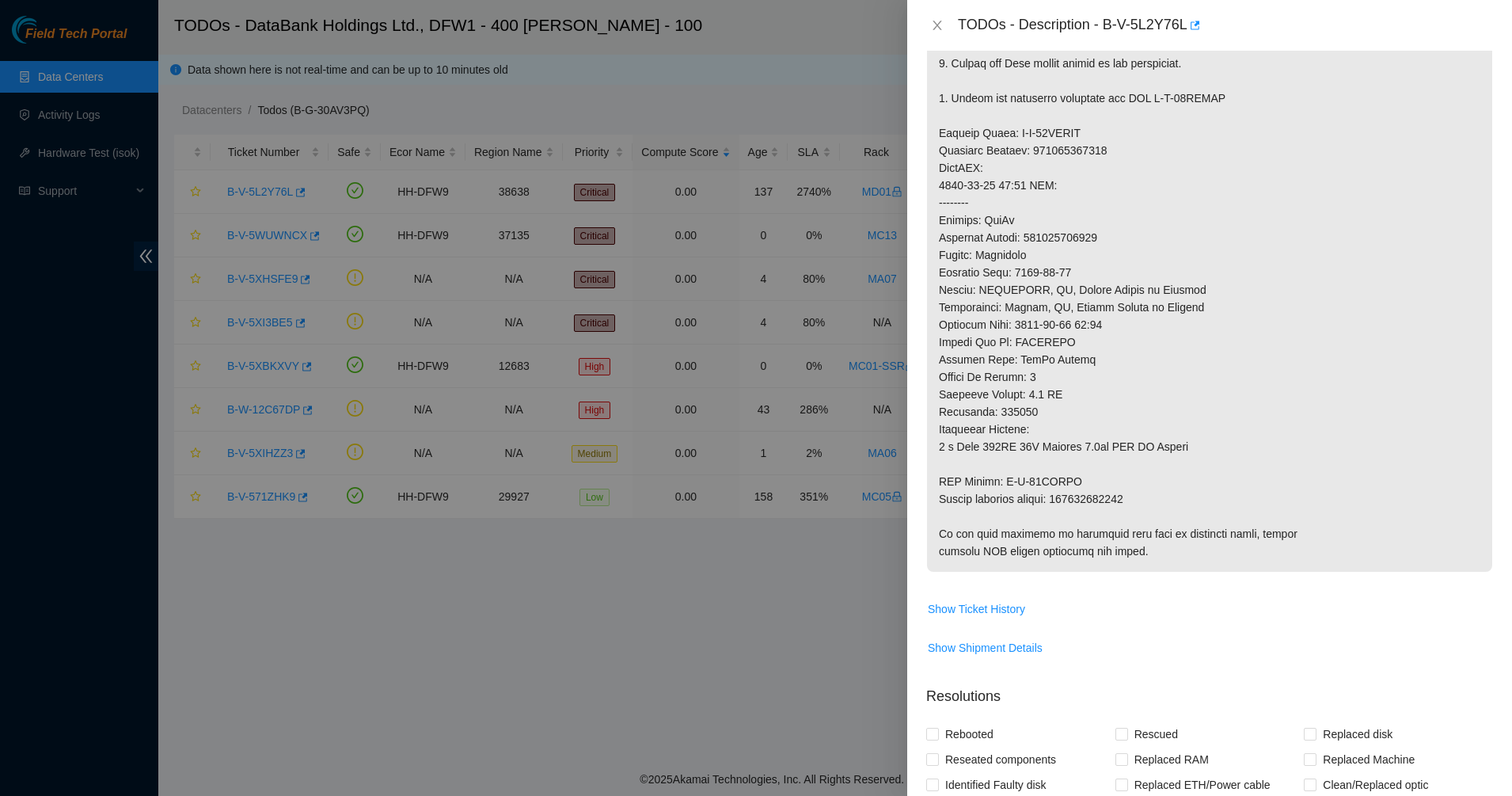
scroll to position [693, 0]
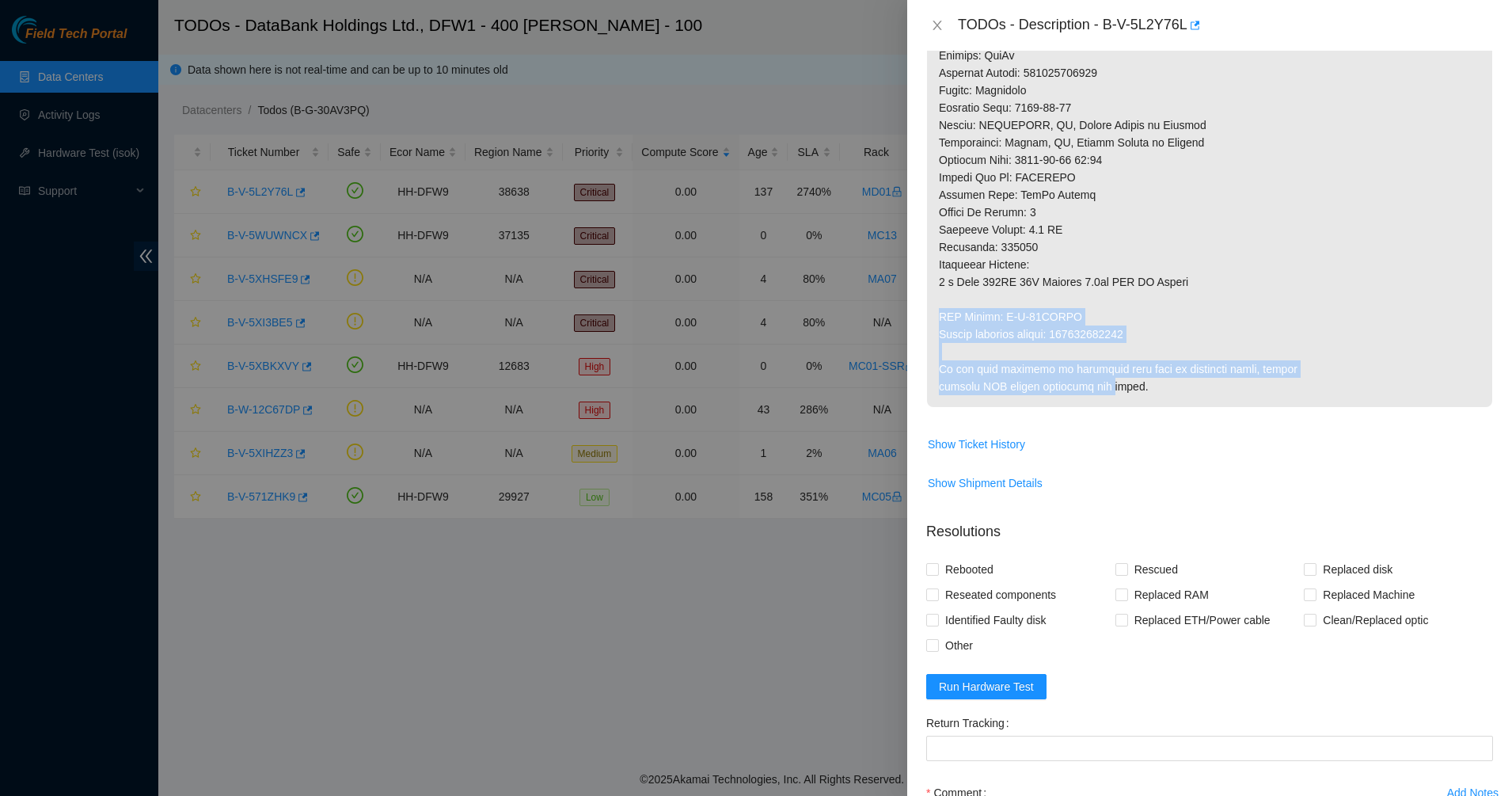
drag, startPoint x: 1100, startPoint y: 386, endPoint x: 1053, endPoint y: 234, distance: 159.1
click at [1053, 234] on p at bounding box center [1209, 3] width 566 height 808
click at [1050, 225] on p at bounding box center [1209, 3] width 566 height 808
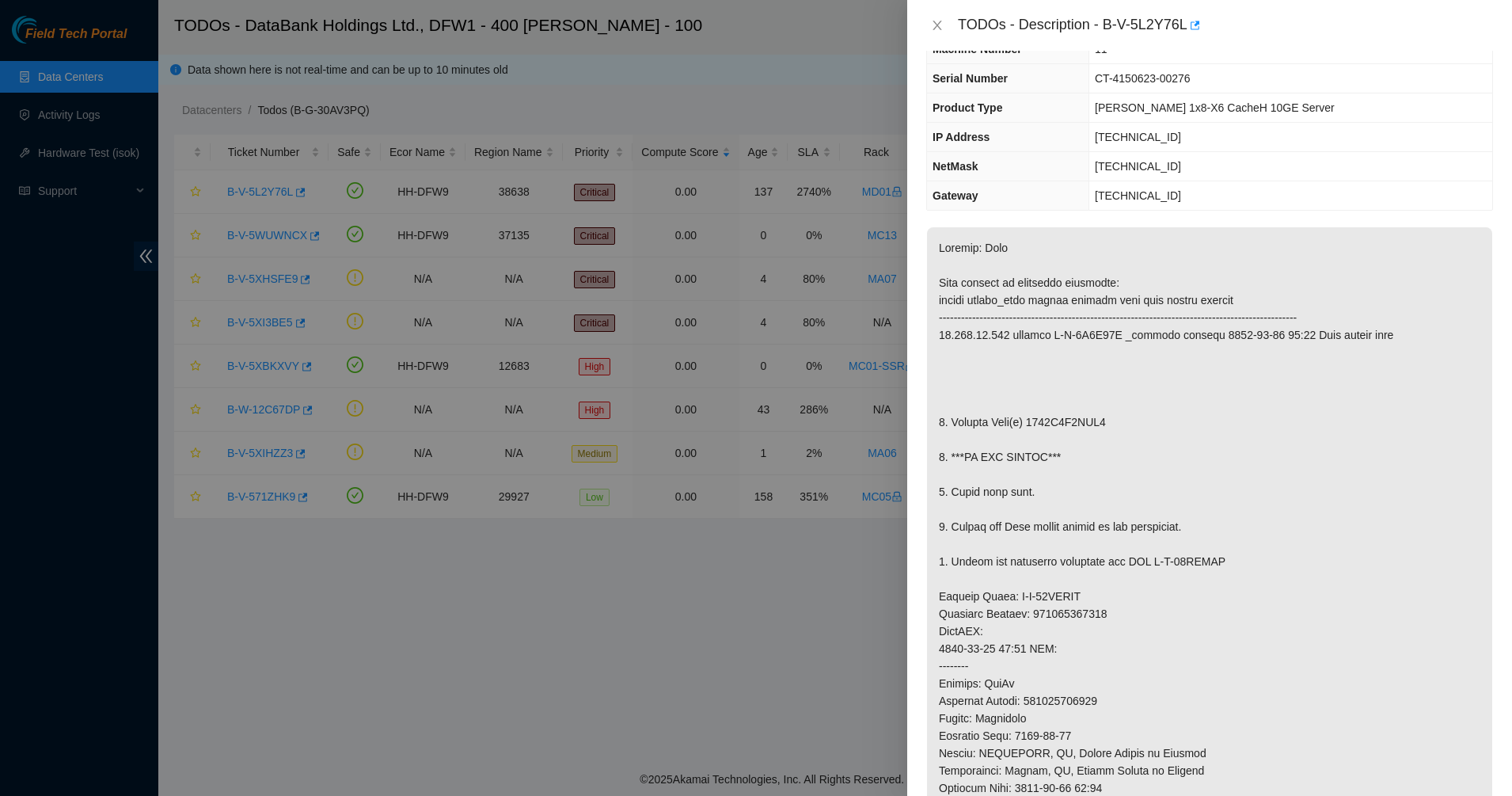
scroll to position [0, 0]
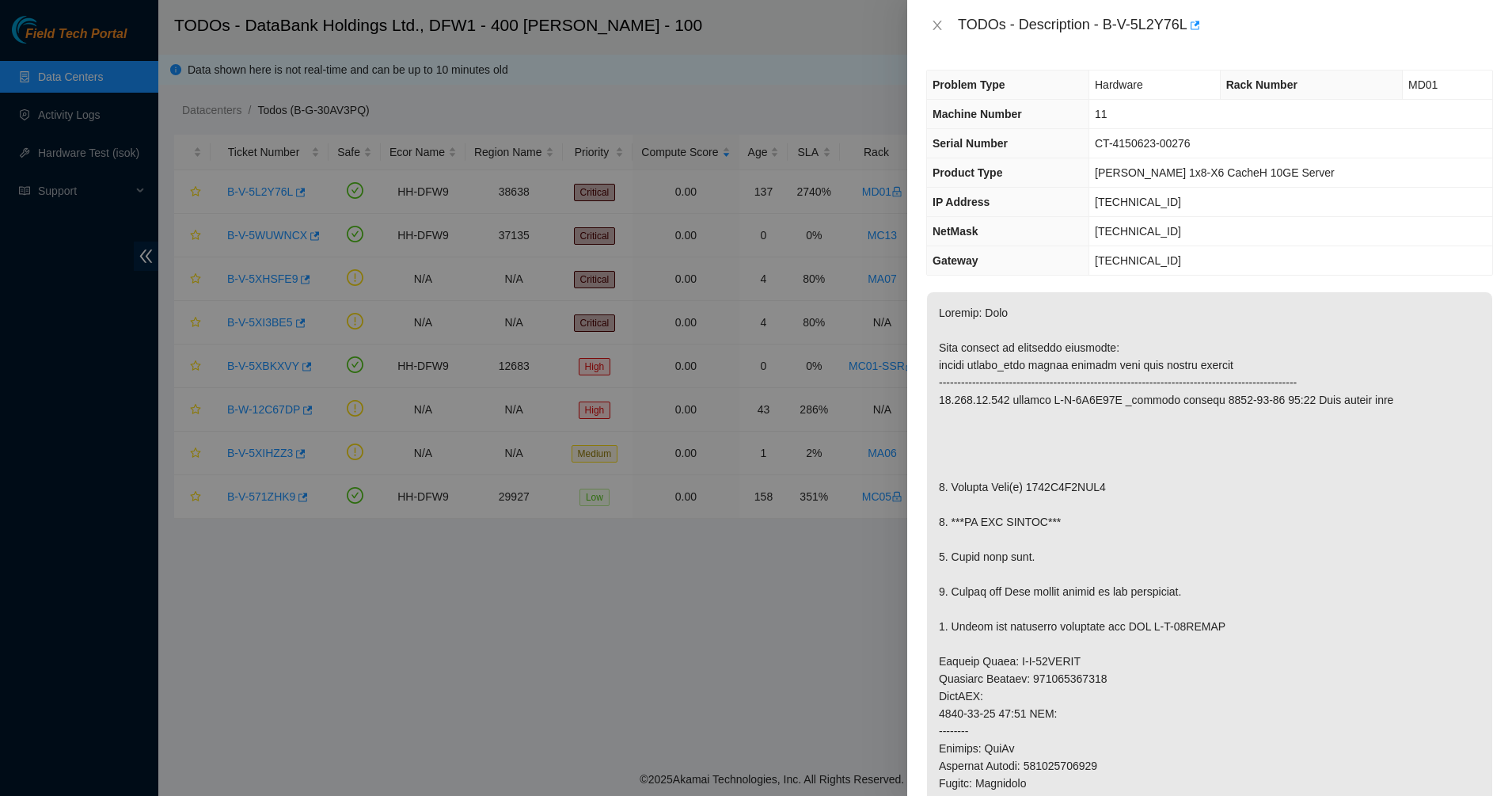
click at [931, 17] on div "TODOs - Description - B-V-5L2Y76L" at bounding box center [1209, 26] width 567 height 26
click at [942, 20] on icon "close" at bounding box center [937, 26] width 13 height 13
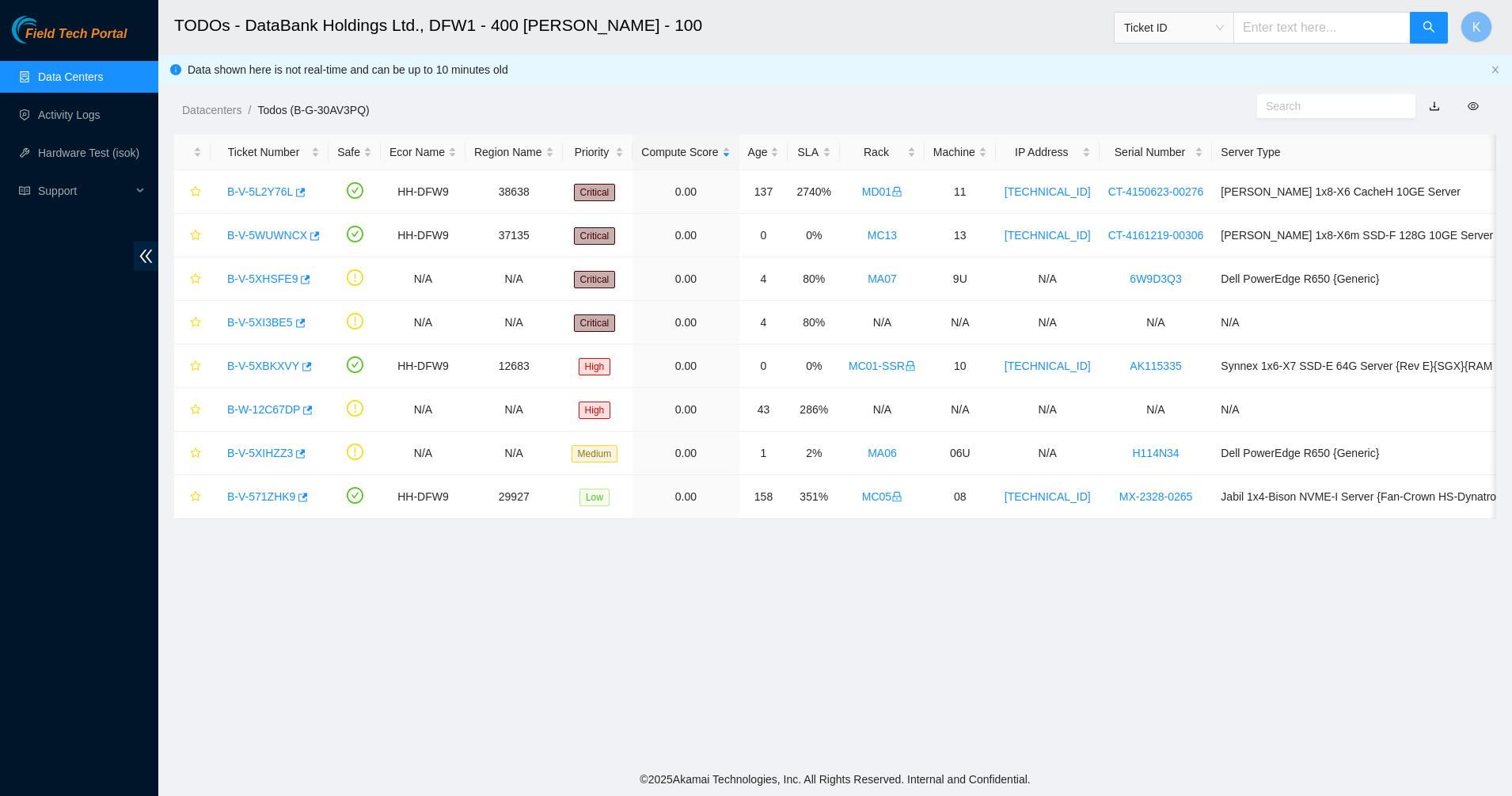
click at [790, 46] on h2 "TODOs - DataBank Holdings Ltd., DFW1 - 400 S. Akard - 100" at bounding box center [692, 25] width 1037 height 51
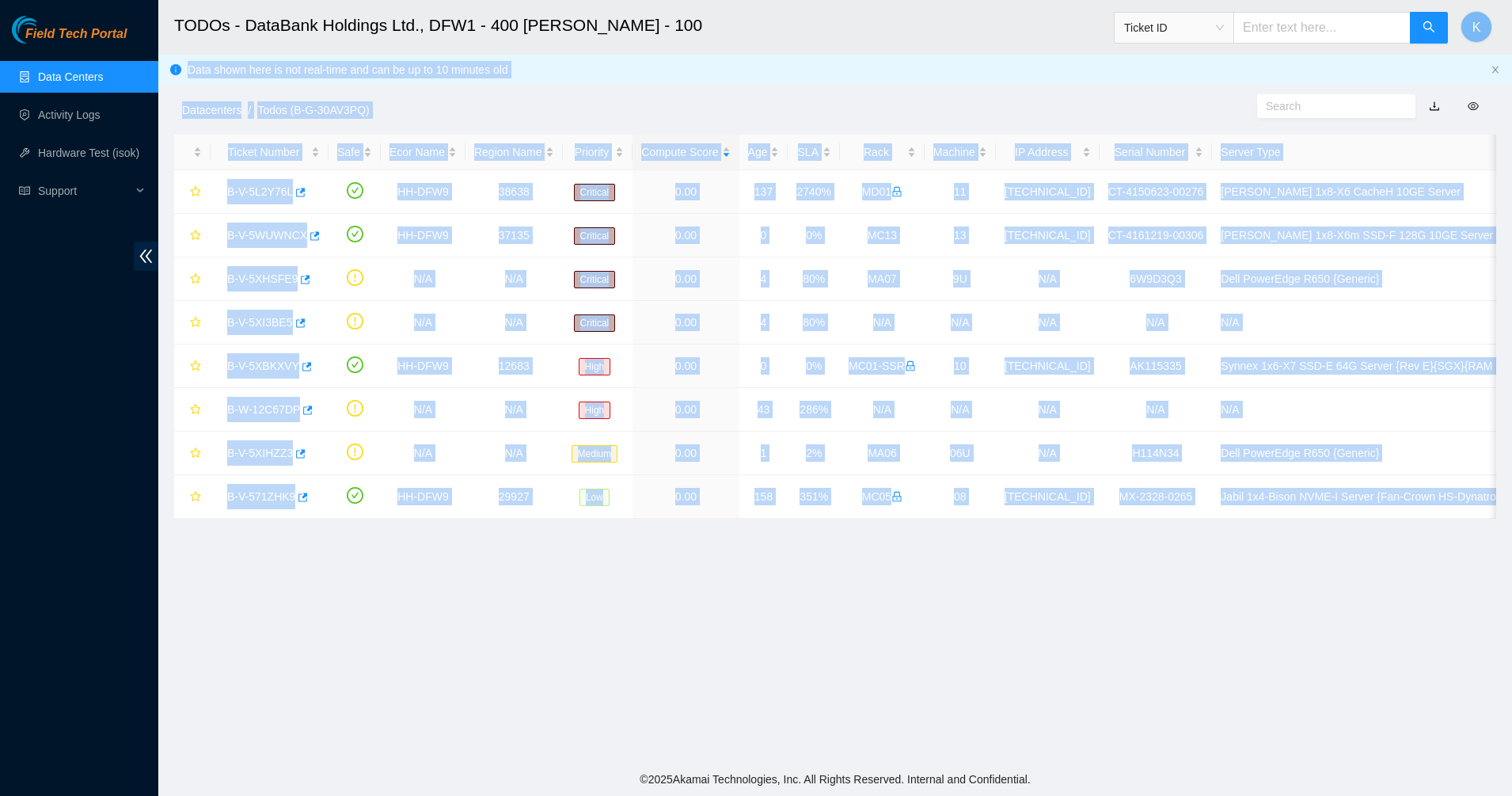
drag, startPoint x: 805, startPoint y: 100, endPoint x: 976, endPoint y: 646, distance: 572.2
click at [976, 646] on main "TODOs - DataBank Holdings Ltd., DFW1 - 400 S. Akard - 100 Ticket ID K Data show…" at bounding box center [835, 381] width 1354 height 763
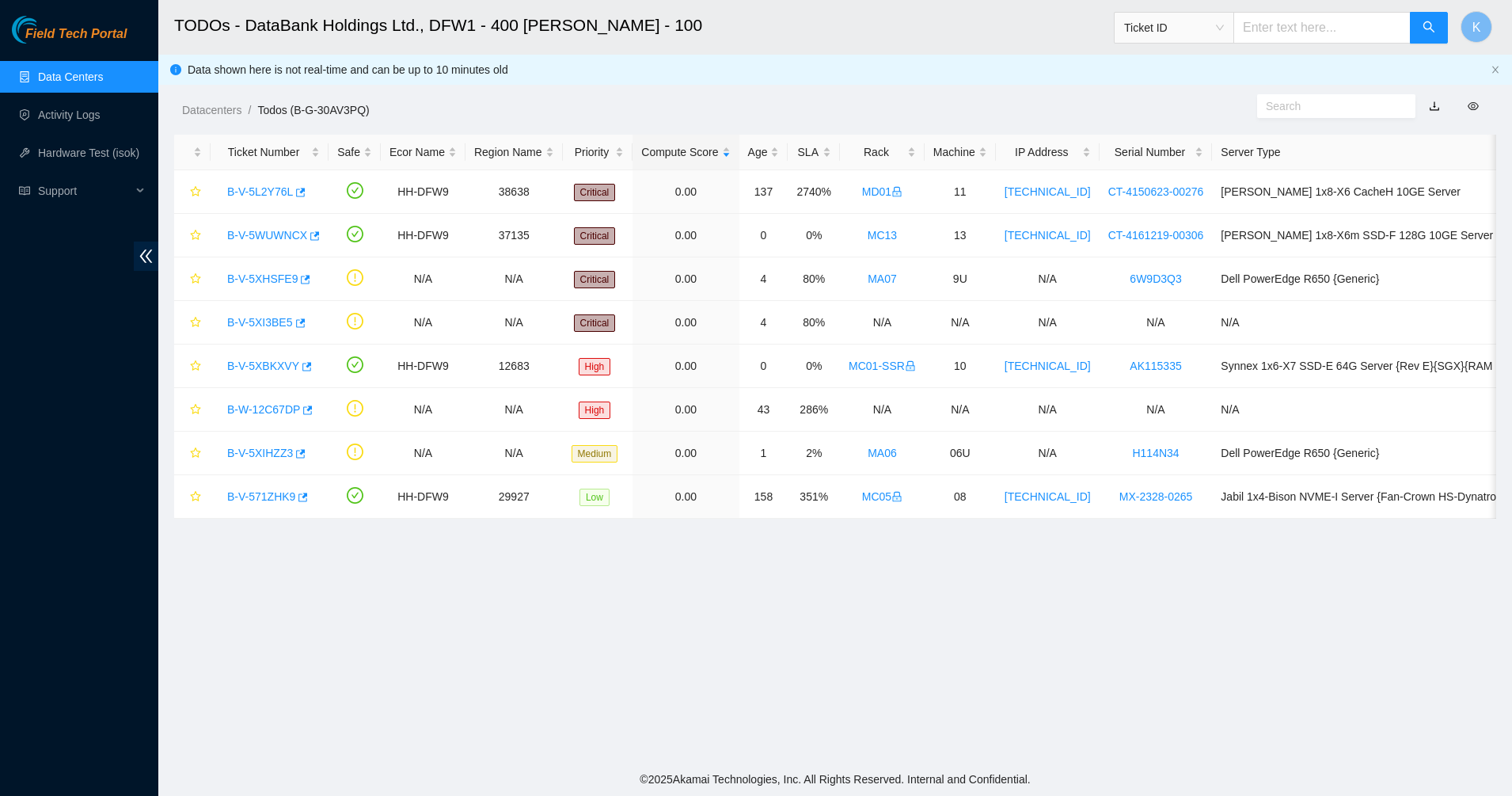
click at [980, 633] on main "TODOs - DataBank Holdings Ltd., DFW1 - 400 S. Akard - 100 Ticket ID K Data show…" at bounding box center [835, 381] width 1354 height 763
click at [1002, 713] on main "TODOs - DataBank Holdings Ltd., DFW1 - 400 S. Akard - 100 Ticket ID K Data show…" at bounding box center [835, 381] width 1354 height 763
click at [794, 595] on main "TODOs - DataBank Holdings Ltd., DFW1 - 400 S. Akard - 100 Ticket ID K Data show…" at bounding box center [835, 381] width 1354 height 763
click at [94, 80] on link "Data Centers" at bounding box center [70, 77] width 65 height 13
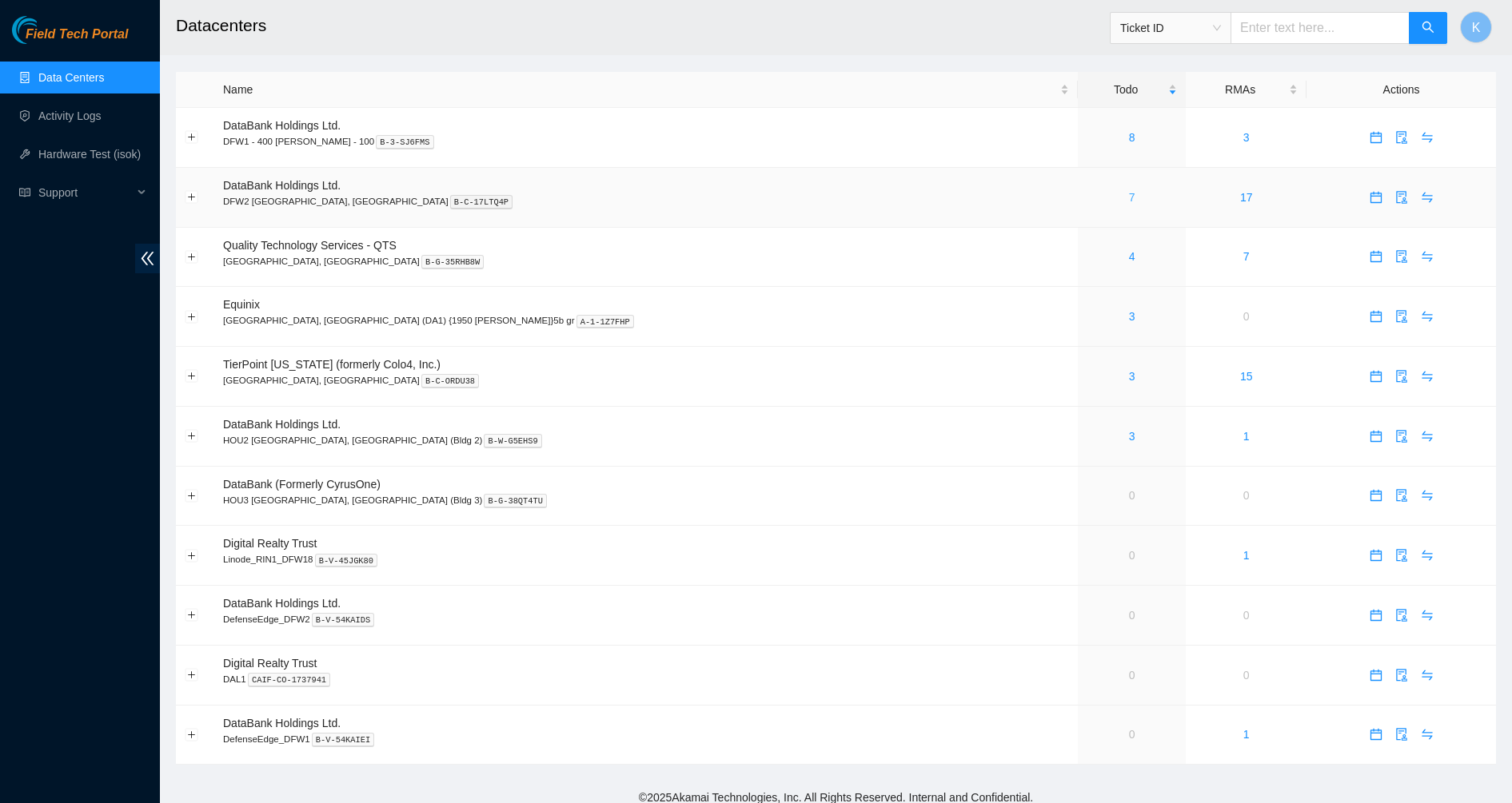
click at [1129, 199] on link "7" at bounding box center [1132, 198] width 7 height 13
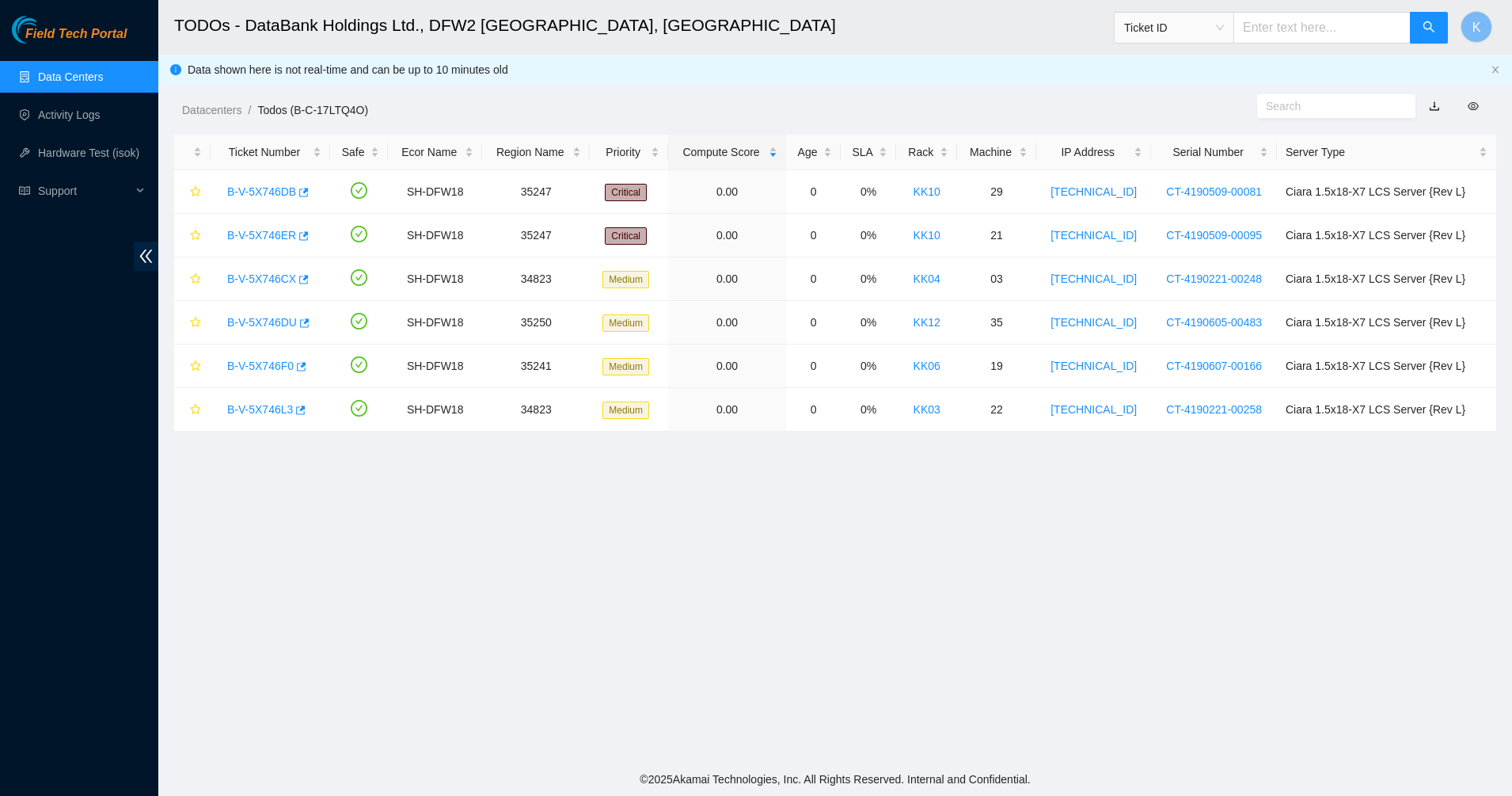
click at [508, 588] on main "TODOs - DataBank Holdings Ltd., DFW2 Richardson, TX Ticket ID K Data shown here…" at bounding box center [835, 381] width 1354 height 763
click at [247, 235] on link "B-V-5X746ER" at bounding box center [261, 236] width 69 height 13
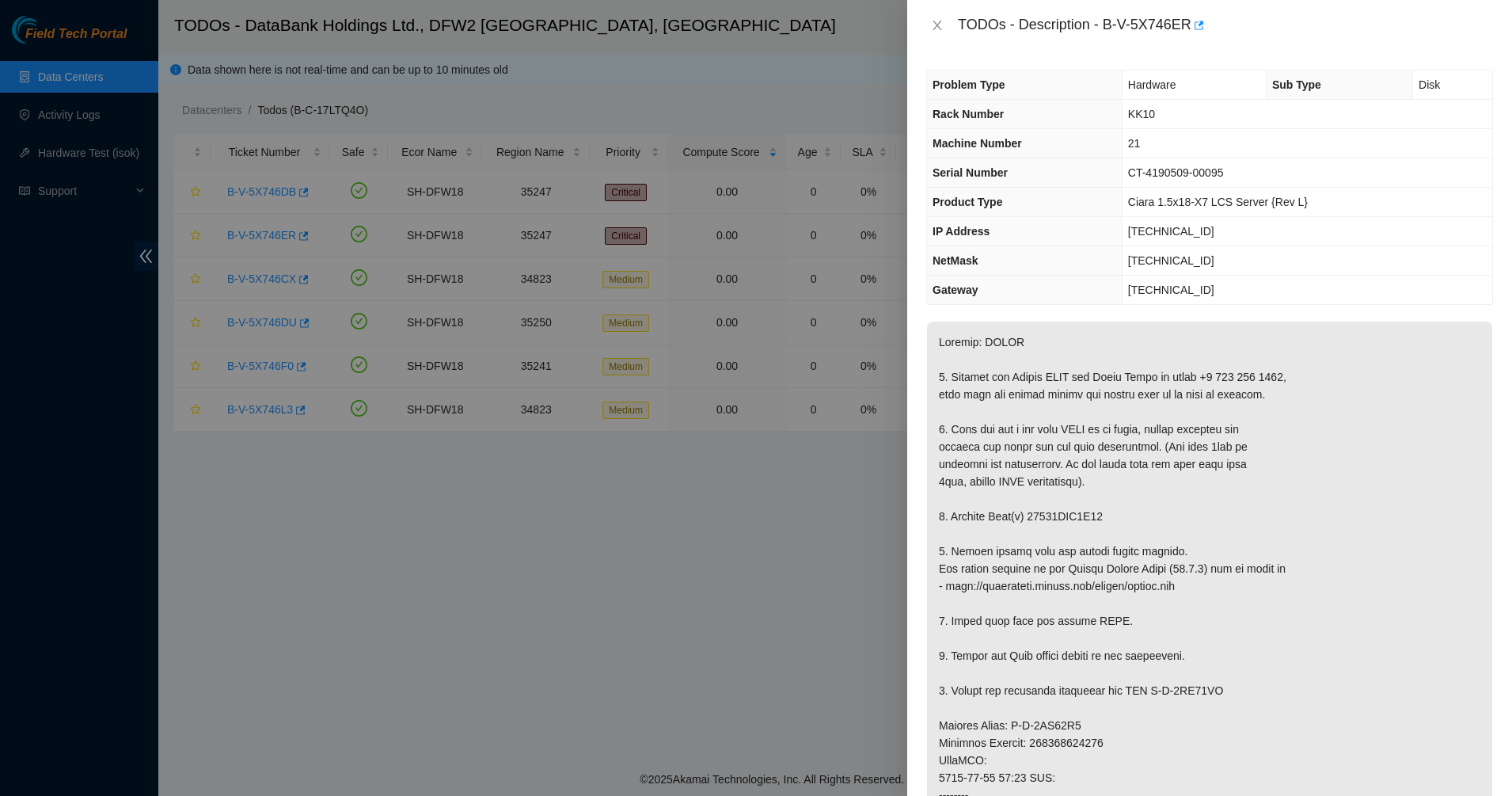
click at [1042, 446] on p at bounding box center [1209, 744] width 566 height 843
click at [945, 25] on button "Close" at bounding box center [937, 26] width 22 height 15
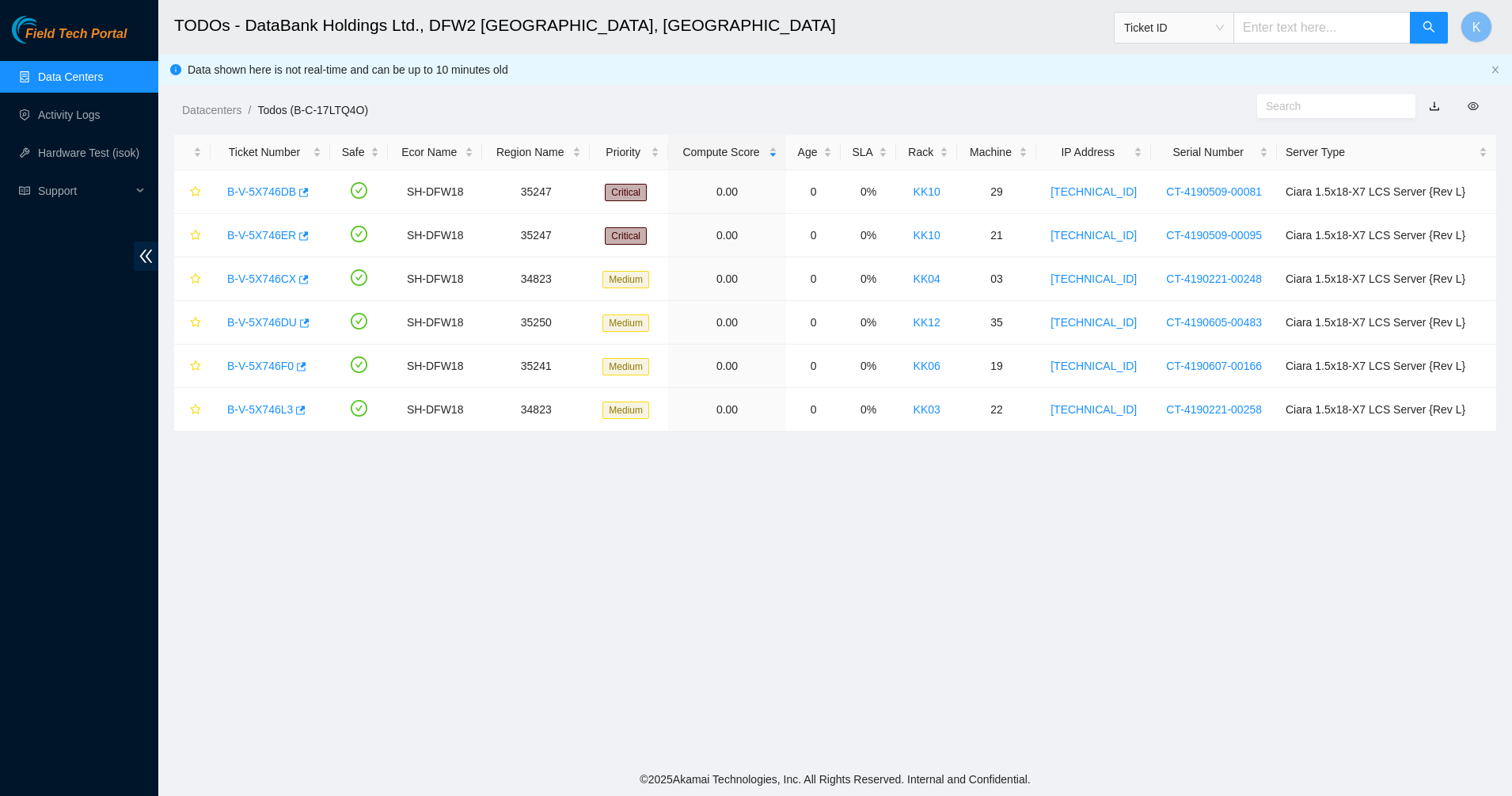
click at [915, 61] on div "Datacenters / Todos (B-C-17LTQ4O) /" at bounding box center [666, 75] width 1016 height 88
click at [623, 589] on main "TODOs - DataBank Holdings Ltd., DFW2 Richardson, TX Ticket ID K Data shown here…" at bounding box center [835, 381] width 1354 height 763
click at [621, 587] on main "TODOs - DataBank Holdings Ltd., DFW2 Richardson, TX Ticket ID K Data shown here…" at bounding box center [835, 381] width 1354 height 763
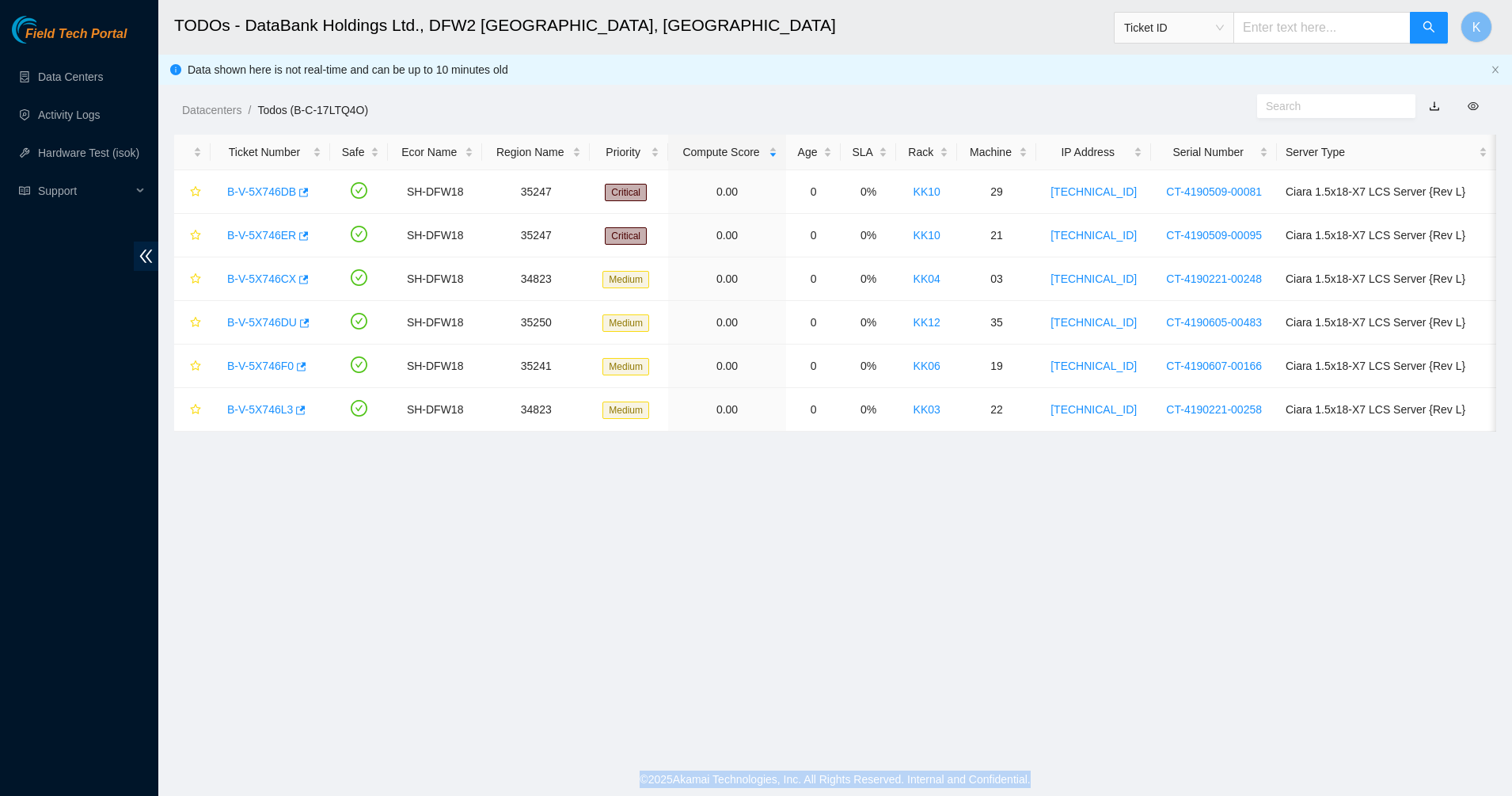
click at [624, 778] on footer "© 2025 Akamai Technologies, Inc. All Rights Reserved. Internal and Confidential." at bounding box center [835, 779] width 1354 height 33
click at [623, 774] on footer "© 2025 Akamai Technologies, Inc. All Rights Reserved. Internal and Confidential." at bounding box center [835, 779] width 1354 height 33
drag, startPoint x: 642, startPoint y: 740, endPoint x: 1136, endPoint y: 752, distance: 494.1
click at [1136, 752] on main "TODOs - DataBank Holdings Ltd., DFW2 Richardson, TX Ticket ID K Data shown here…" at bounding box center [835, 381] width 1354 height 763
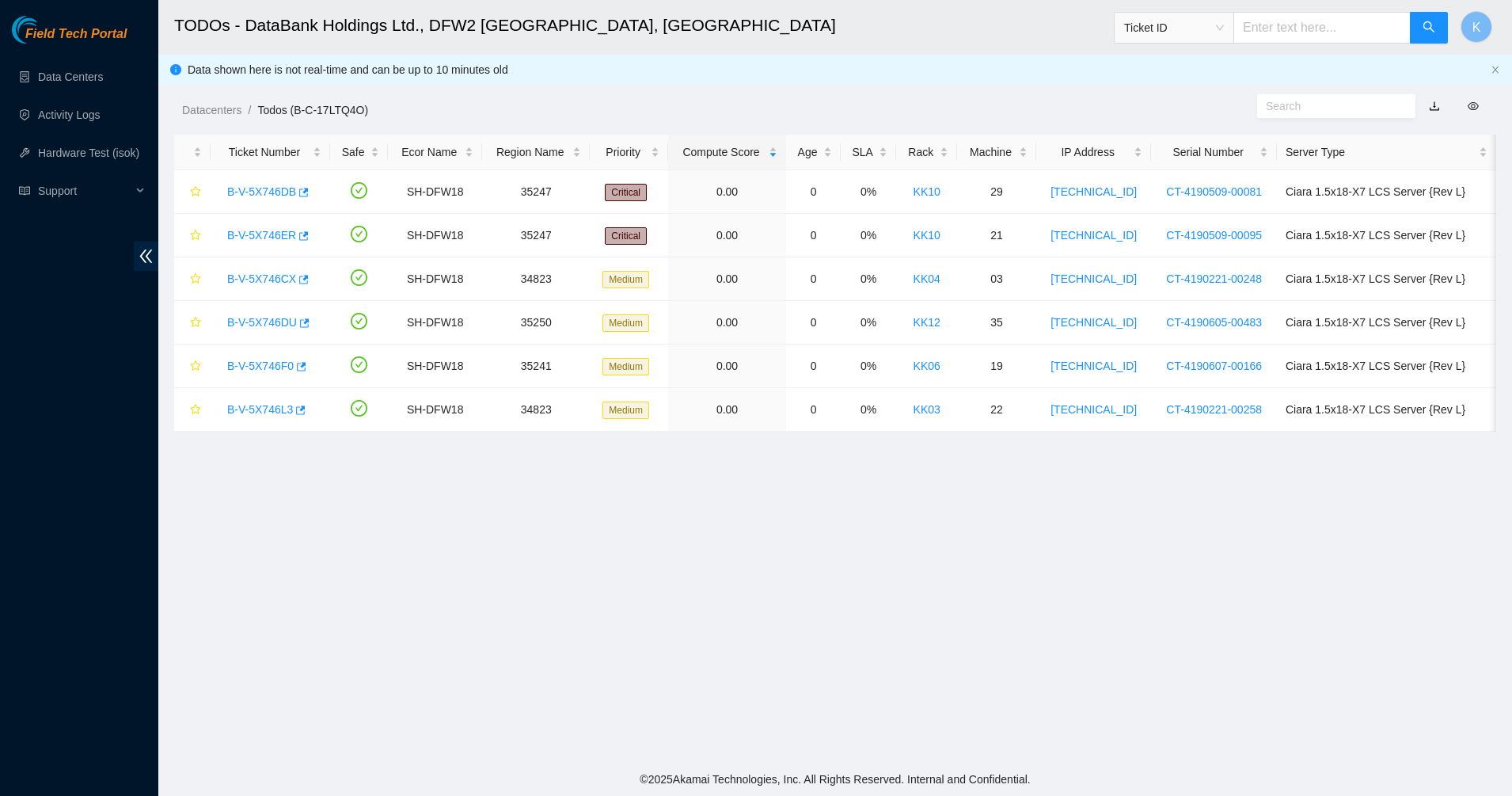
click at [627, 81] on div "Datacenters / Todos (B-C-17LTQ4O) /" at bounding box center [666, 75] width 1016 height 88
click at [64, 78] on link "Data Centers" at bounding box center [70, 77] width 65 height 13
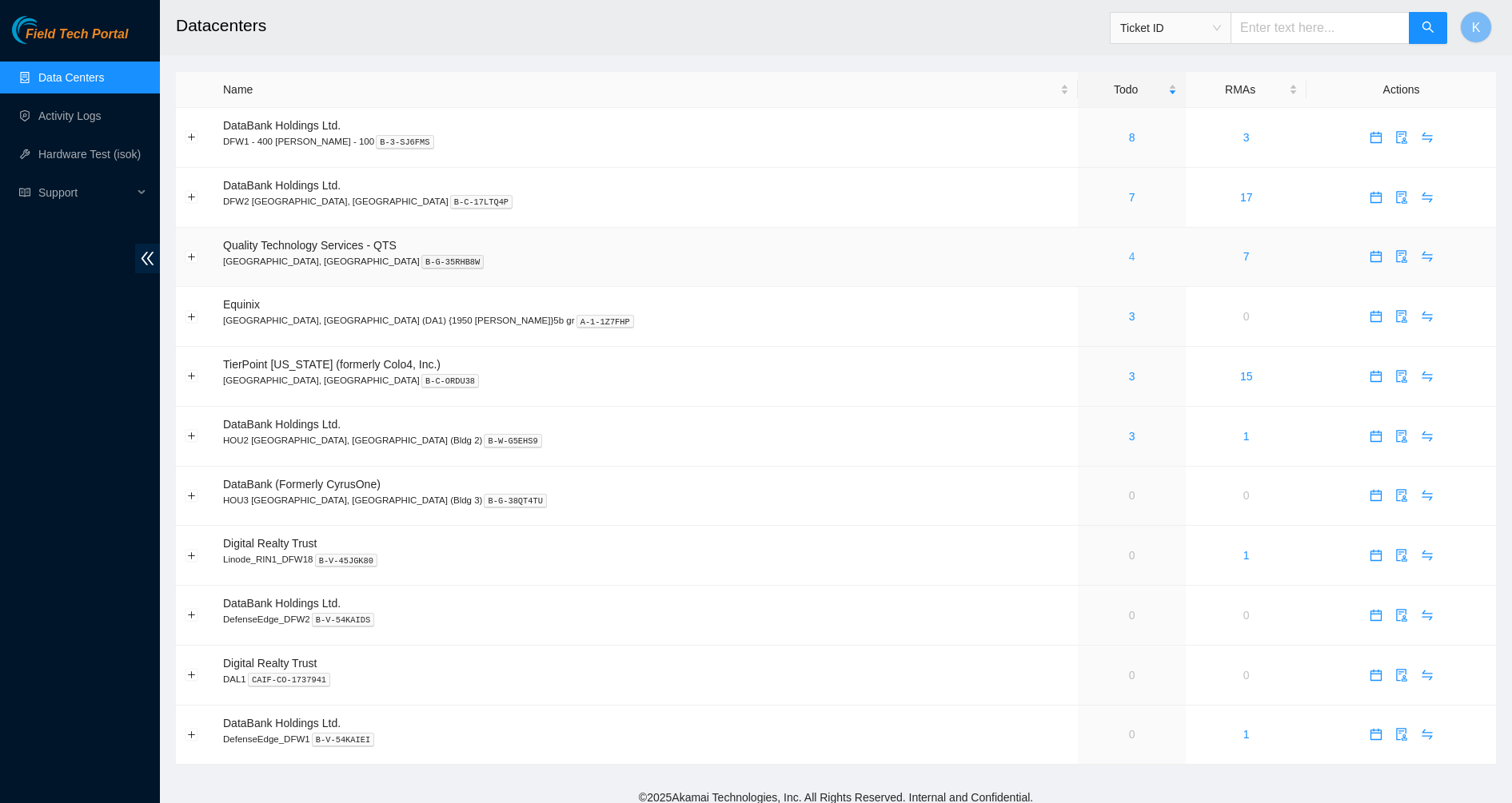
click at [1129, 259] on link "4" at bounding box center [1132, 256] width 7 height 13
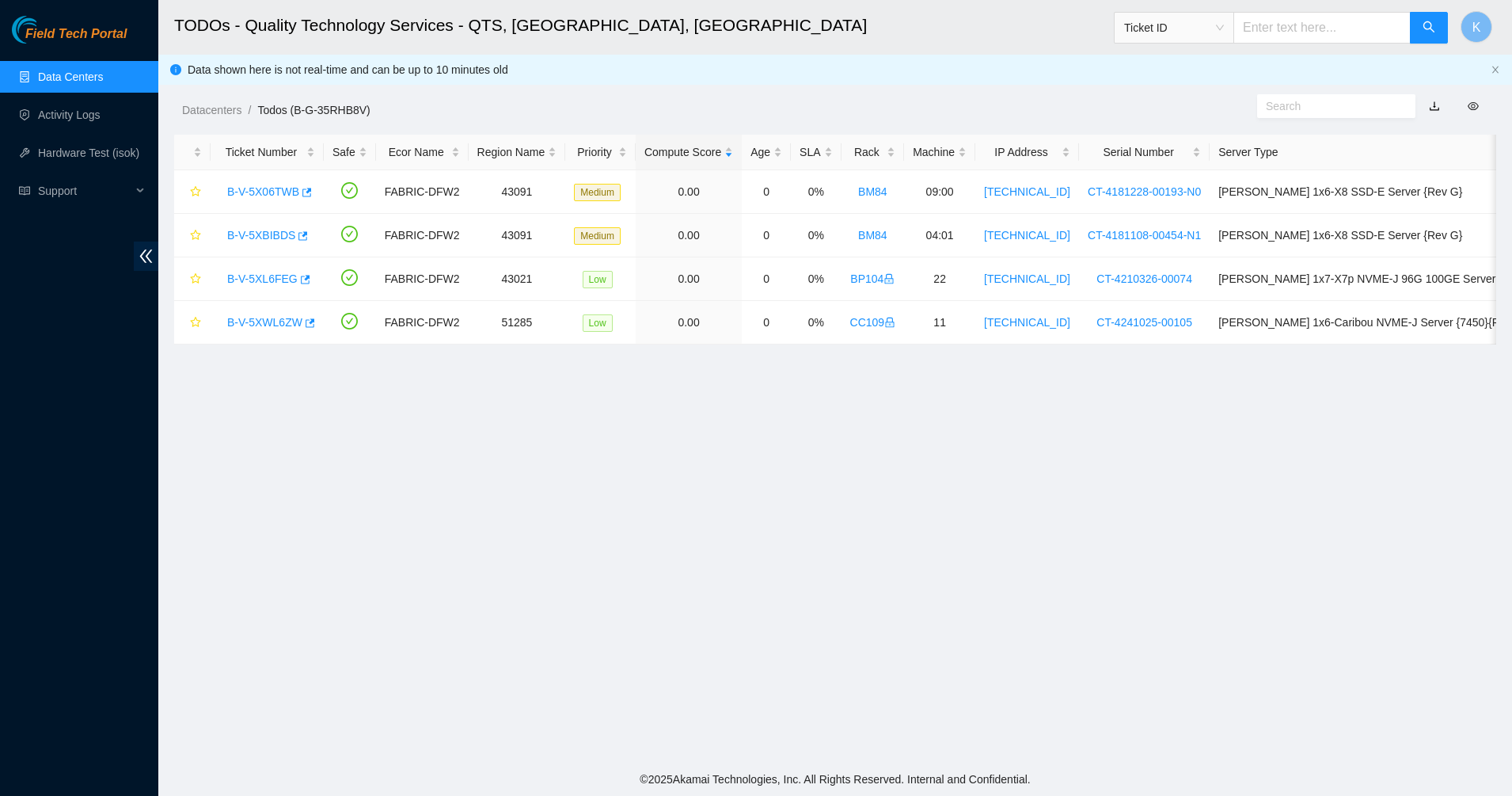
click at [71, 77] on link "Data Centers" at bounding box center [70, 77] width 65 height 13
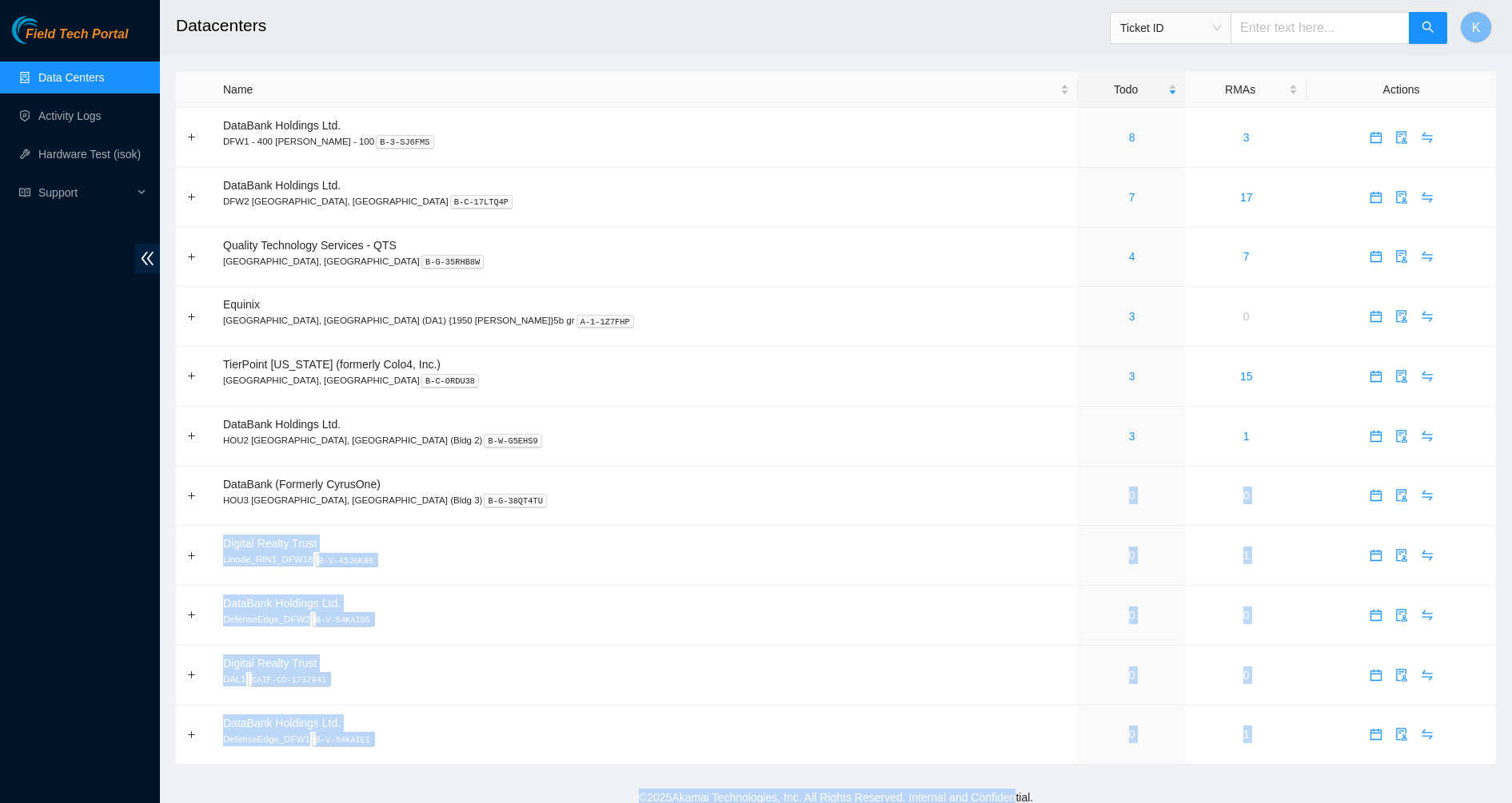
scroll to position [11, 0]
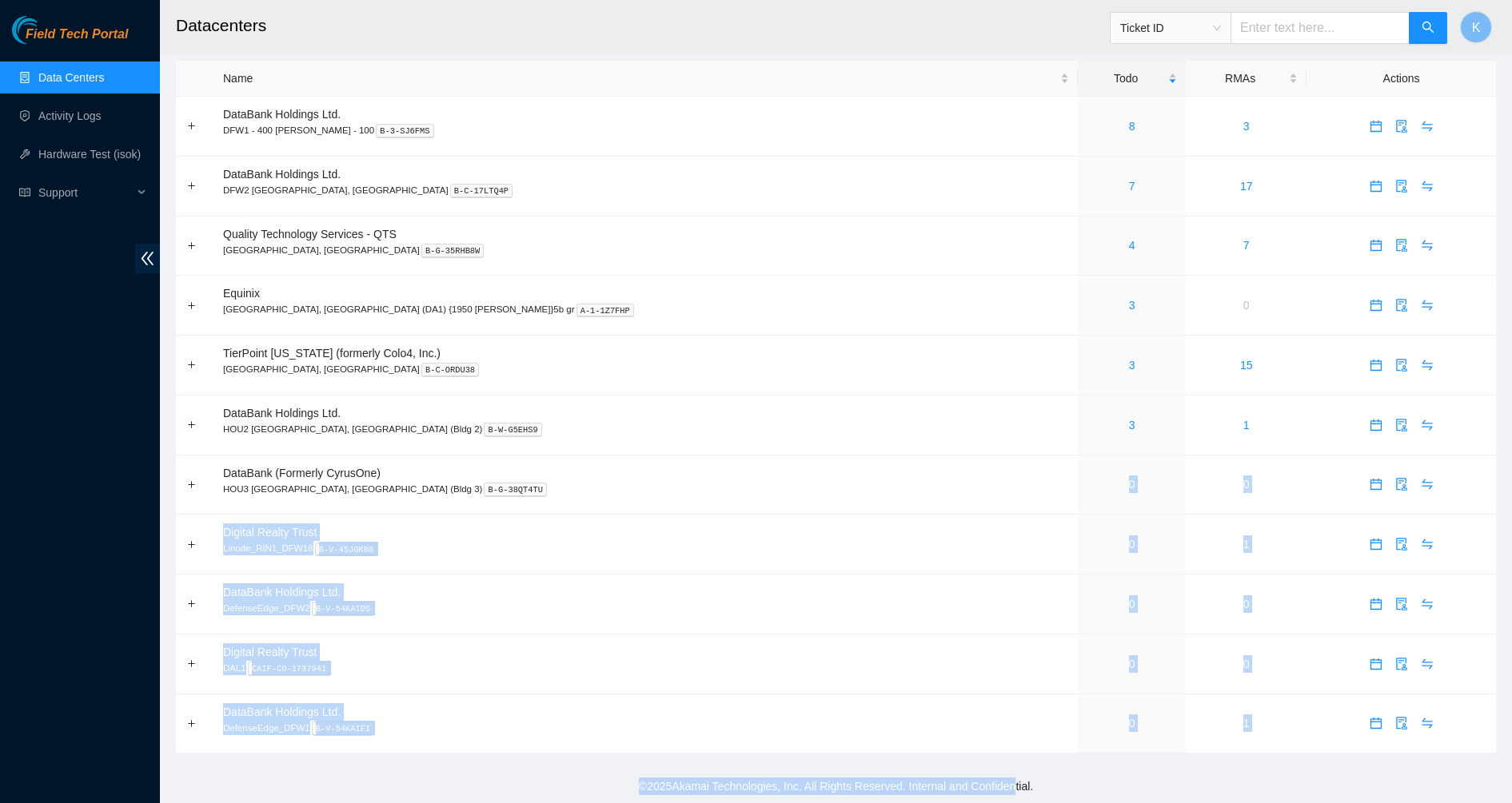
drag, startPoint x: 820, startPoint y: 507, endPoint x: 1006, endPoint y: 791, distance: 339.5
click at [1008, 794] on section "Datacenters Ticket ID K Name Todo RMAs Actions DataBank Holdings Ltd. DFW1 - 40…" at bounding box center [836, 395] width 1352 height 814
click at [1078, 715] on td "0" at bounding box center [1132, 724] width 108 height 60
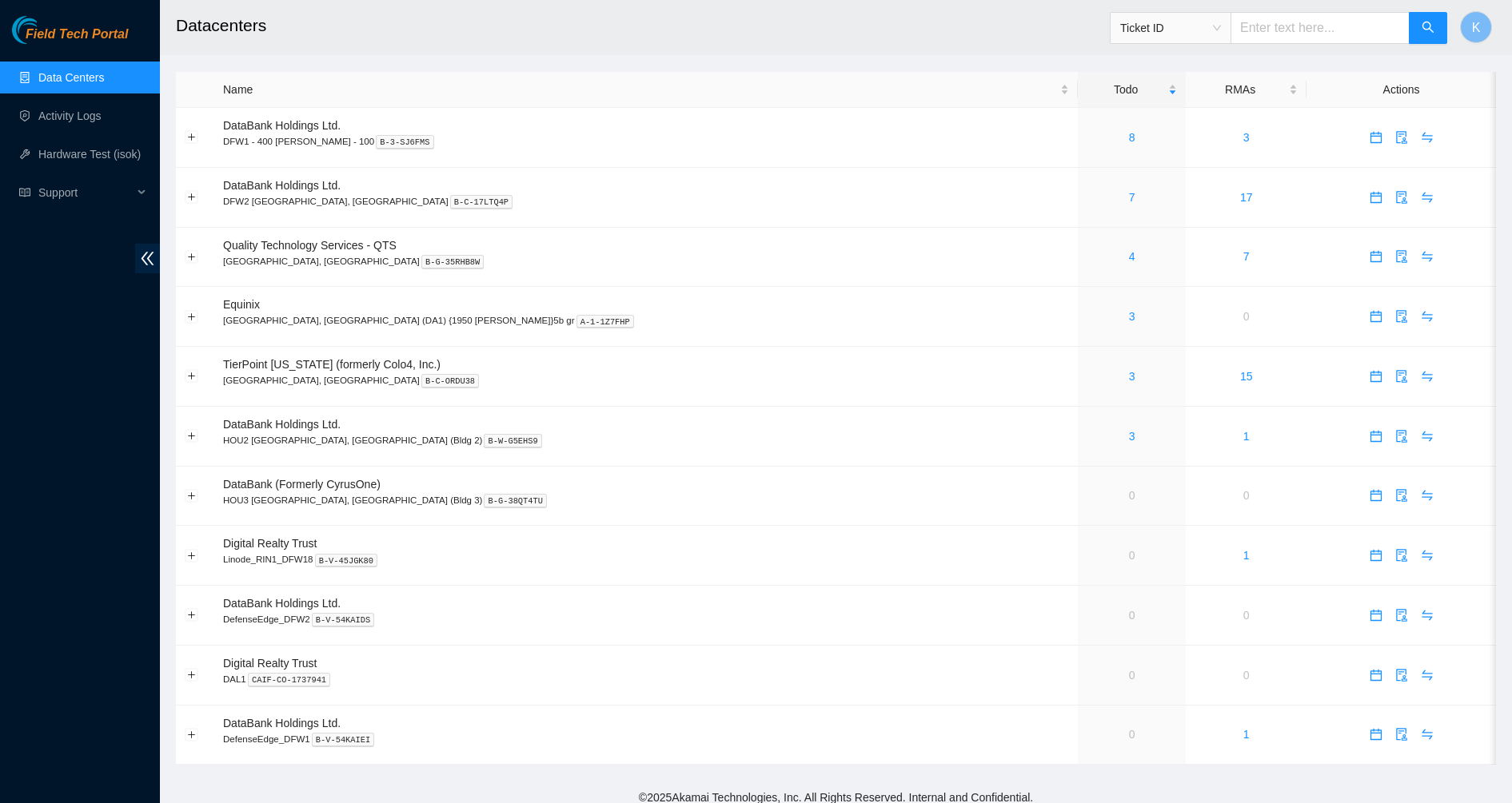
click at [72, 390] on div "Field Tech Portal Data Centers Activity Logs Hardware Test (isok) Support" at bounding box center [80, 409] width 160 height 787
